Goal: Find specific page/section: Find specific page/section

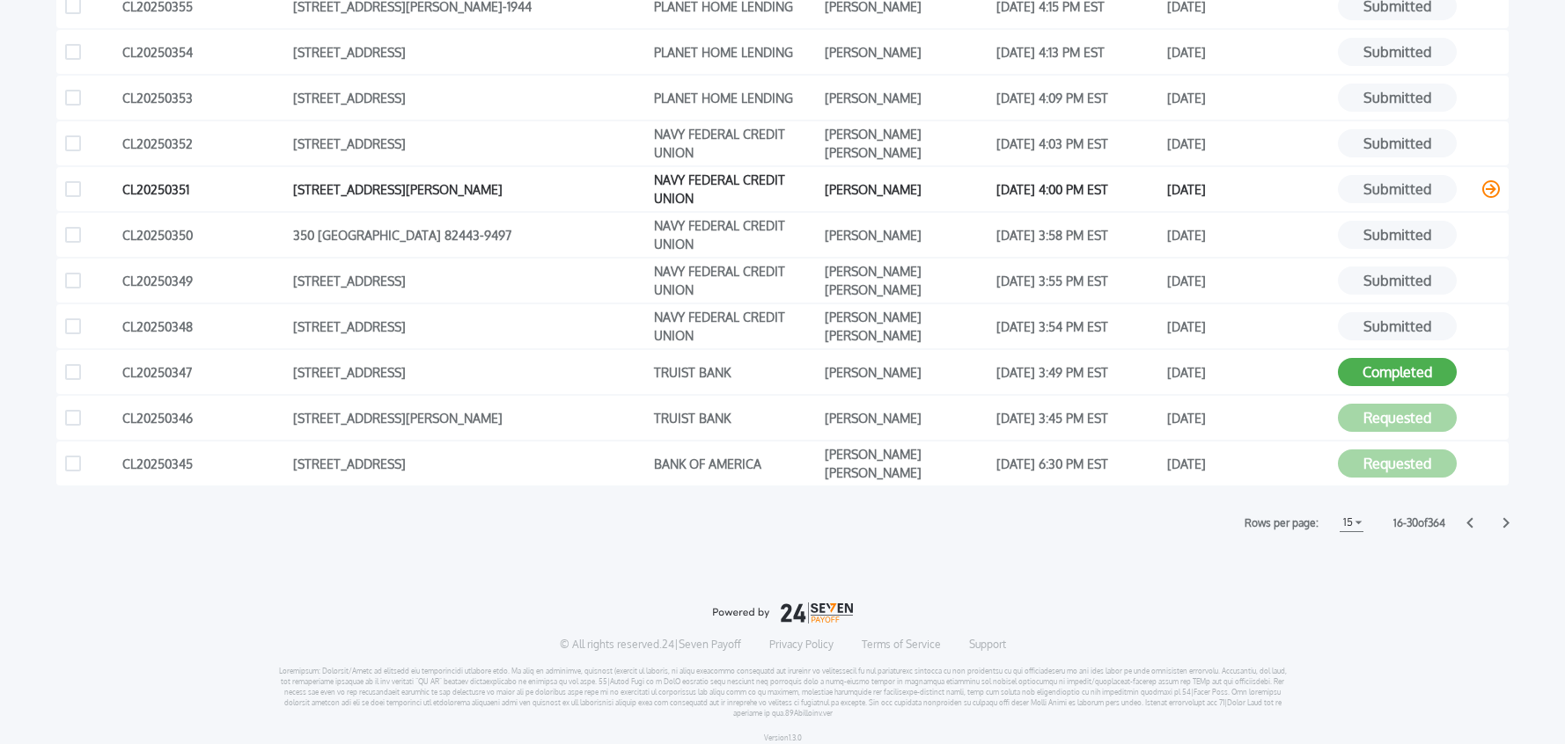
scroll to position [551, 0]
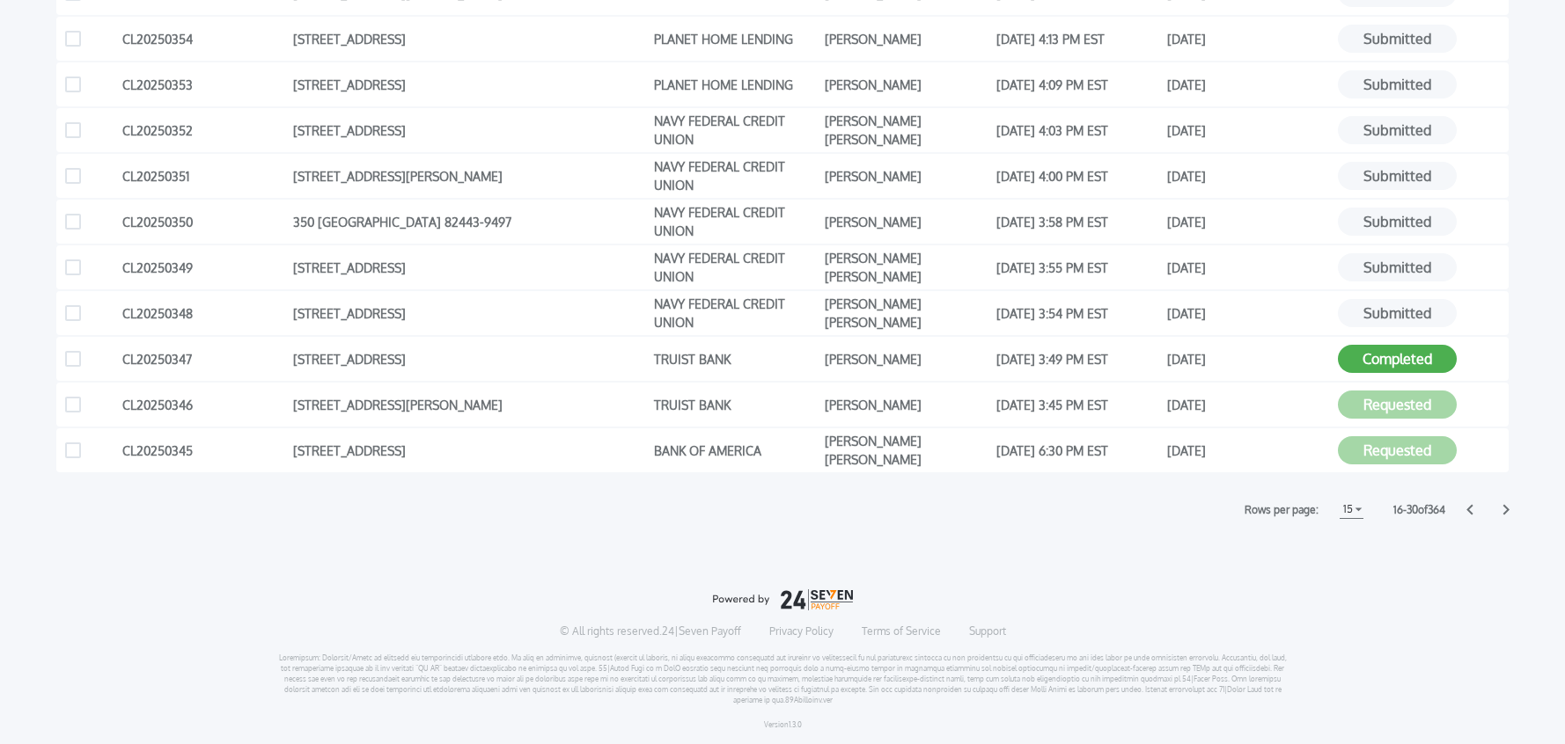
drag, startPoint x: 1470, startPoint y: 510, endPoint x: 1505, endPoint y: 531, distance: 40.6
click at [1470, 510] on icon at bounding box center [1469, 509] width 7 height 11
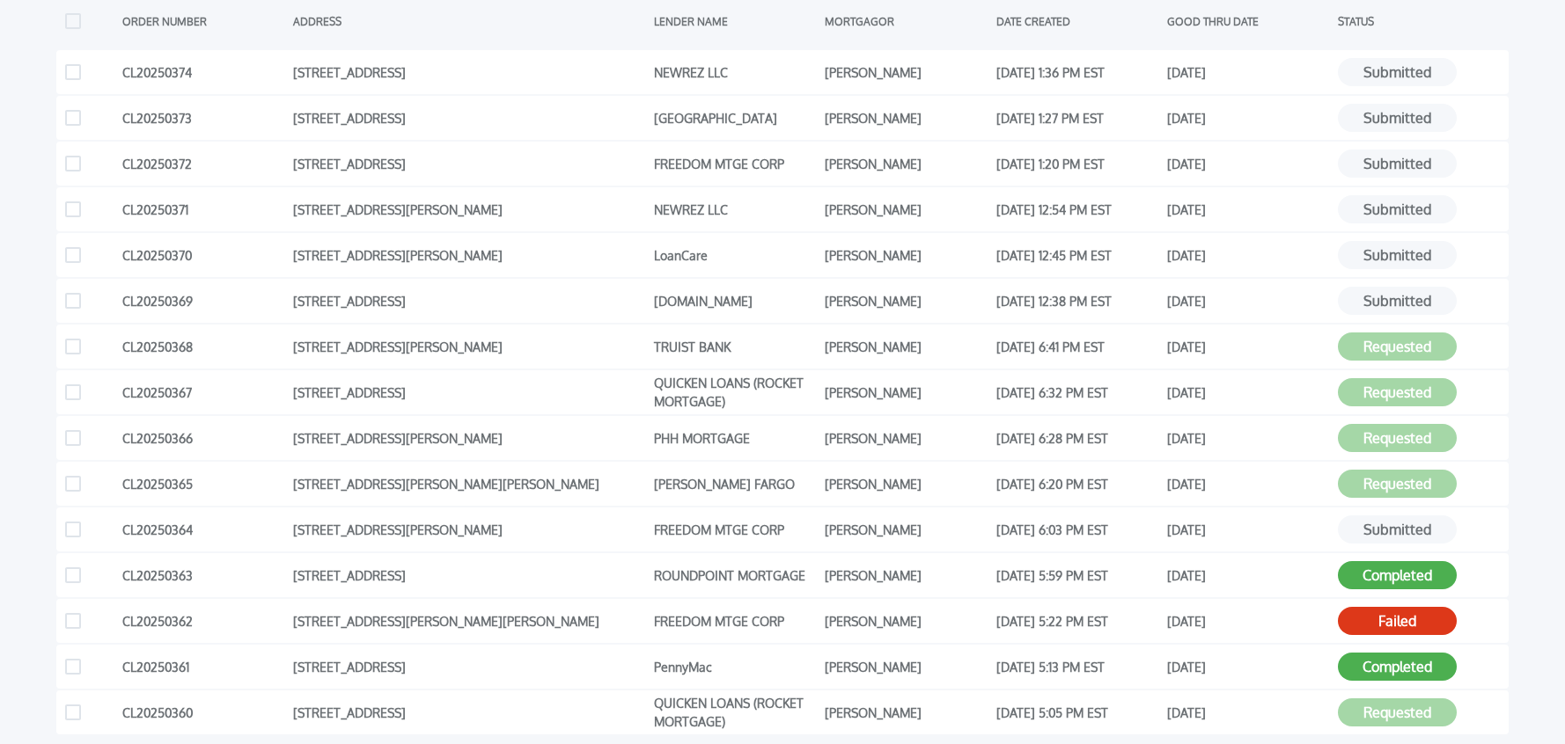
scroll to position [0, 0]
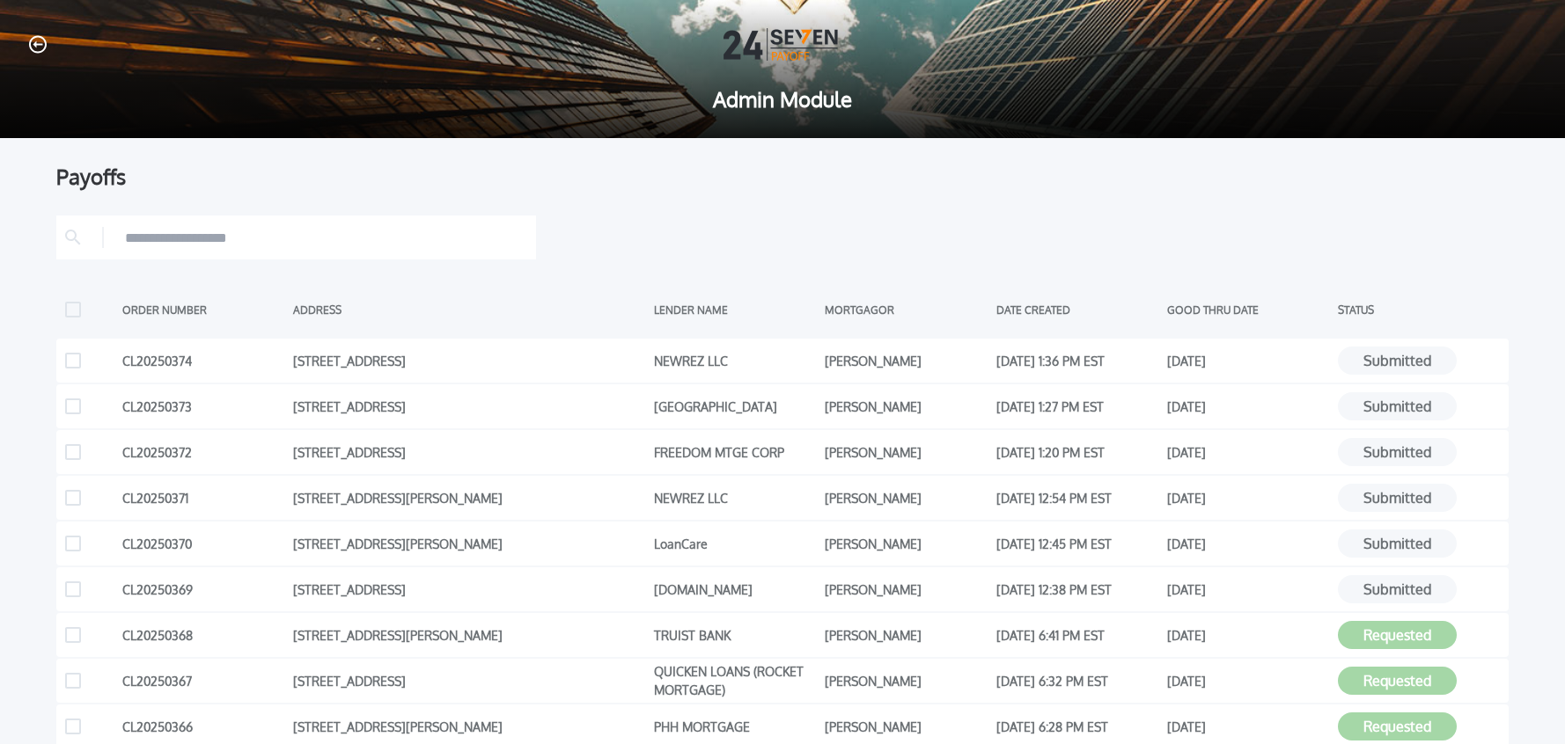
click at [1455, 224] on div at bounding box center [782, 238] width 1452 height 44
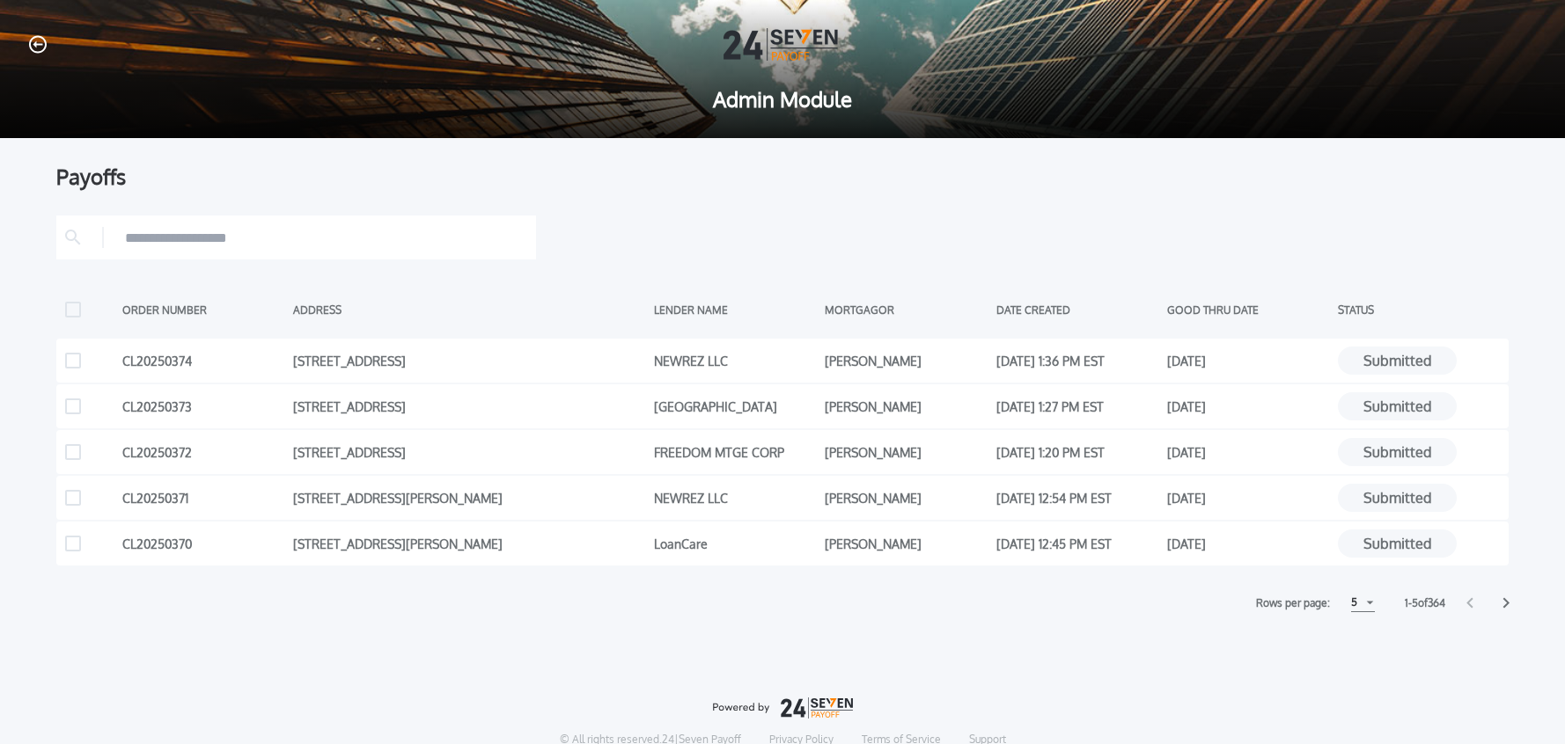
drag, startPoint x: 1353, startPoint y: 604, endPoint x: 1359, endPoint y: 631, distance: 27.8
click at [1353, 604] on div "5" at bounding box center [1363, 603] width 24 height 18
click at [1360, 671] on h1 "15" at bounding box center [1361, 669] width 17 height 21
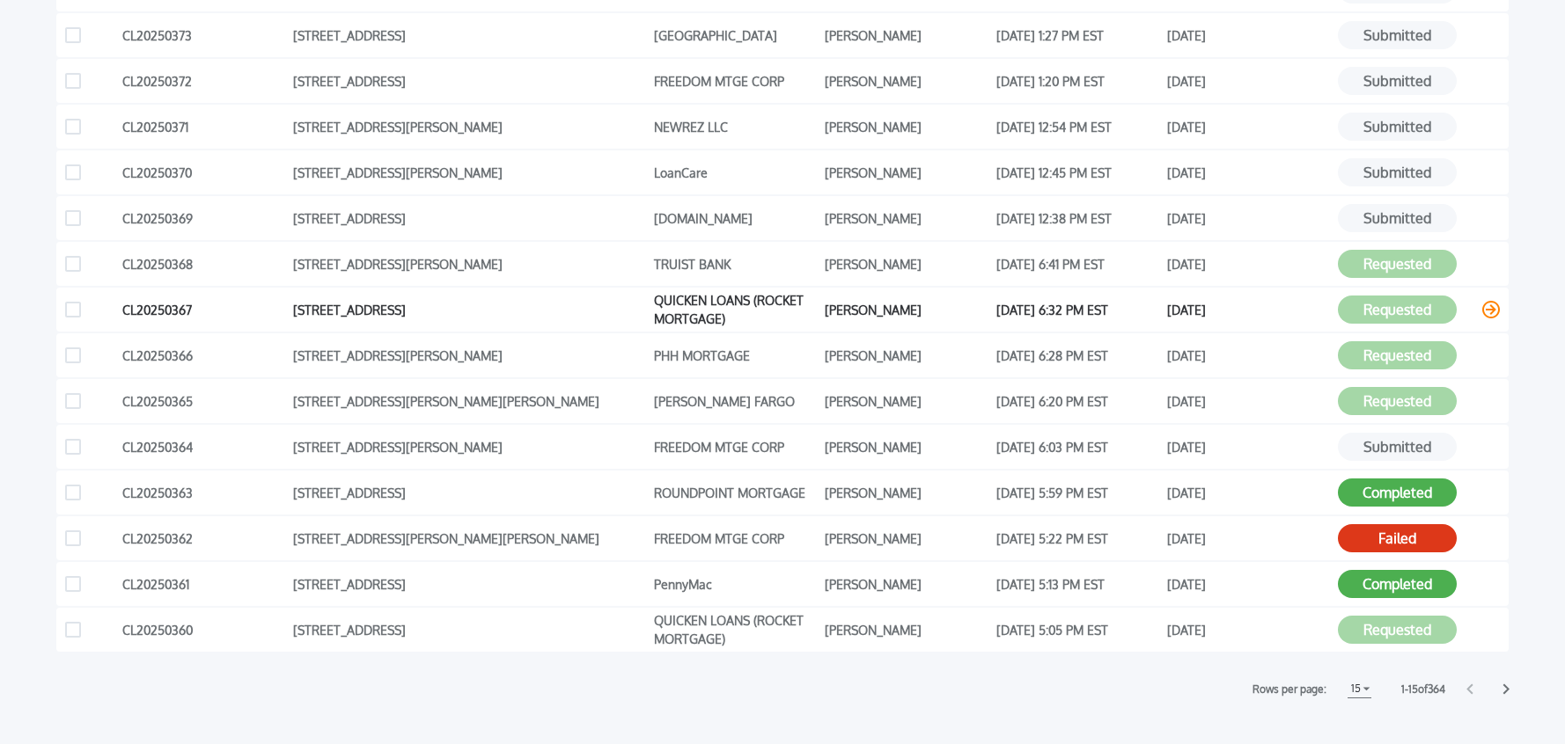
scroll to position [375, 0]
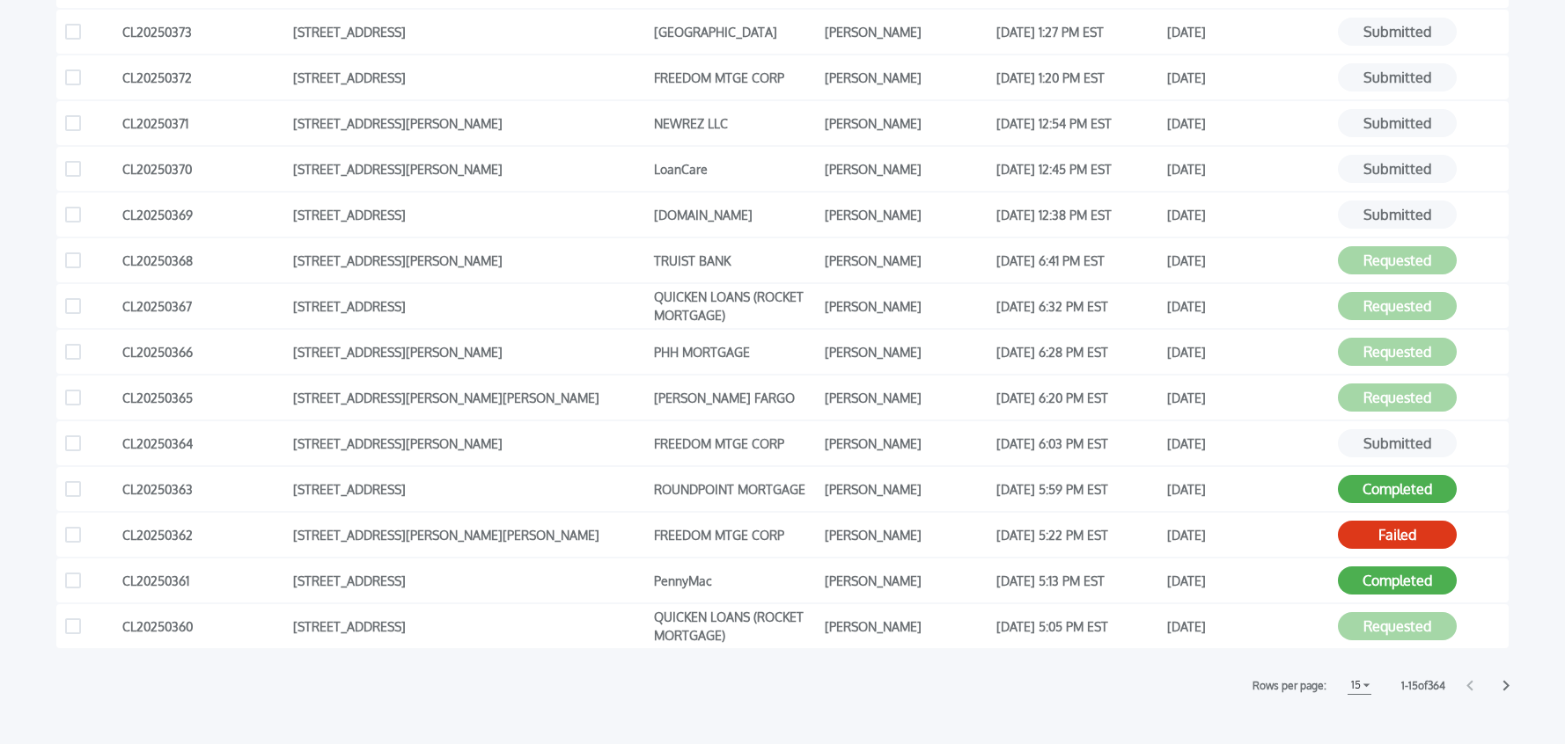
click at [1505, 688] on icon at bounding box center [1506, 686] width 6 height 11
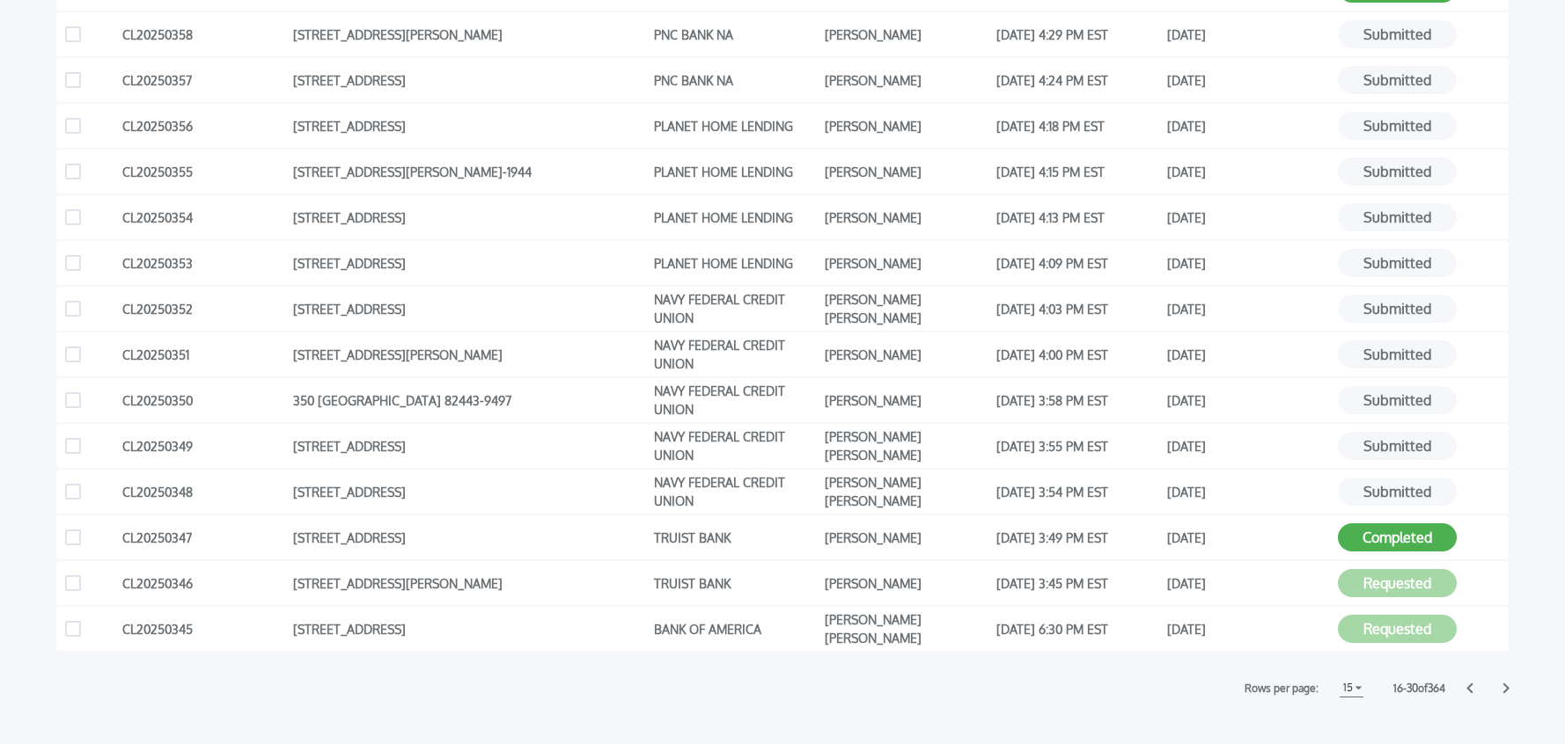
click at [1499, 685] on div at bounding box center [1487, 688] width 42 height 11
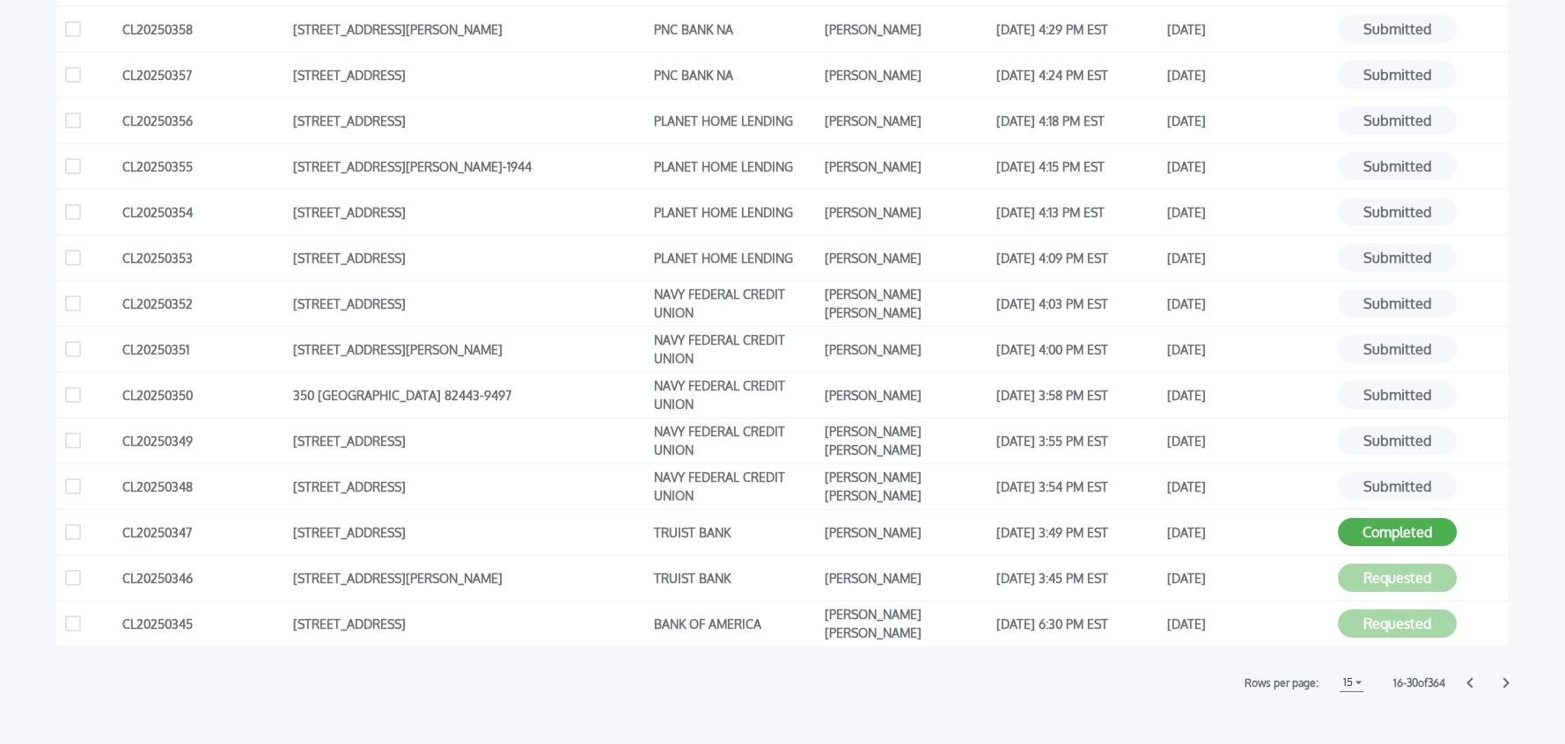
click at [1503, 687] on icon at bounding box center [1506, 683] width 6 height 11
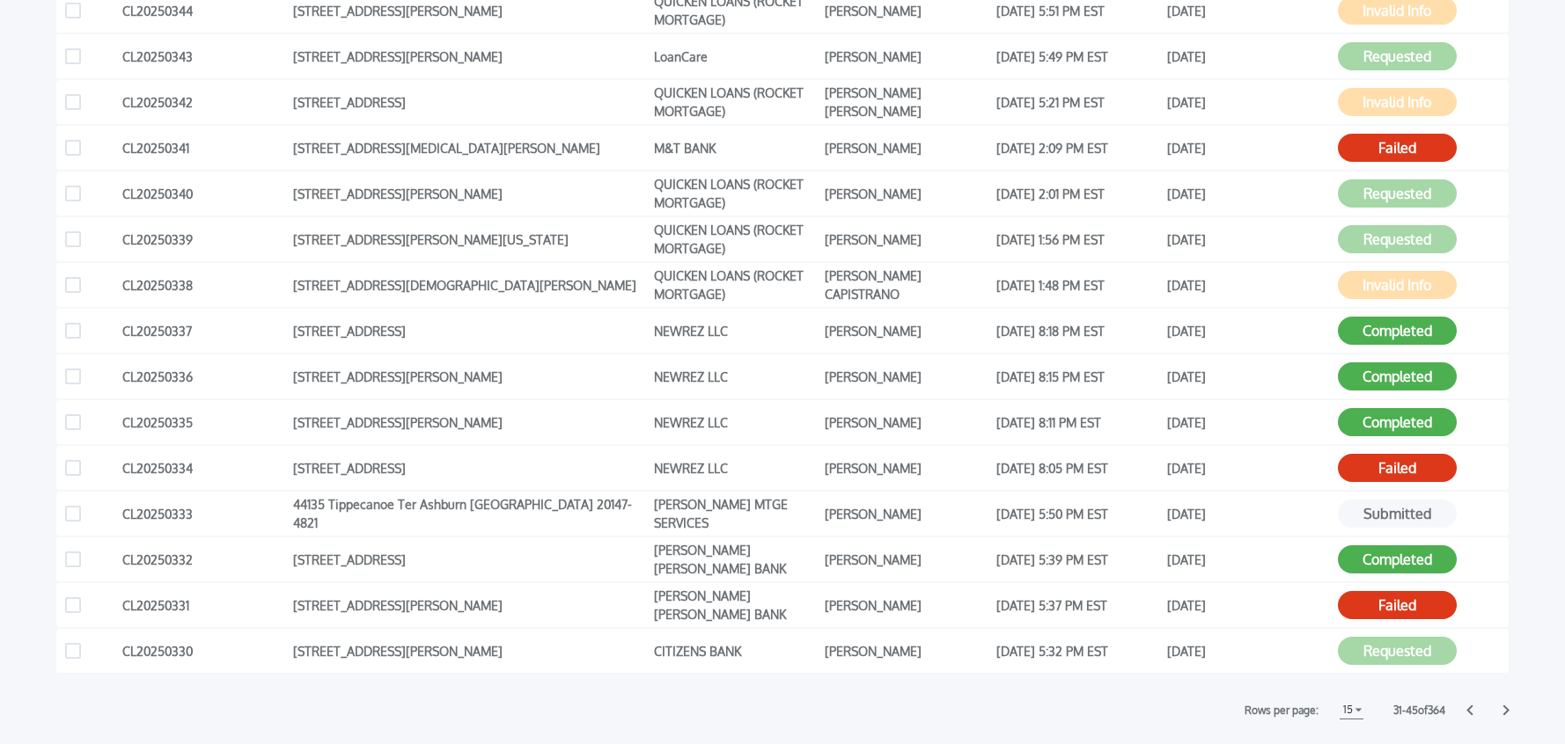
scroll to position [352, 0]
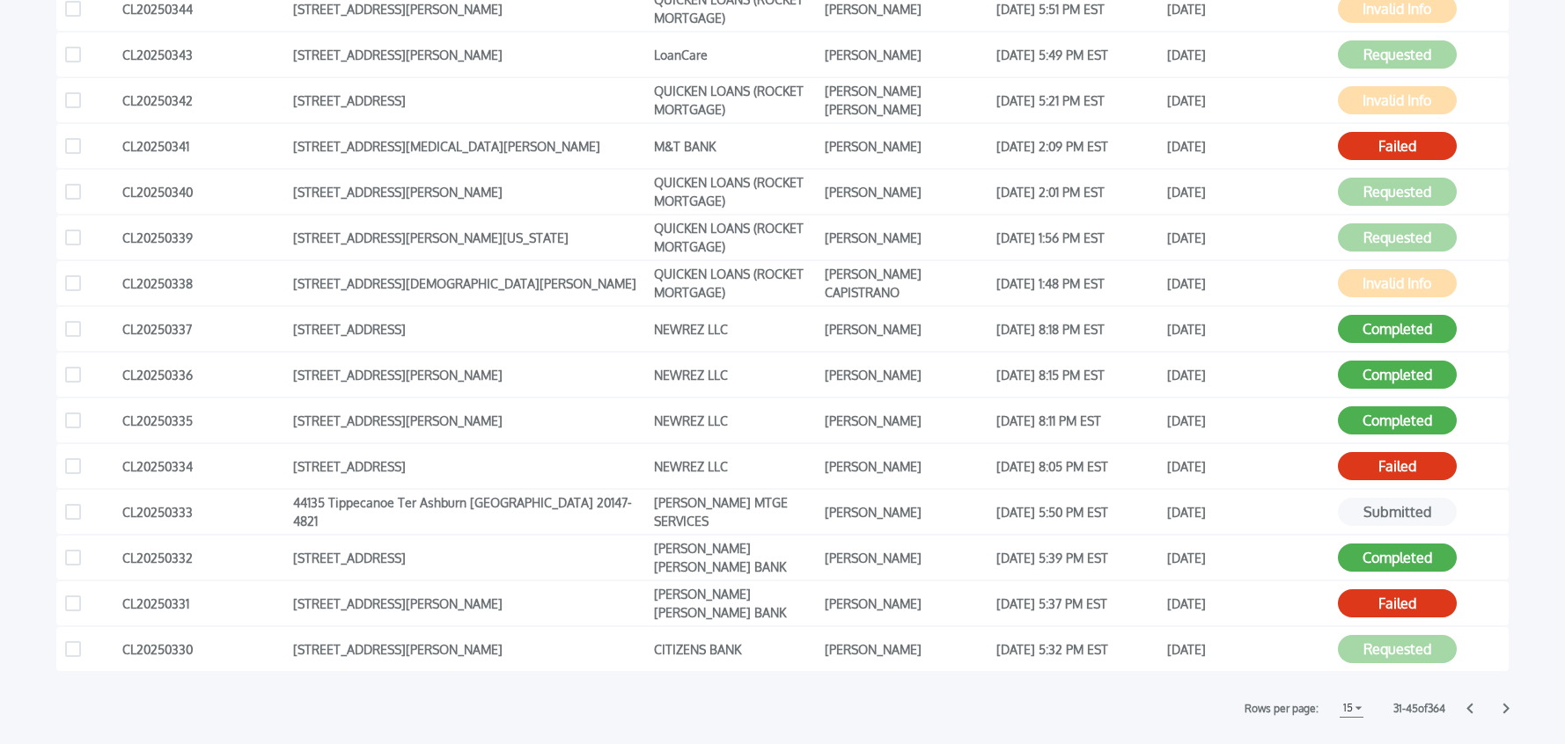
click at [1508, 711] on icon at bounding box center [1505, 708] width 7 height 11
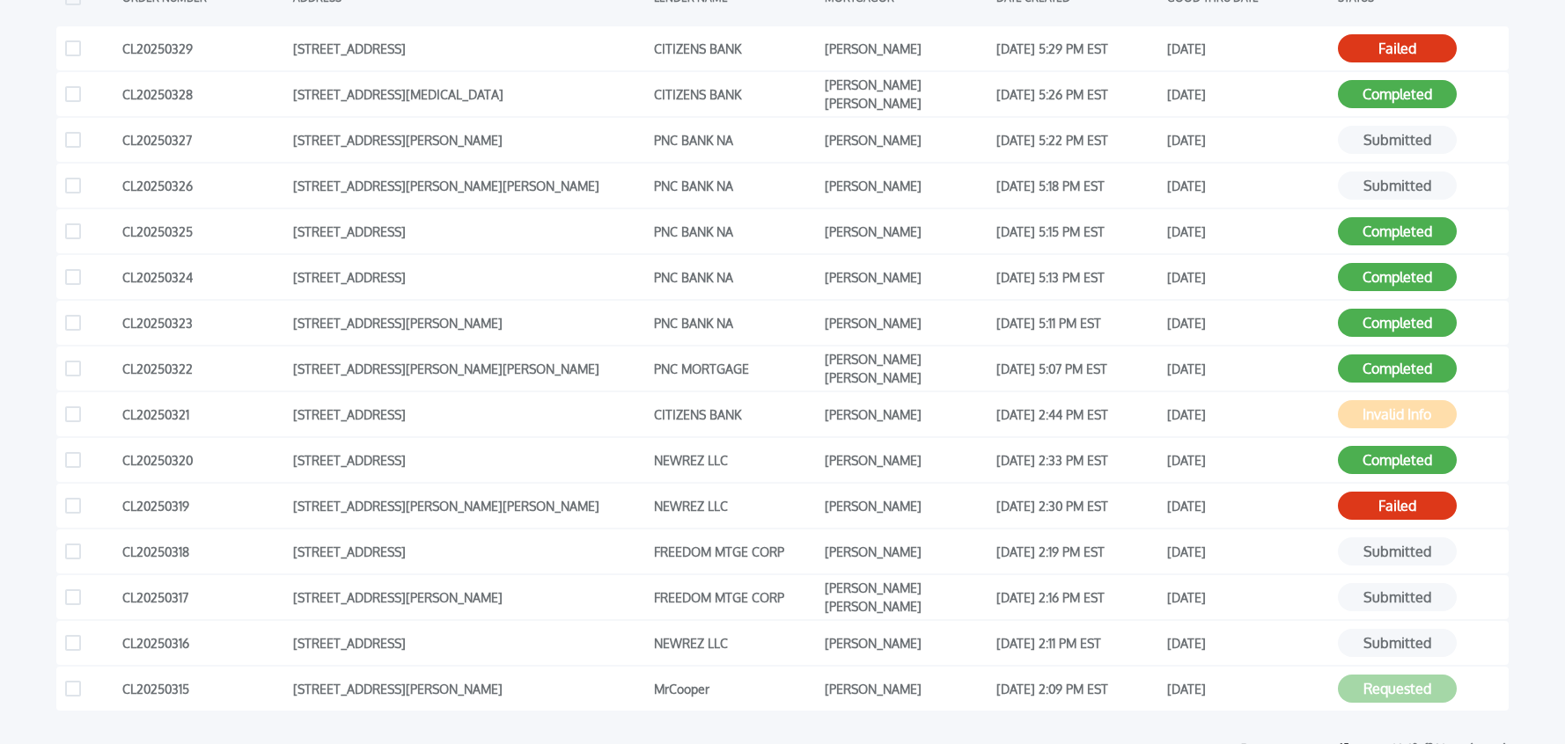
scroll to position [419, 0]
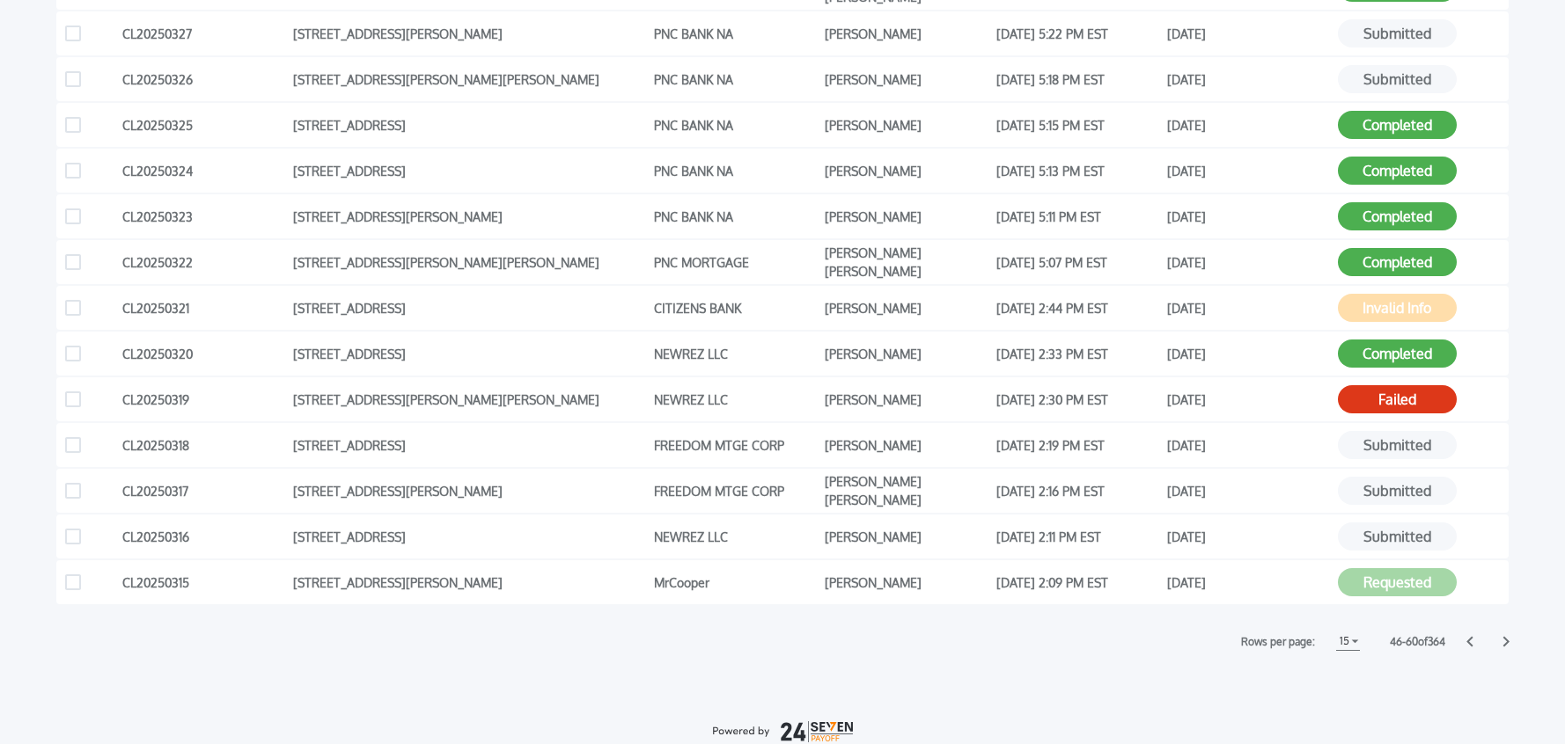
click at [1468, 642] on icon at bounding box center [1469, 642] width 6 height 11
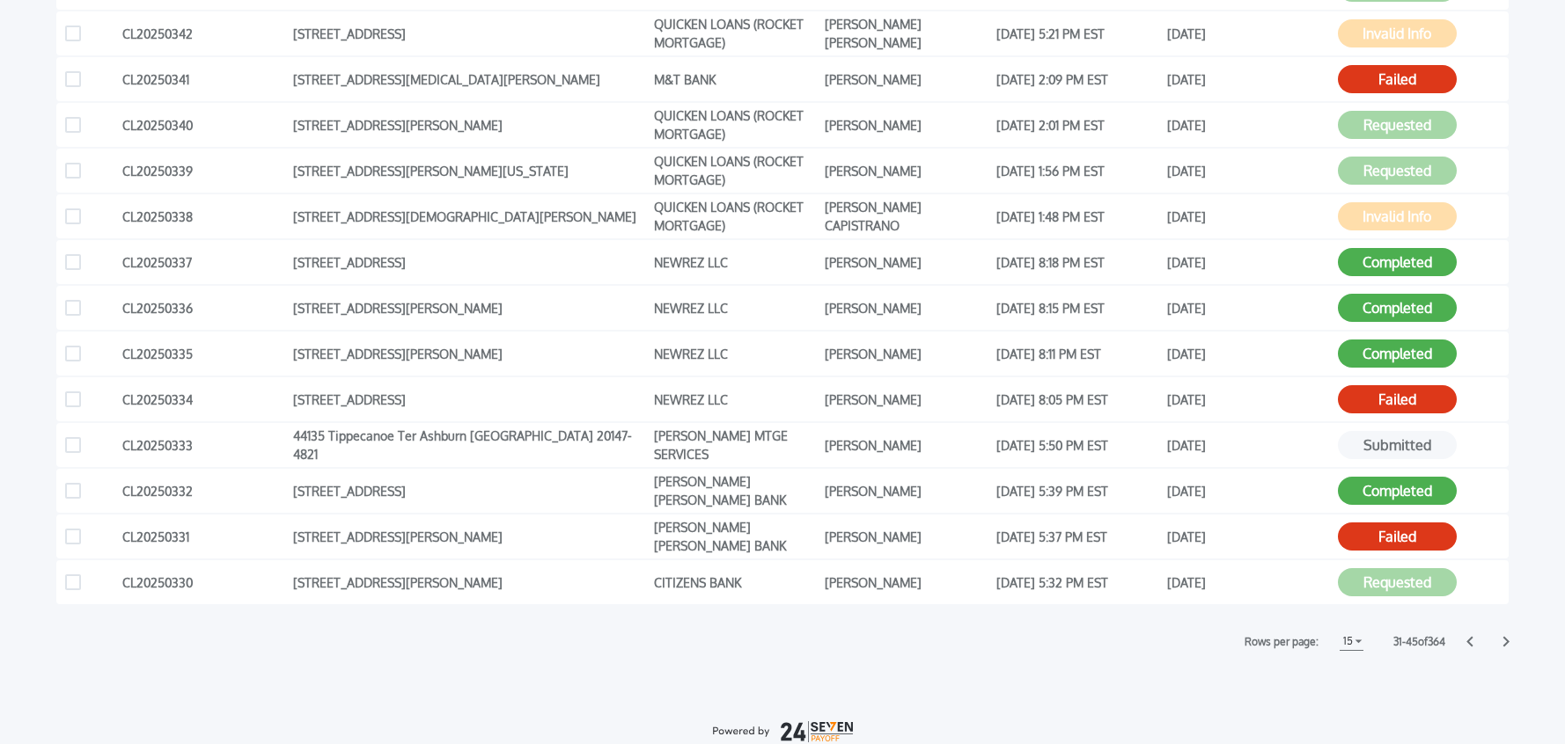
click at [1471, 645] on icon at bounding box center [1469, 642] width 6 height 11
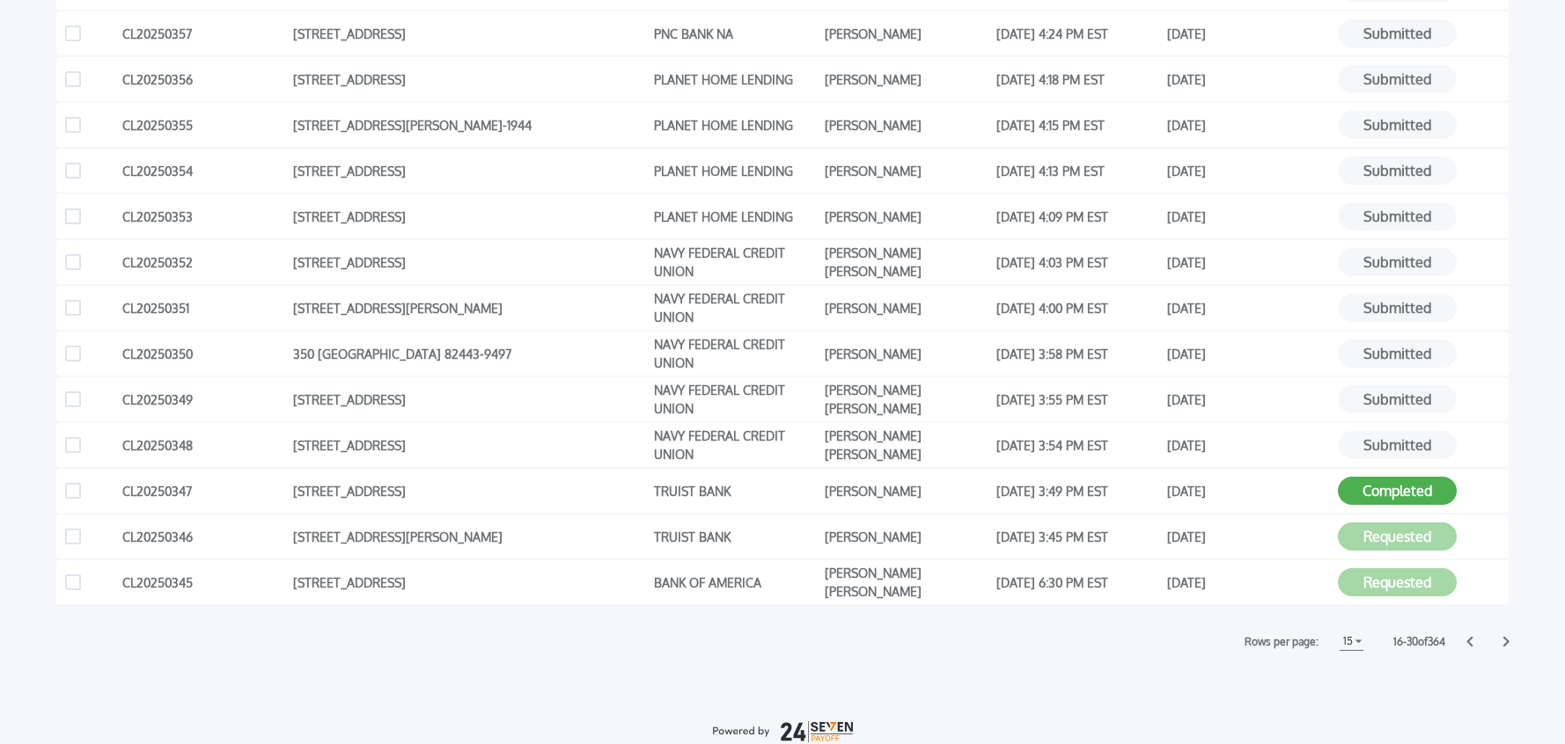
click at [1206, 686] on div "Payoffs ORDER NUMBER ADDRESS LENDER NAME MORTGAGOR DATE CREATED GOOD THRU DATE …" at bounding box center [782, 297] width 1565 height 1157
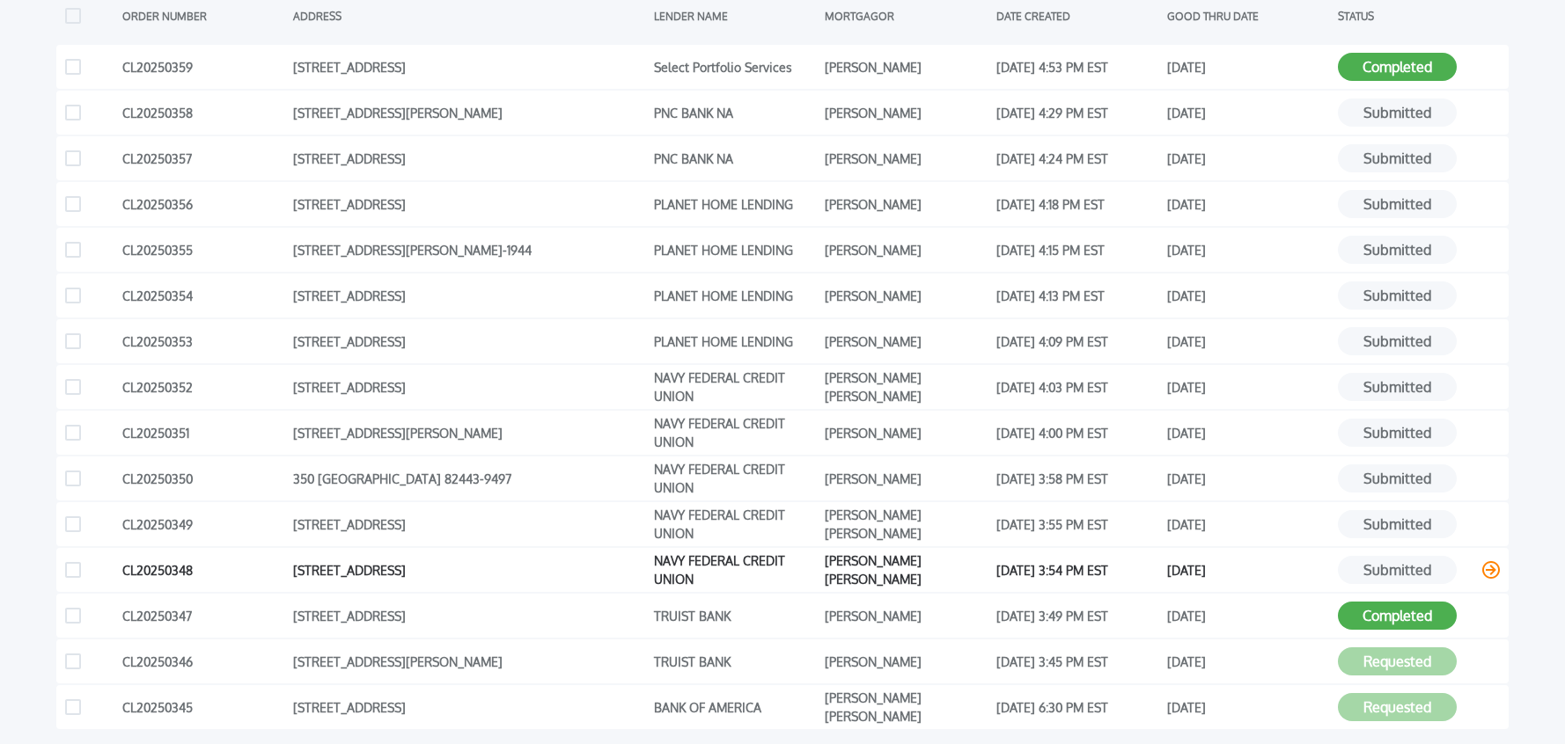
scroll to position [391, 0]
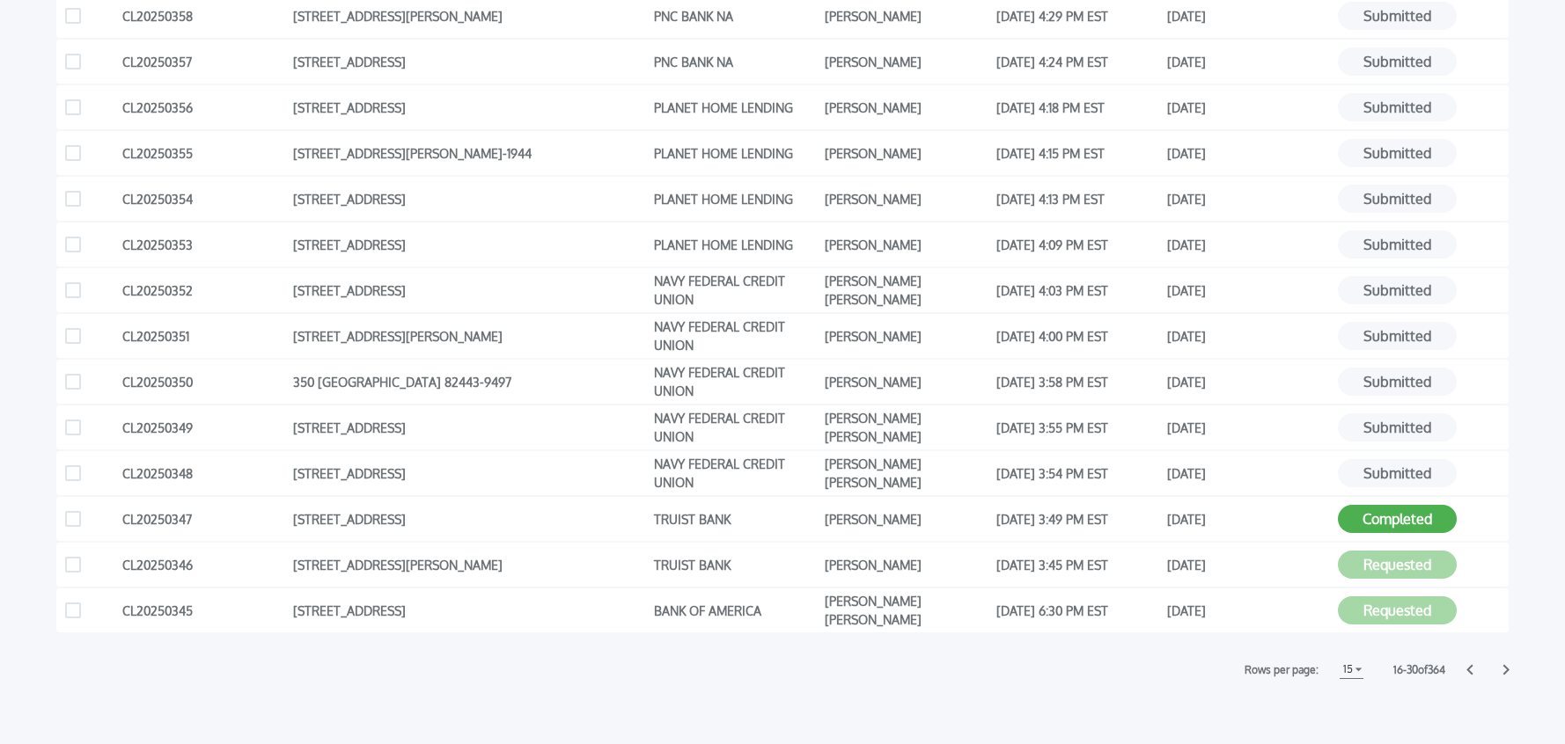
click at [1470, 674] on icon at bounding box center [1469, 670] width 6 height 11
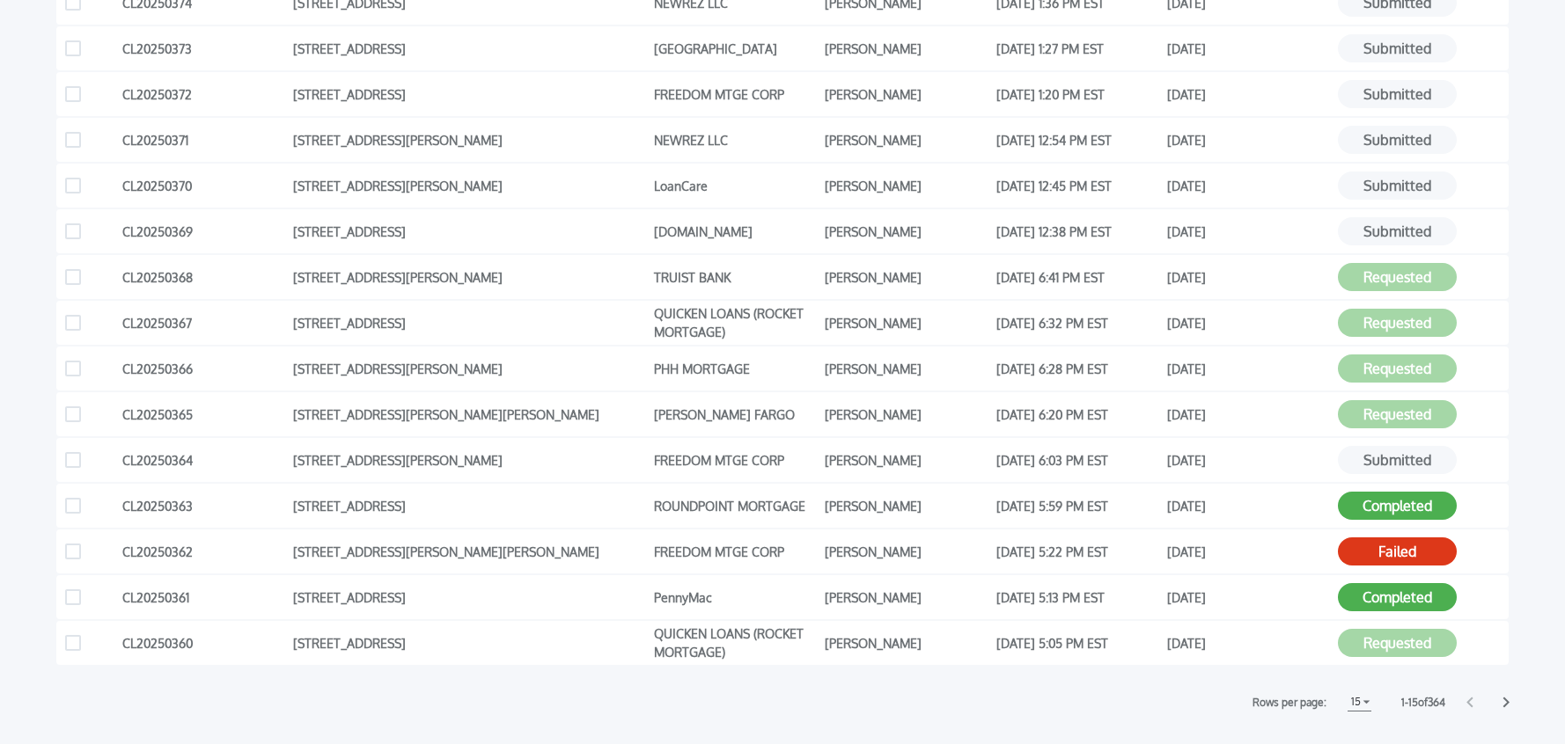
scroll to position [414, 0]
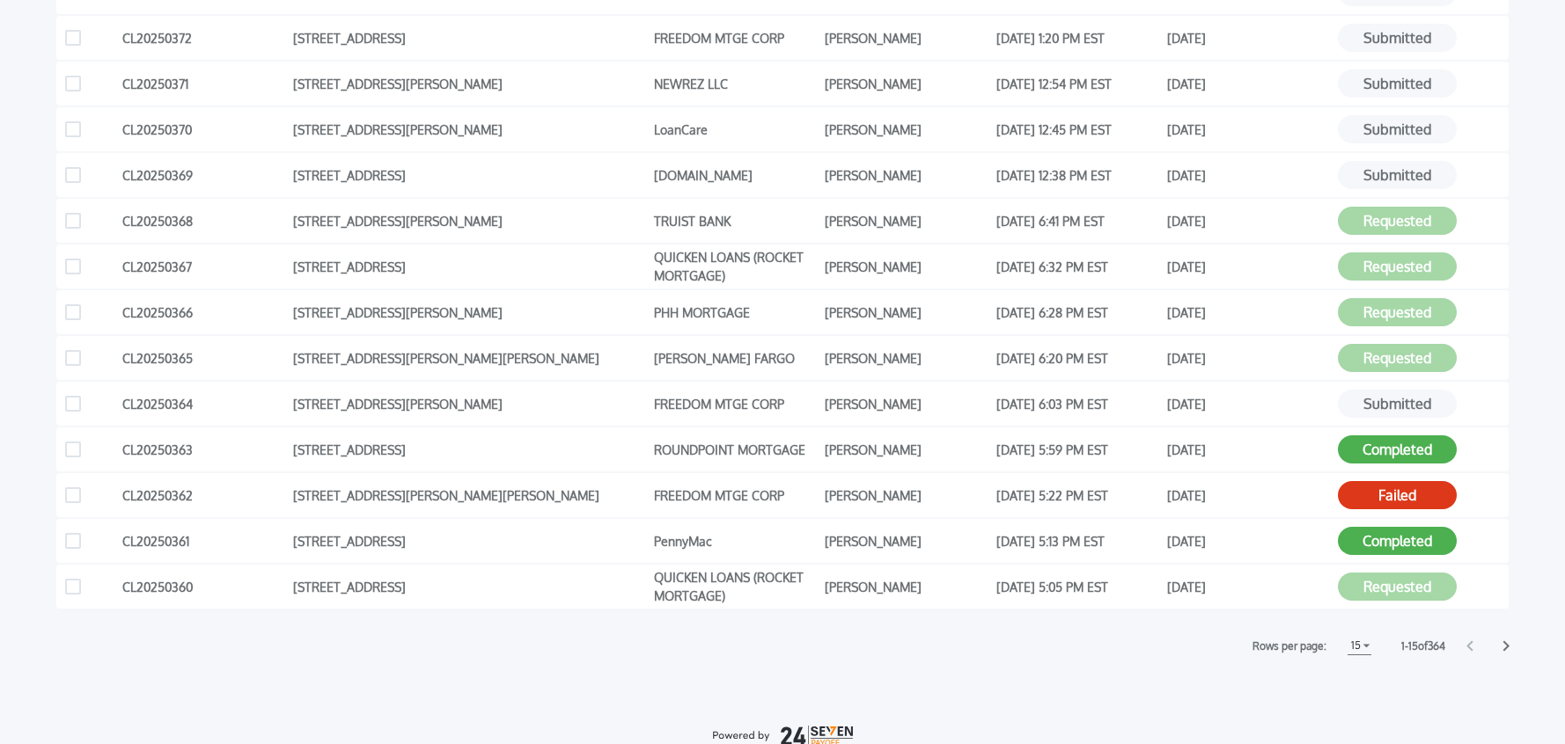
drag, startPoint x: 1506, startPoint y: 647, endPoint x: 1528, endPoint y: 649, distance: 22.1
click at [1506, 647] on icon at bounding box center [1506, 646] width 6 height 11
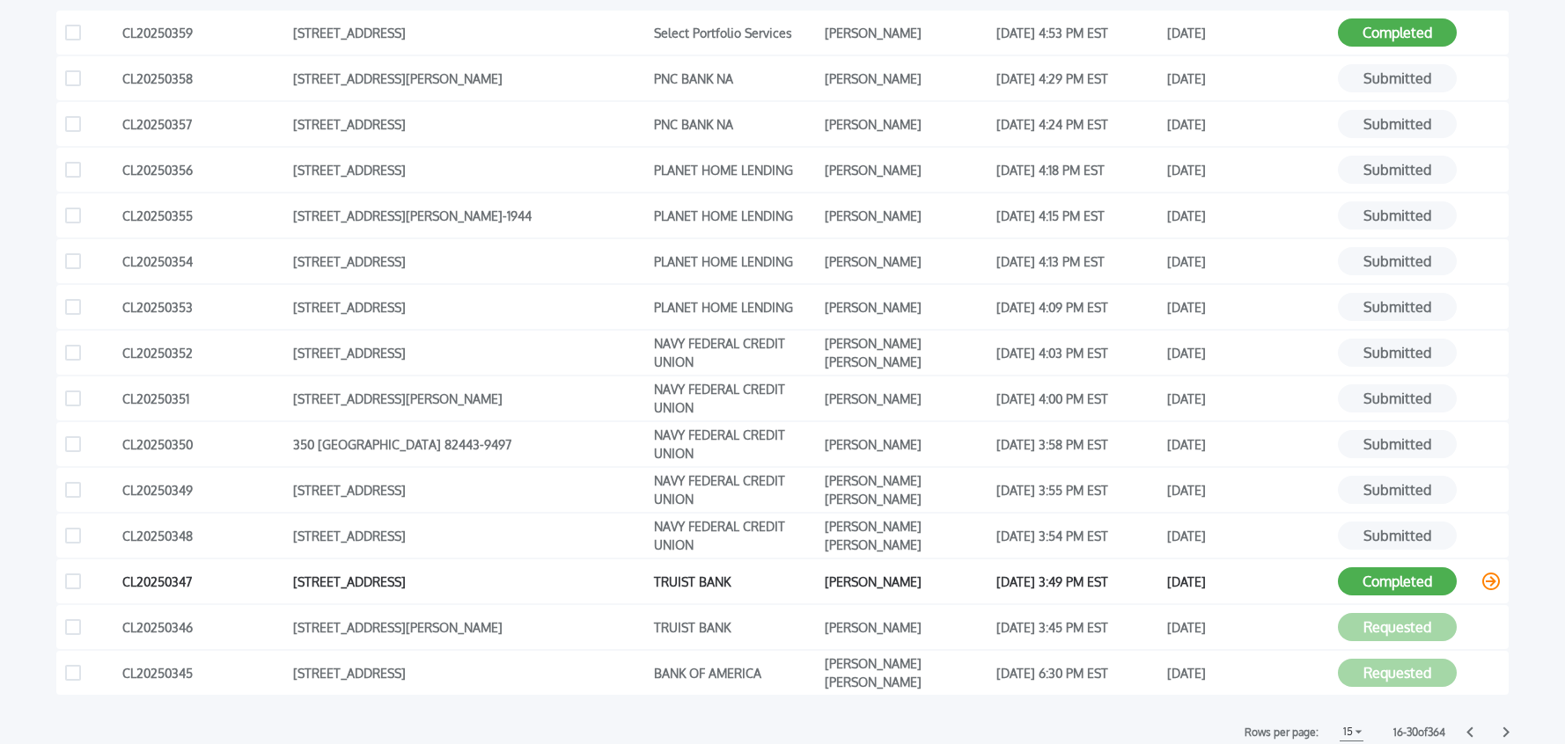
scroll to position [330, 0]
click at [1506, 730] on icon at bounding box center [1506, 731] width 6 height 11
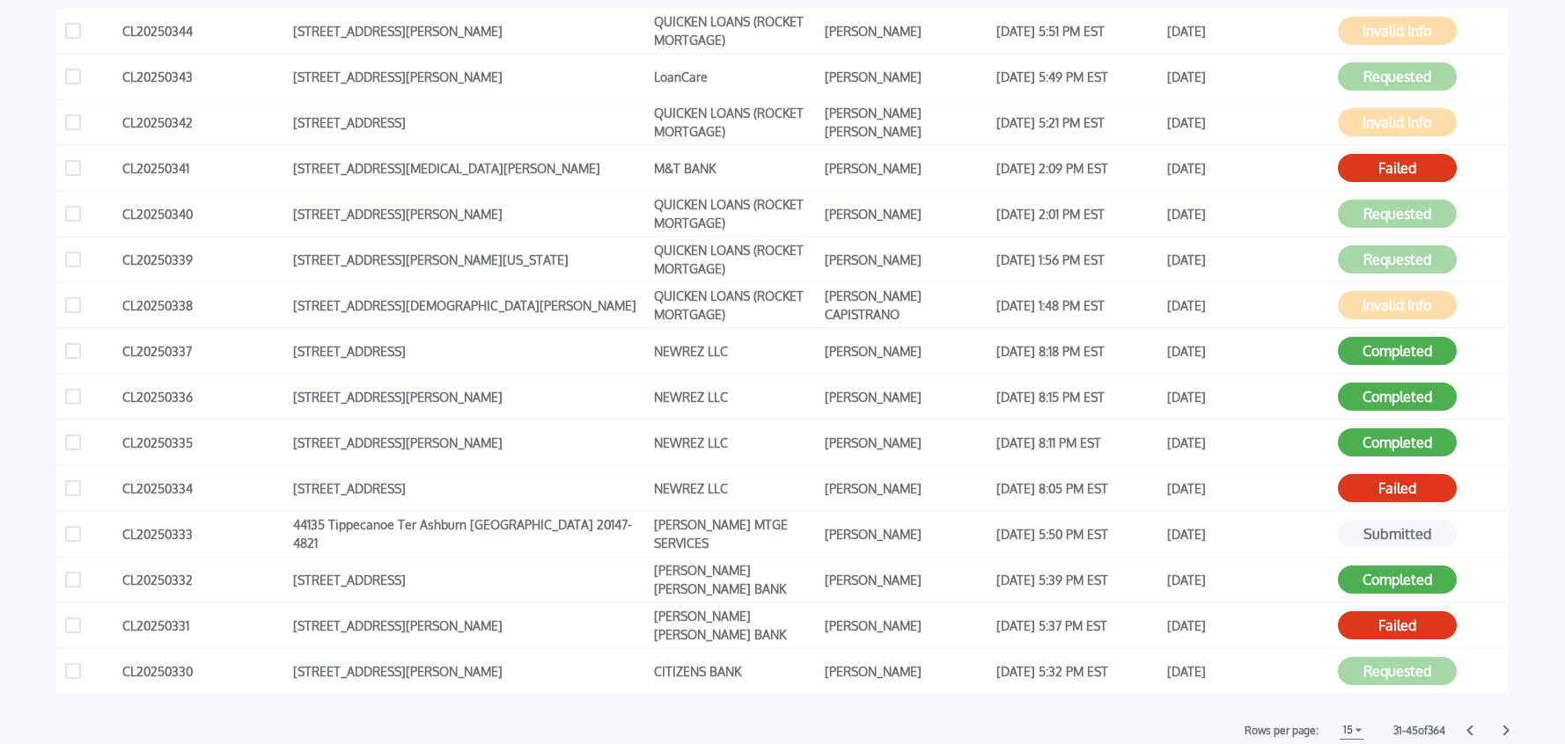
click at [1504, 731] on icon at bounding box center [1505, 730] width 7 height 11
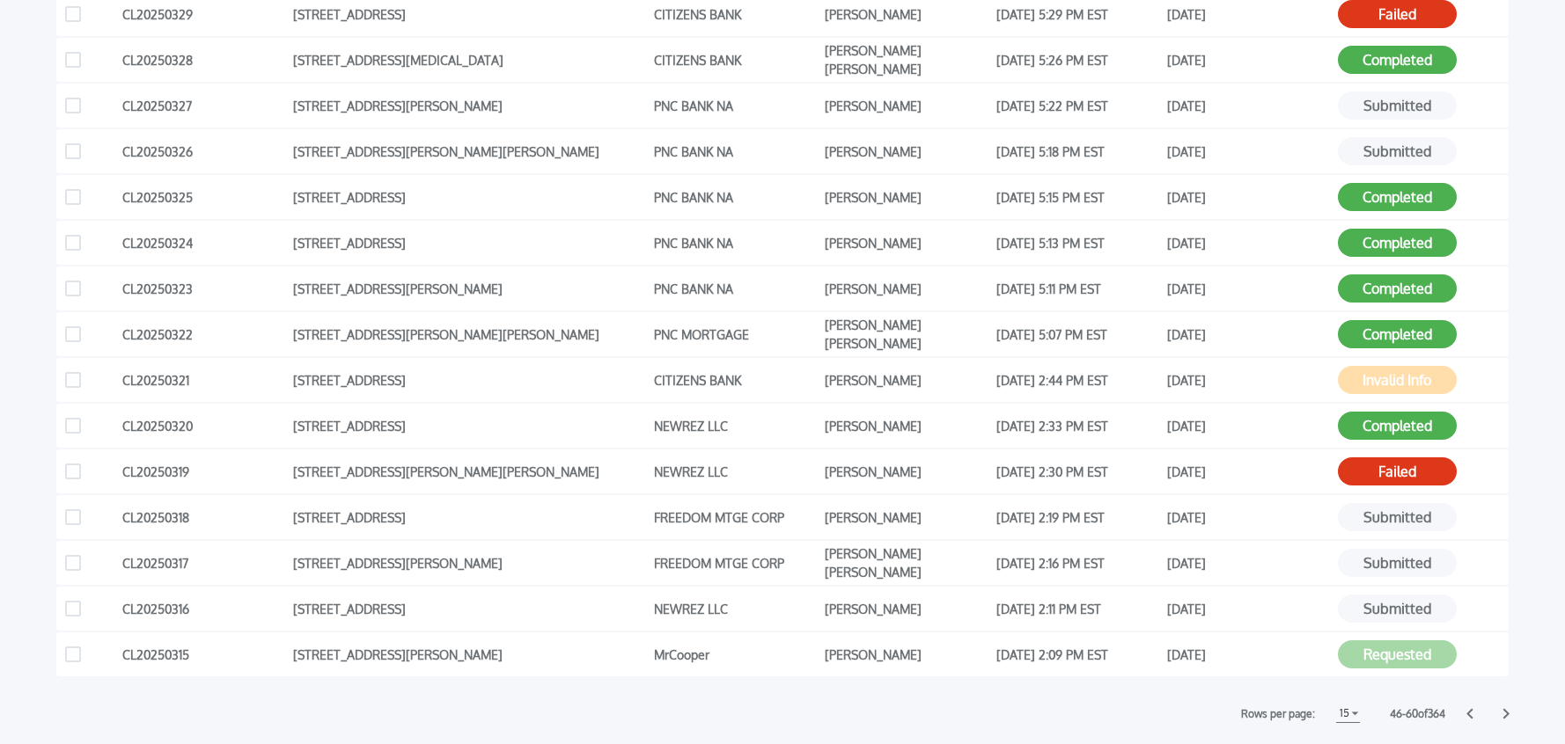
scroll to position [403, 0]
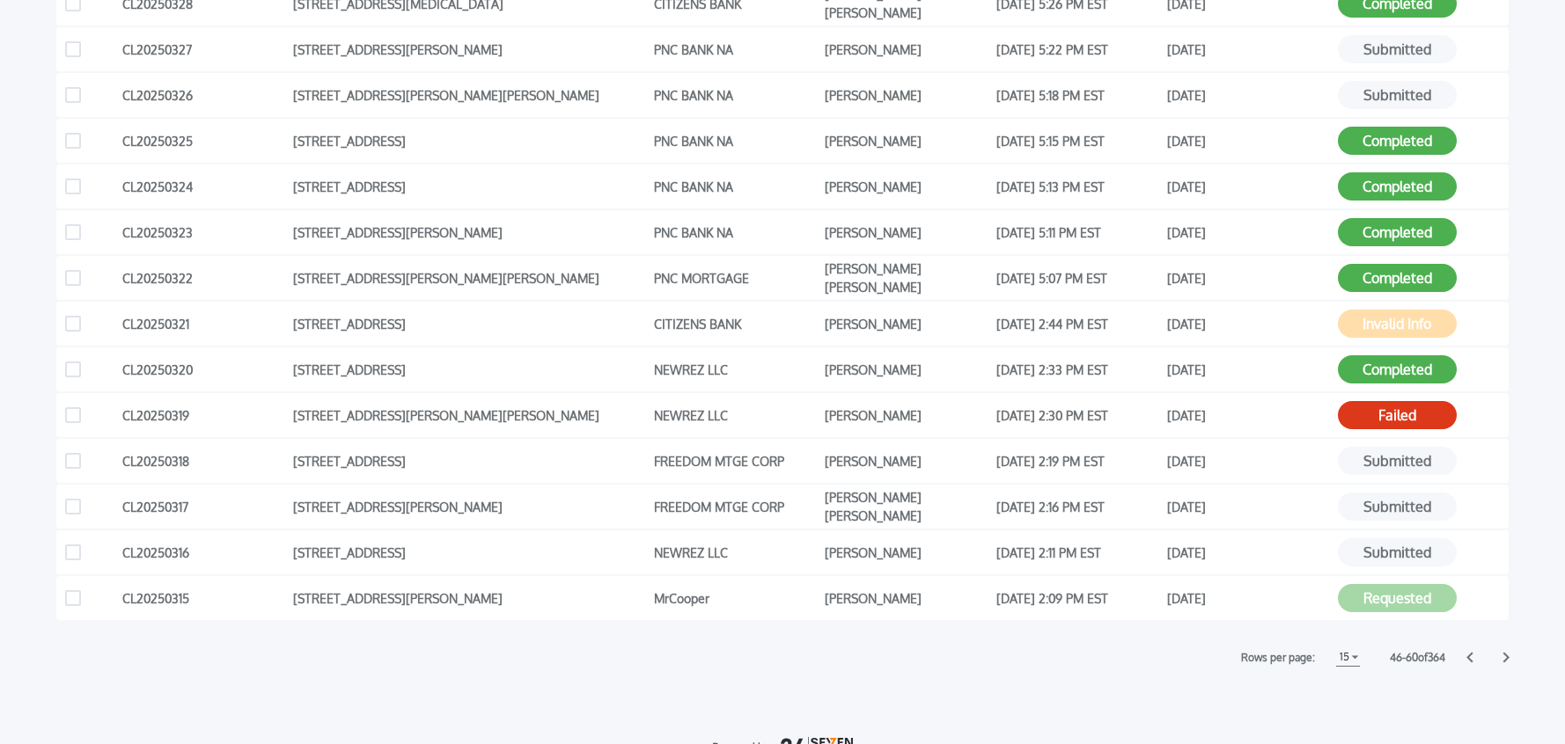
drag, startPoint x: 1469, startPoint y: 659, endPoint x: 1483, endPoint y: 660, distance: 14.1
click at [1468, 659] on icon at bounding box center [1469, 658] width 6 height 11
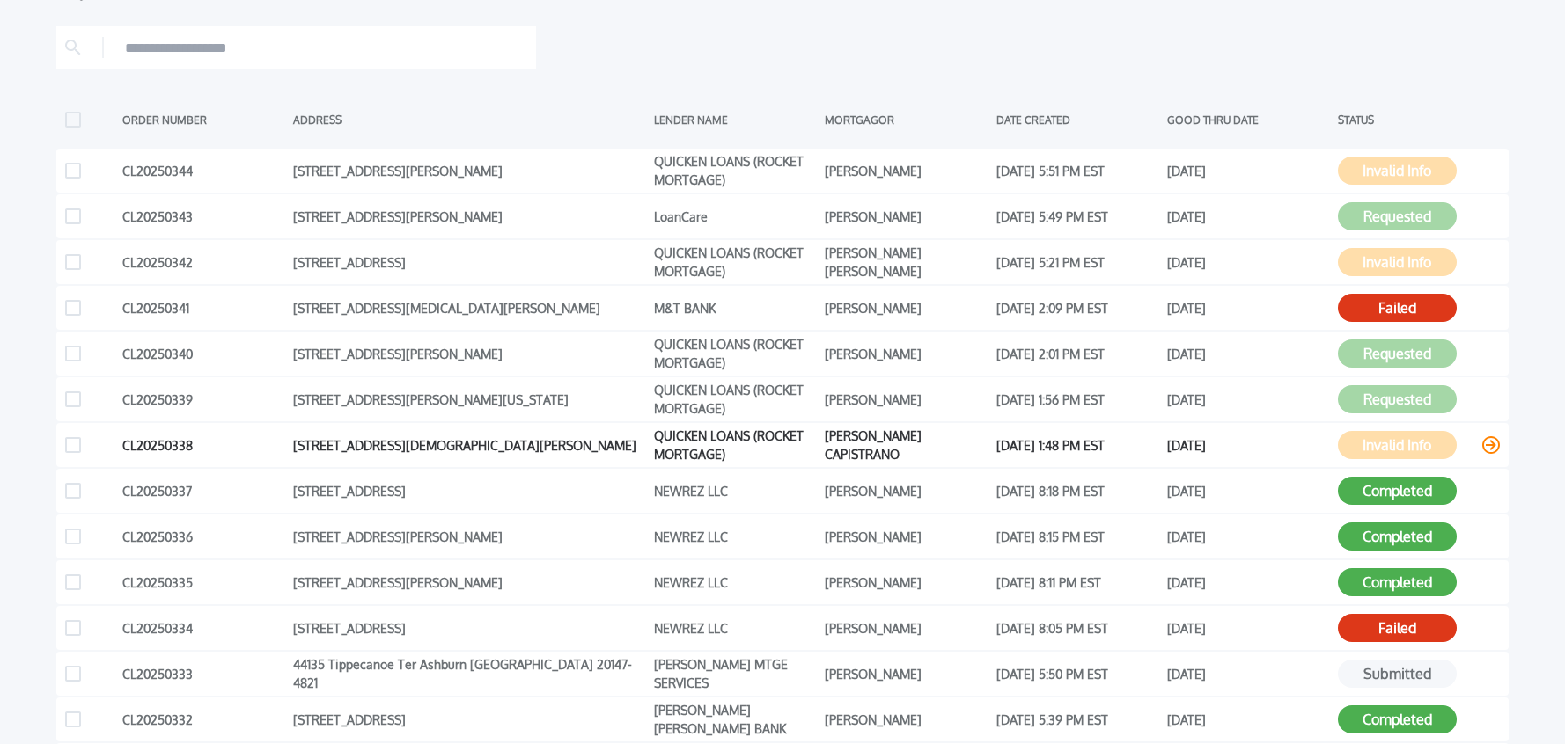
scroll to position [458, 0]
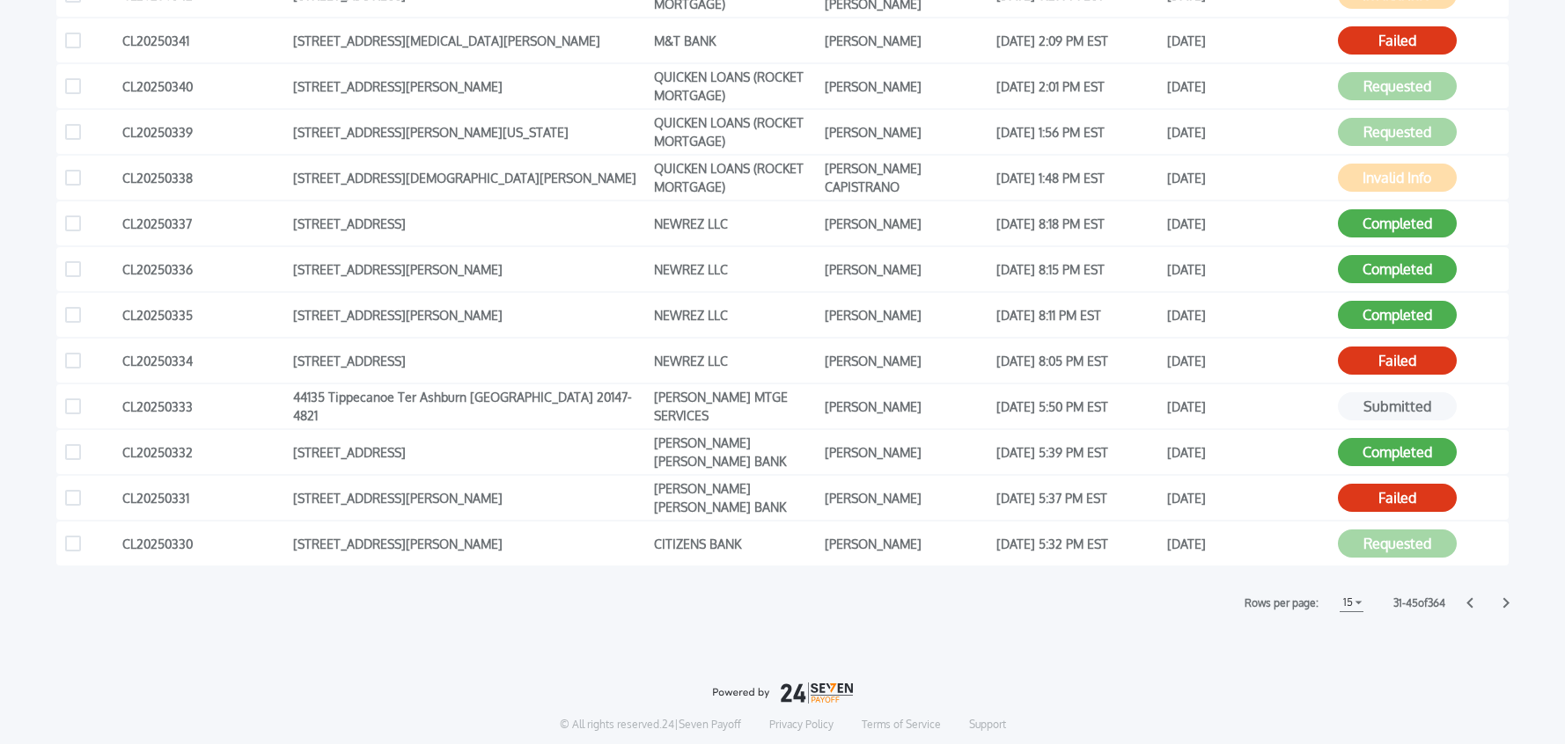
click at [1470, 606] on icon at bounding box center [1469, 603] width 6 height 11
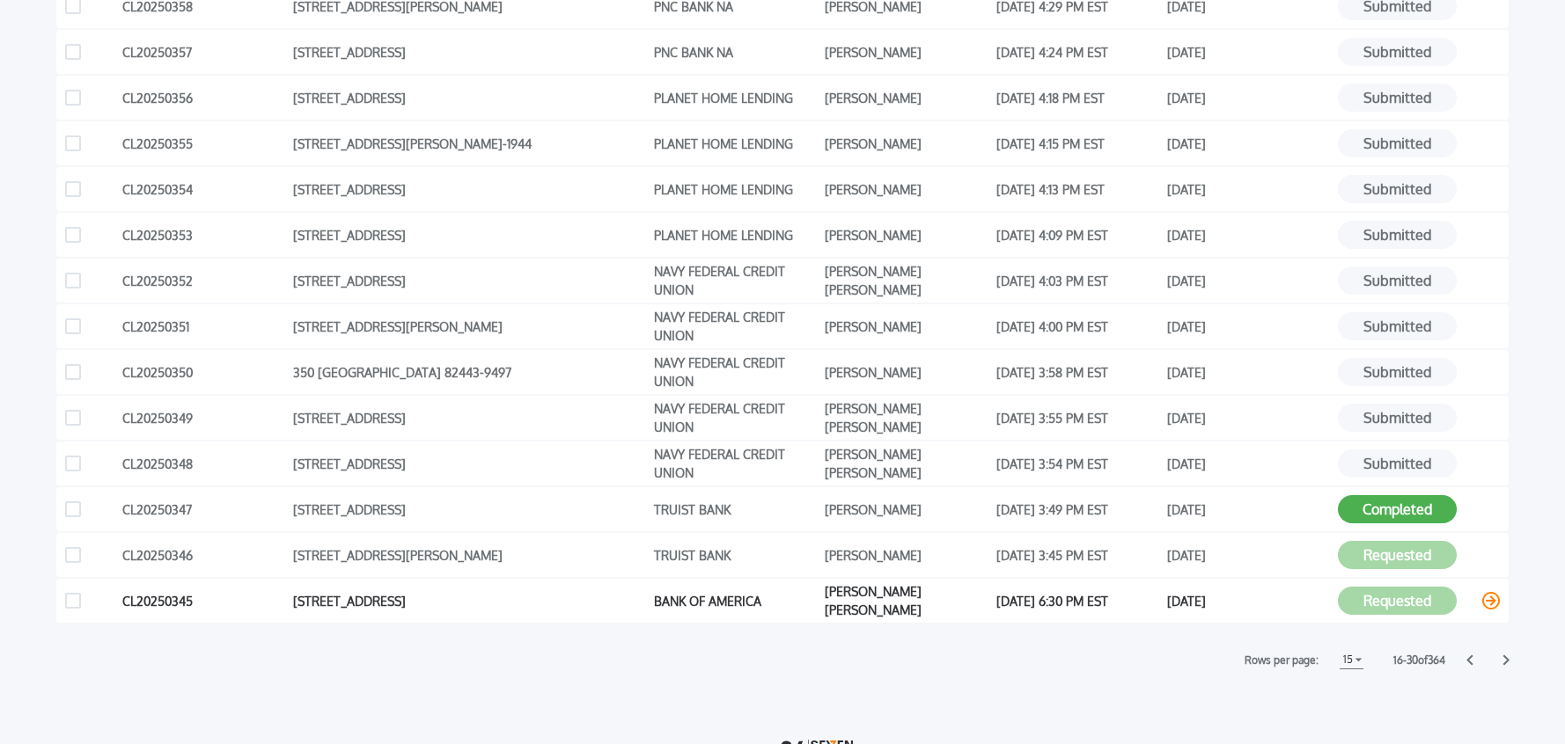
scroll to position [471, 0]
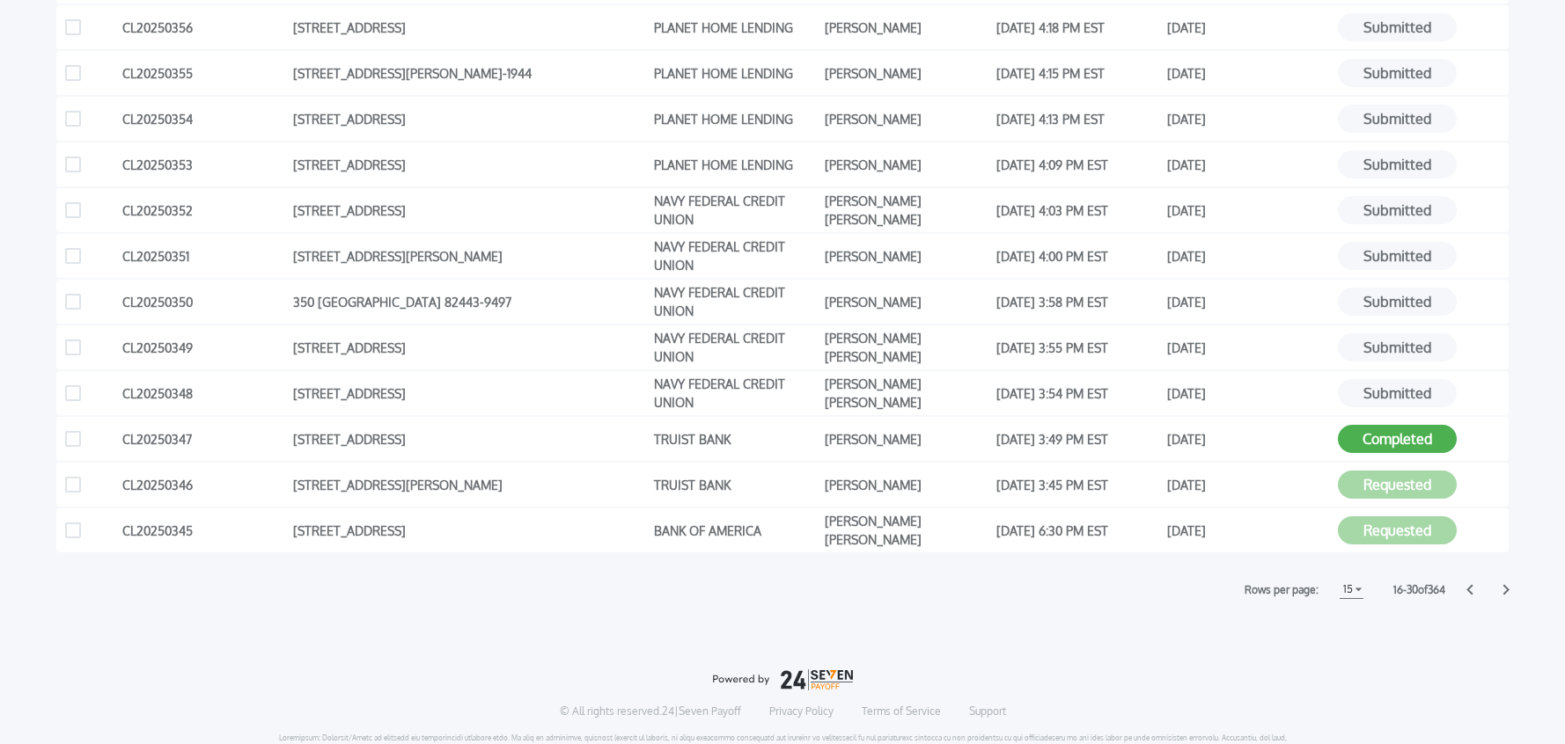
click at [1467, 591] on icon at bounding box center [1469, 589] width 7 height 11
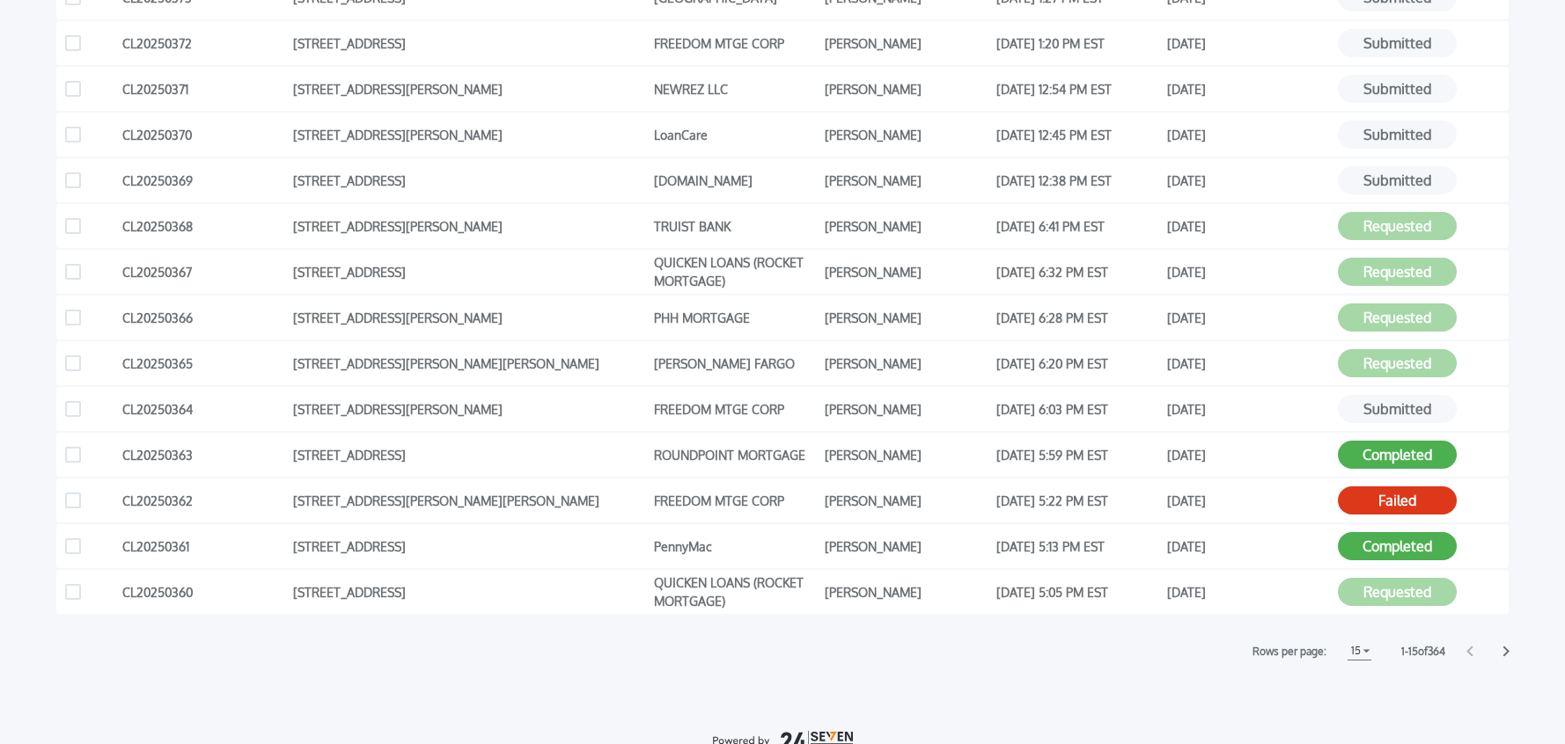
scroll to position [425, 0]
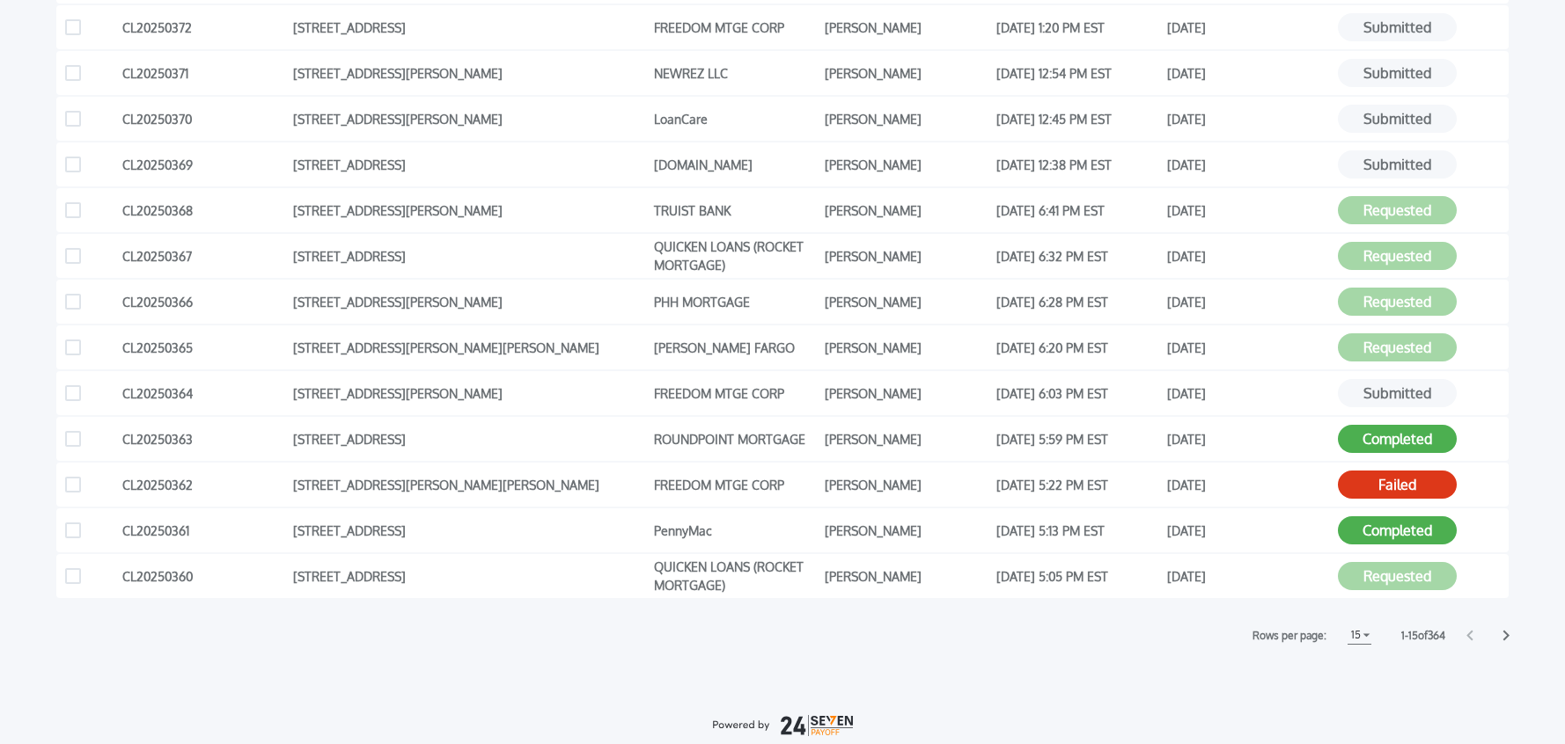
click at [1507, 638] on icon at bounding box center [1505, 635] width 7 height 11
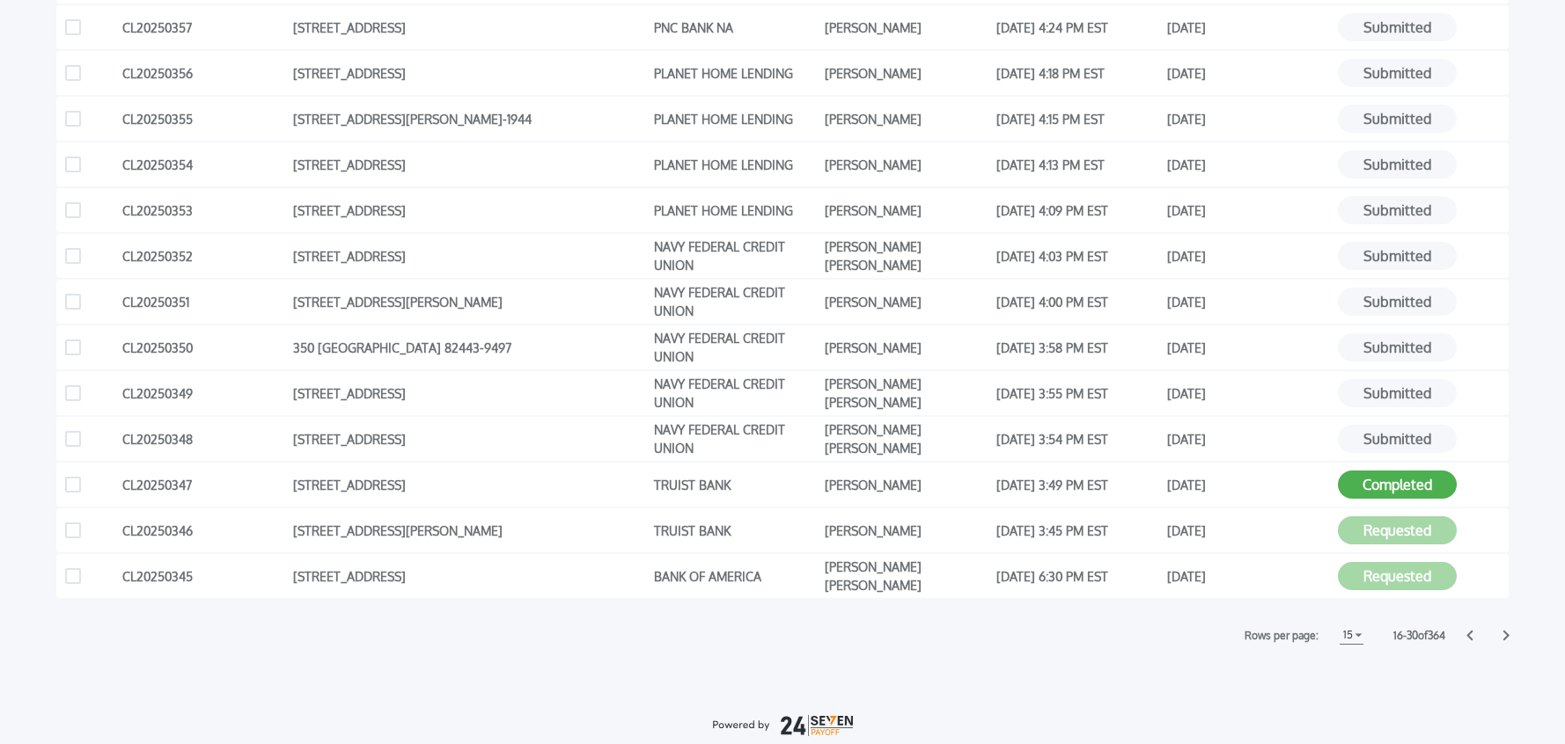
click at [1507, 636] on icon at bounding box center [1506, 636] width 6 height 11
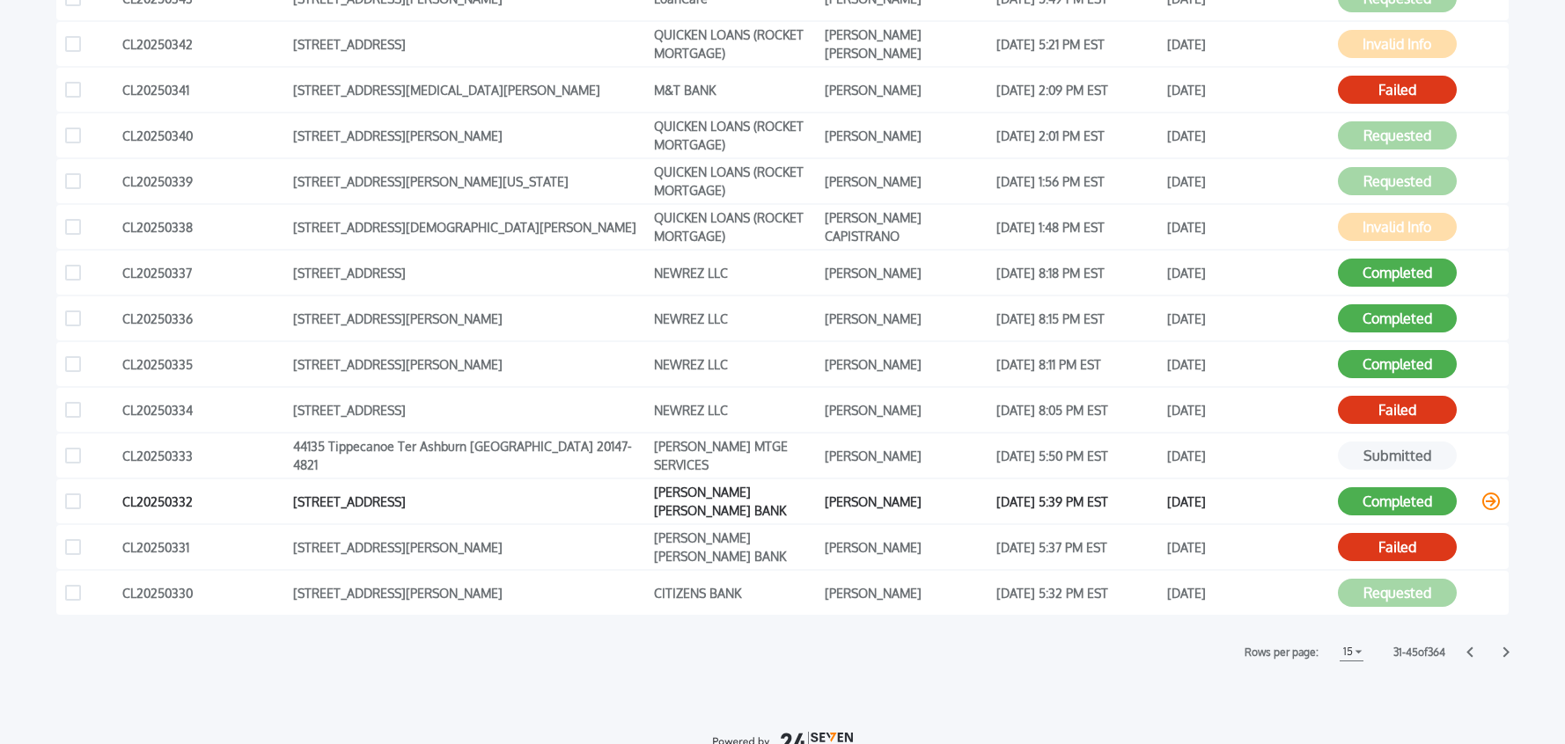
scroll to position [413, 0]
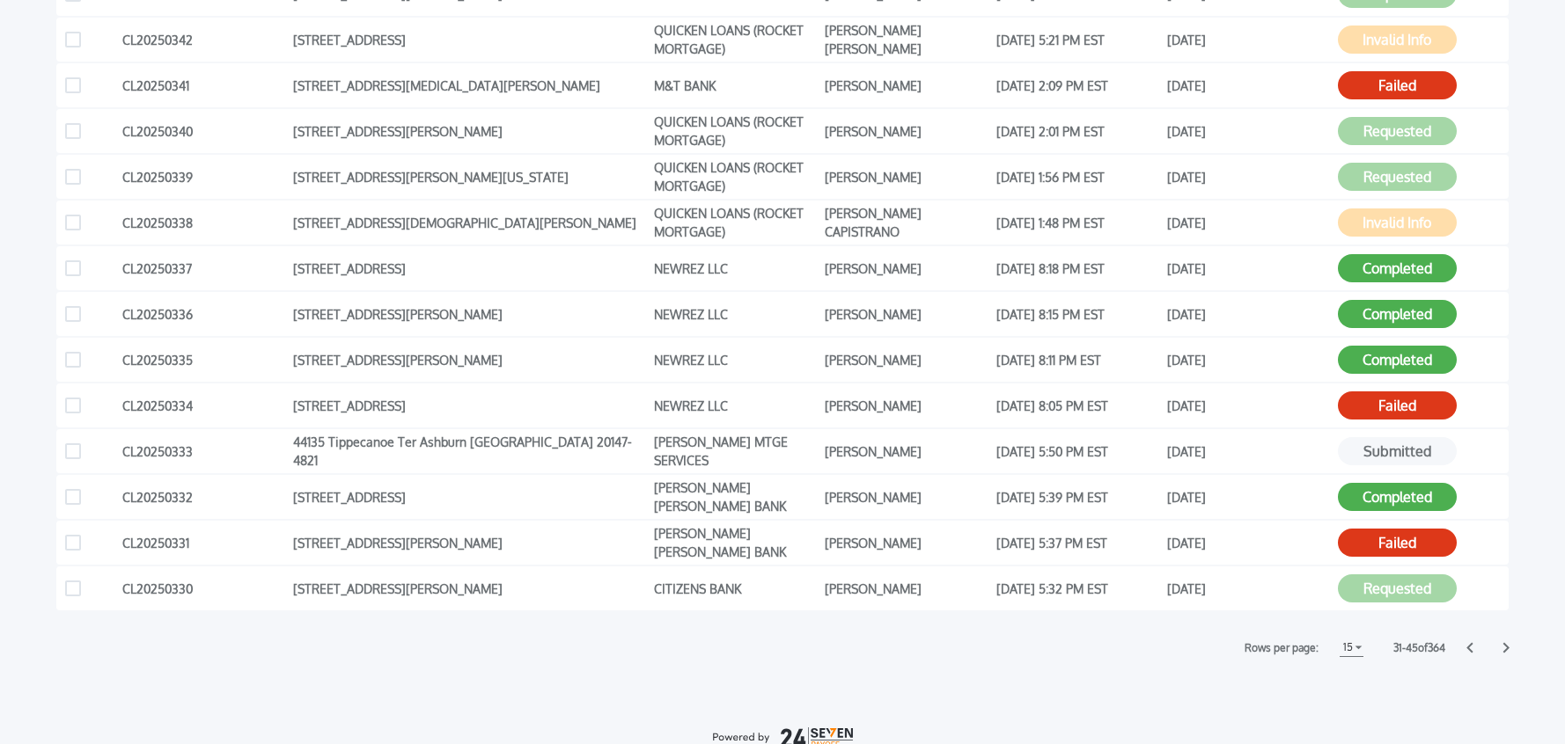
click at [1506, 649] on icon at bounding box center [1506, 648] width 6 height 11
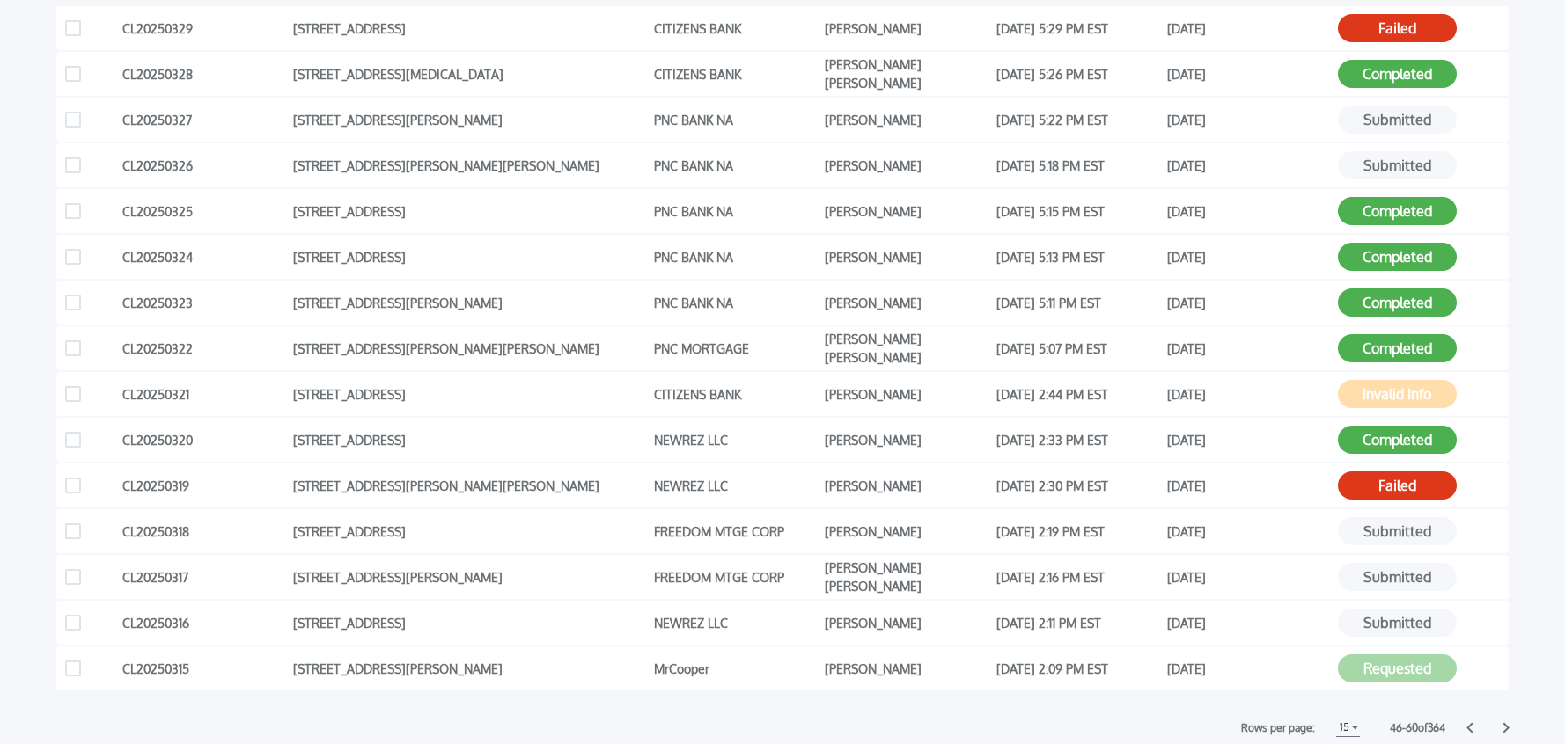
scroll to position [334, 0]
click at [1470, 729] on icon at bounding box center [1469, 727] width 7 height 11
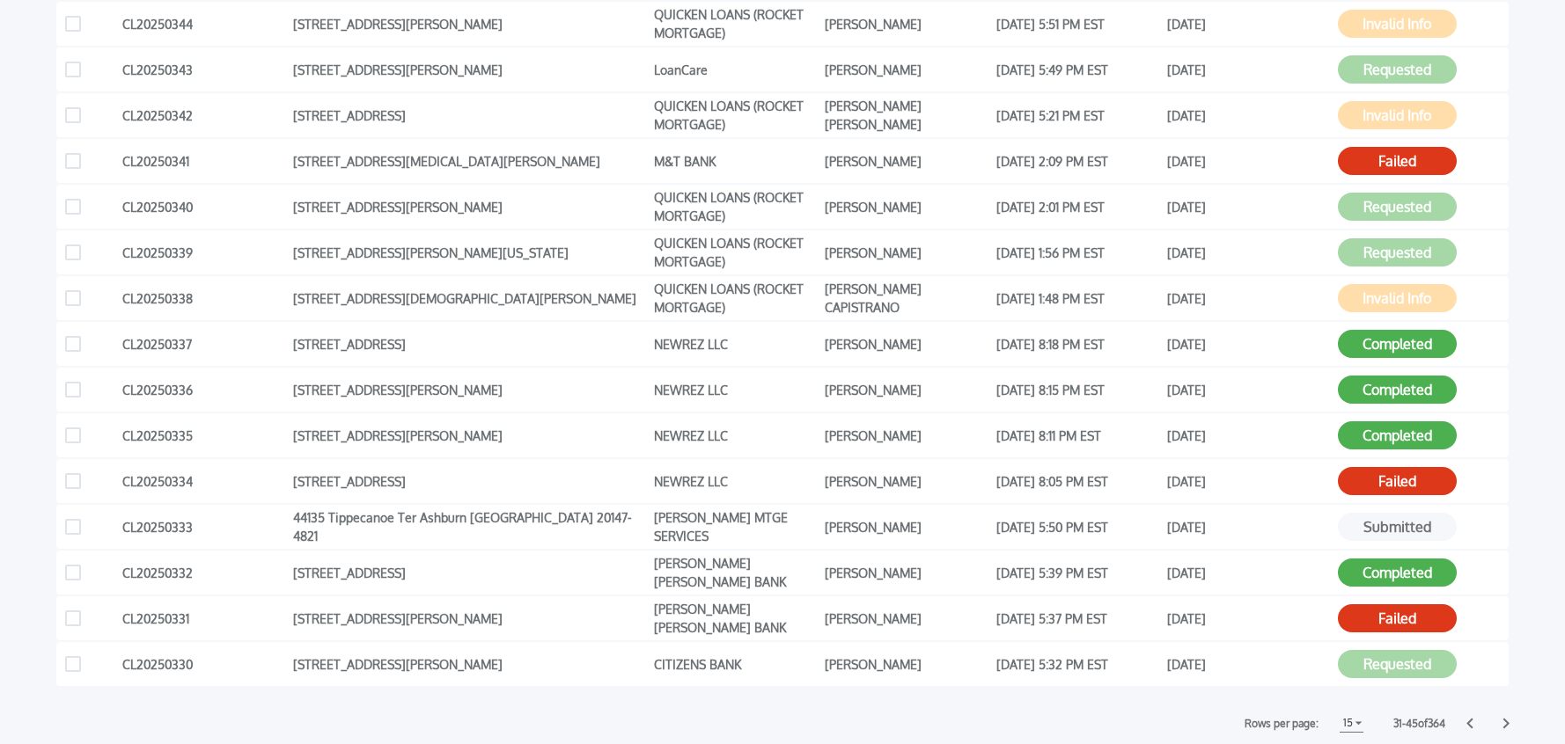
scroll to position [341, 0]
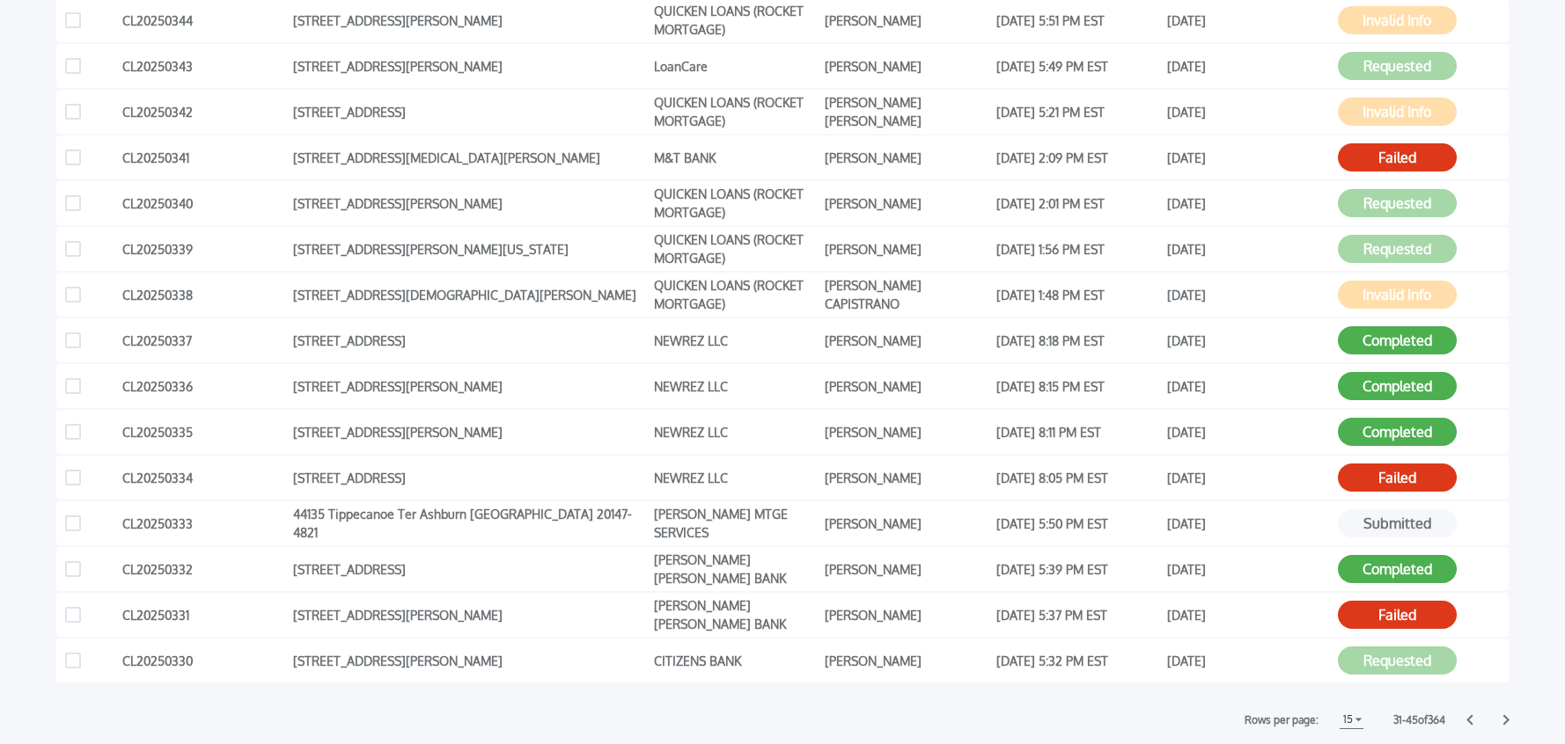
click at [1471, 718] on icon at bounding box center [1469, 720] width 7 height 11
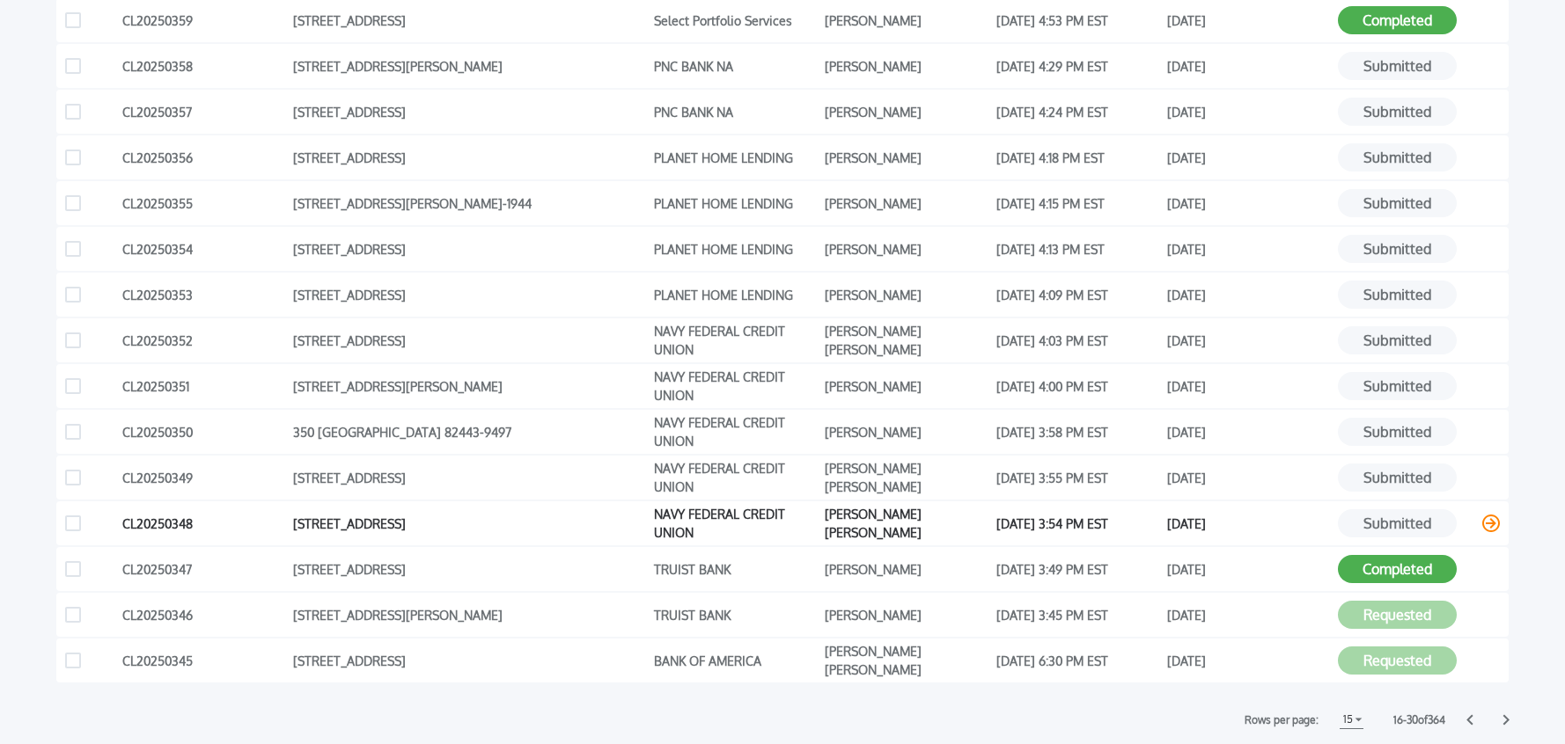
click at [1491, 522] on icon at bounding box center [1491, 524] width 18 height 18
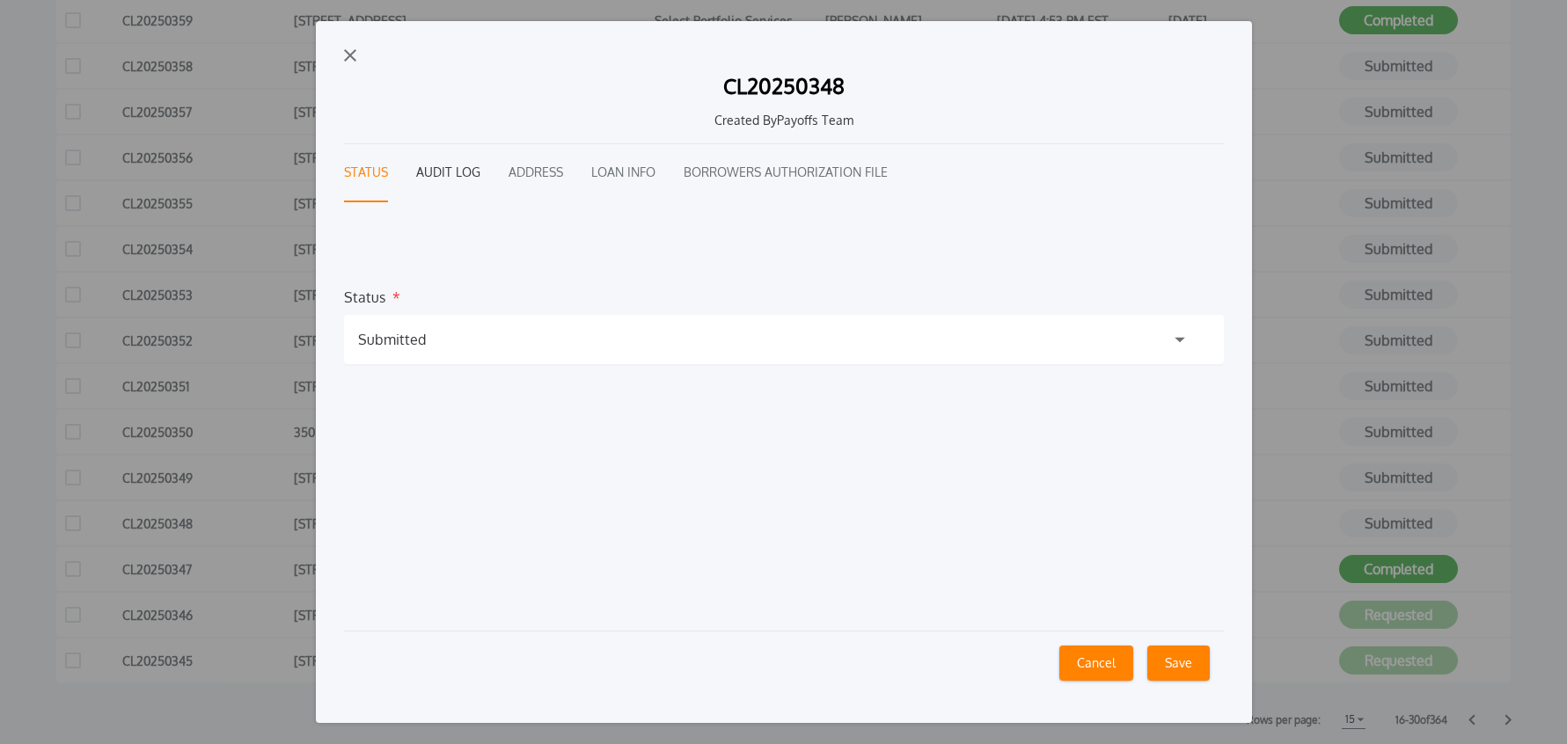
click at [445, 177] on button "Audit Log" at bounding box center [448, 173] width 64 height 58
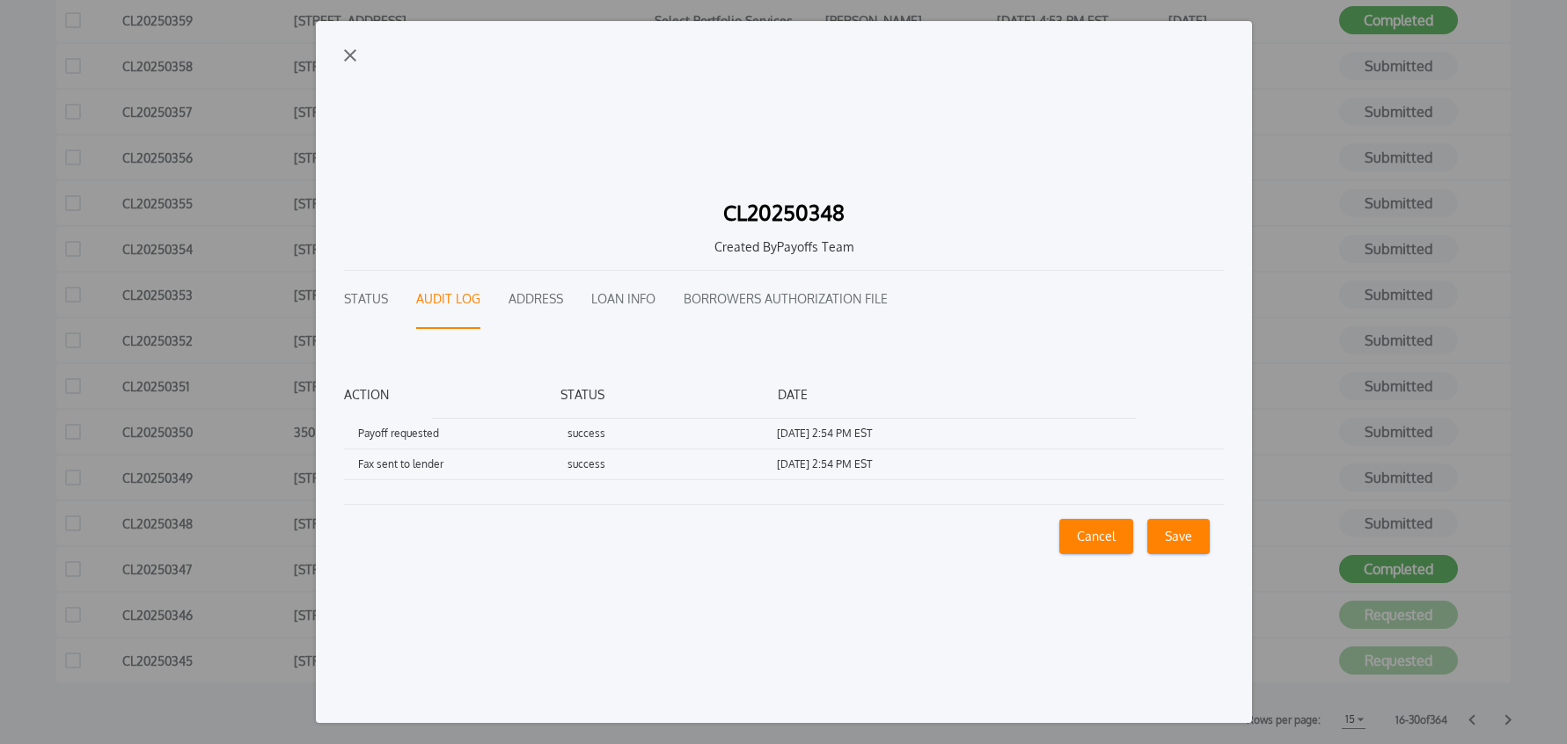
click at [351, 59] on img "button" at bounding box center [350, 55] width 12 height 12
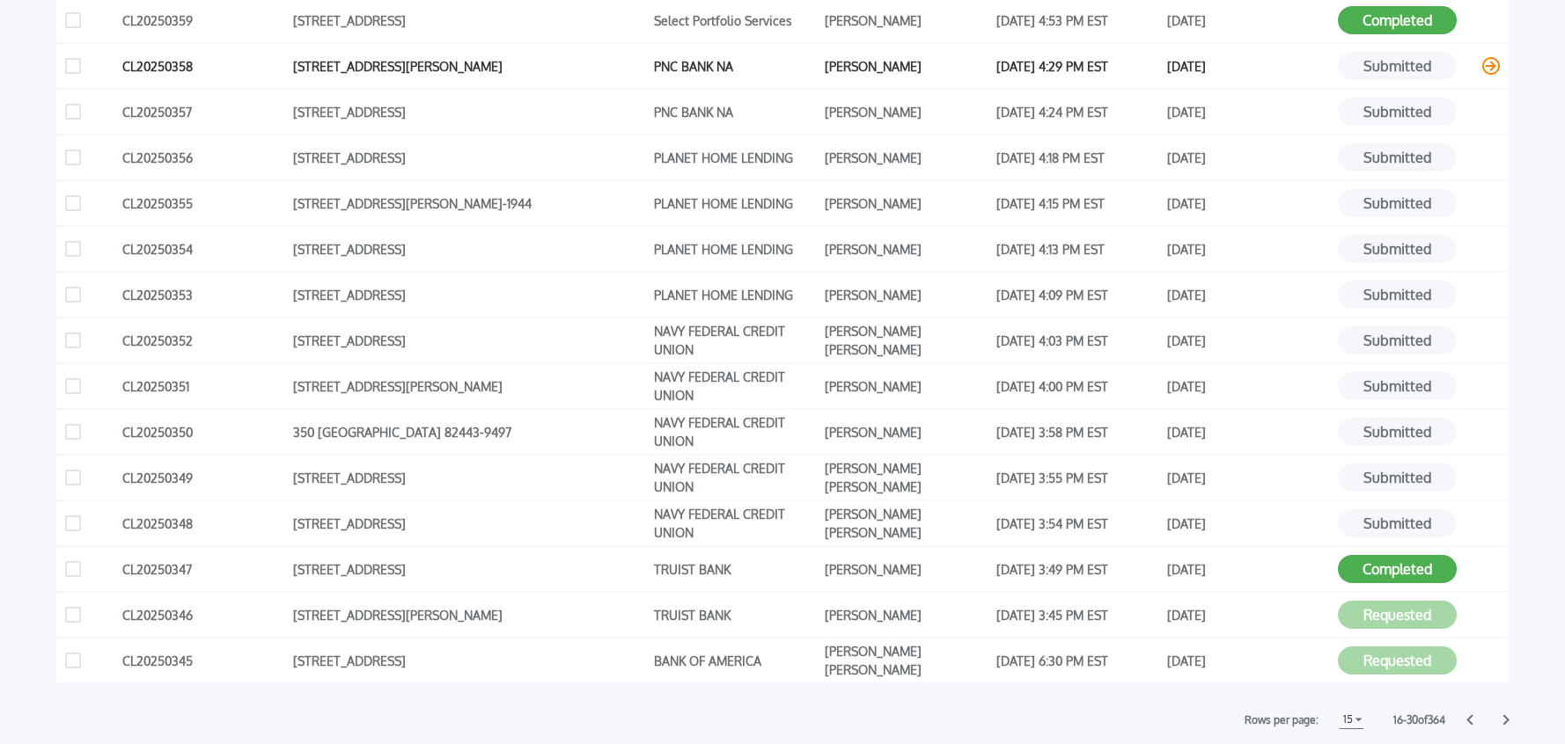
click at [1483, 67] on icon at bounding box center [1491, 66] width 18 height 18
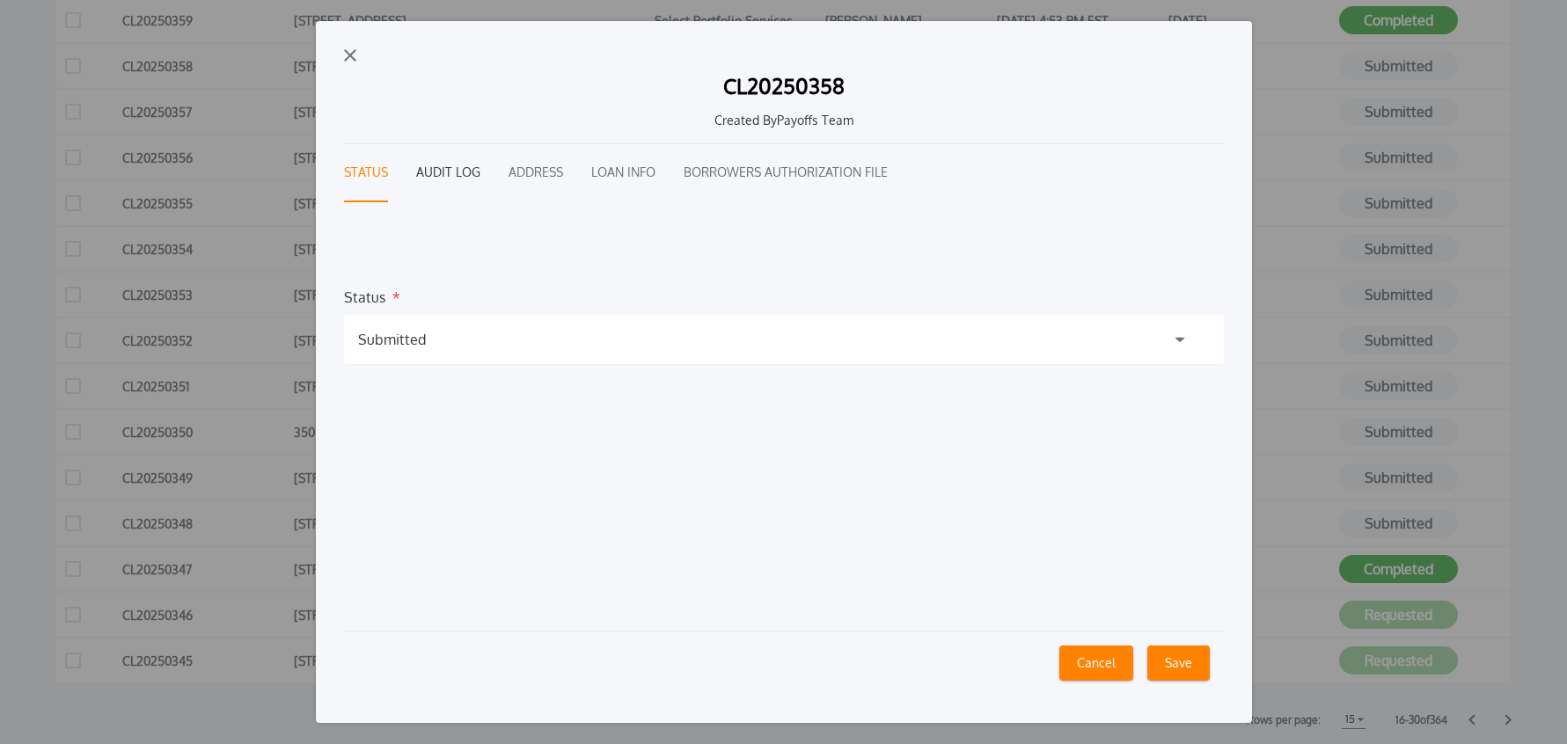
click at [466, 174] on button "Audit Log" at bounding box center [448, 173] width 64 height 58
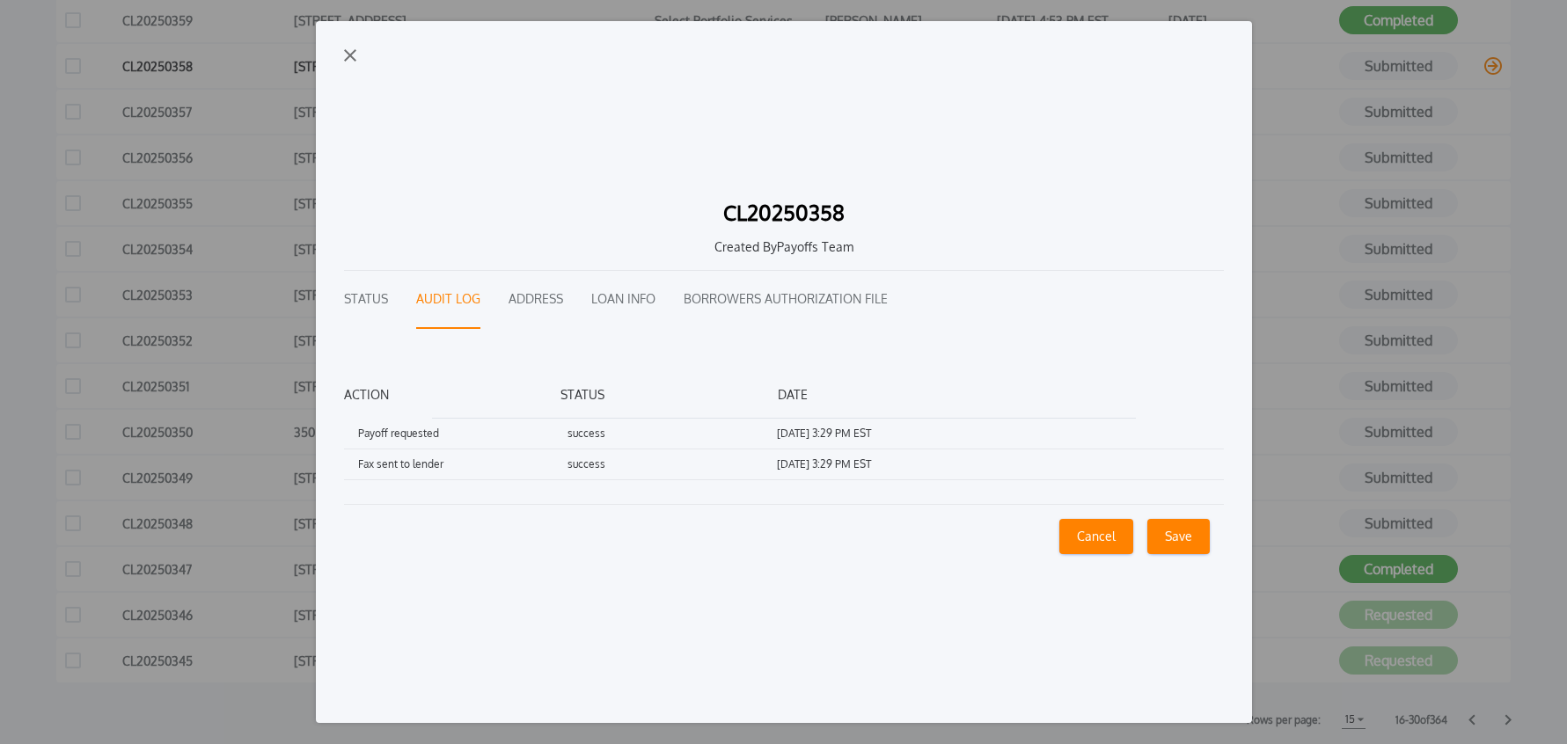
click at [348, 54] on img "button" at bounding box center [350, 55] width 12 height 12
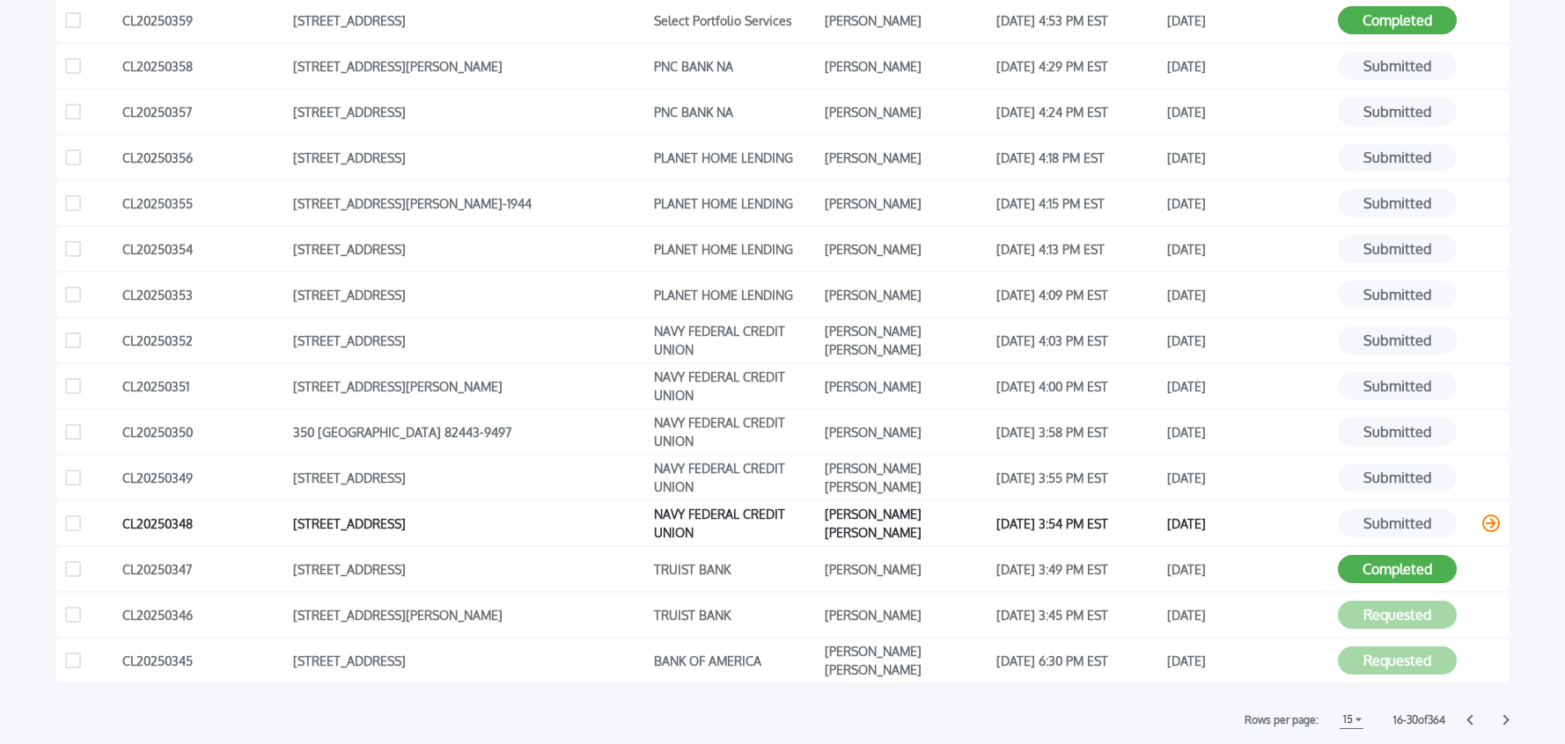
scroll to position [330, 0]
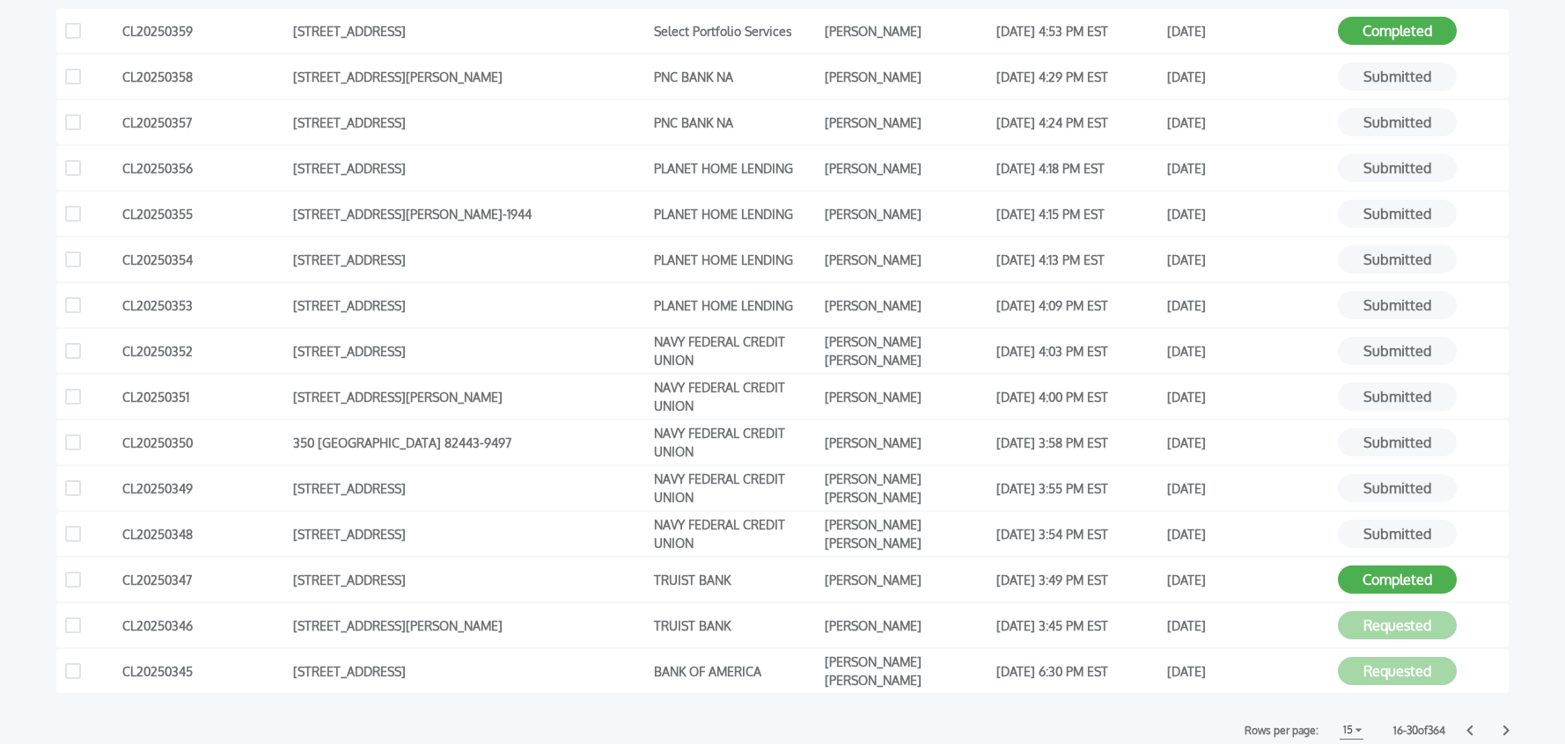
click at [1467, 729] on icon at bounding box center [1469, 731] width 6 height 11
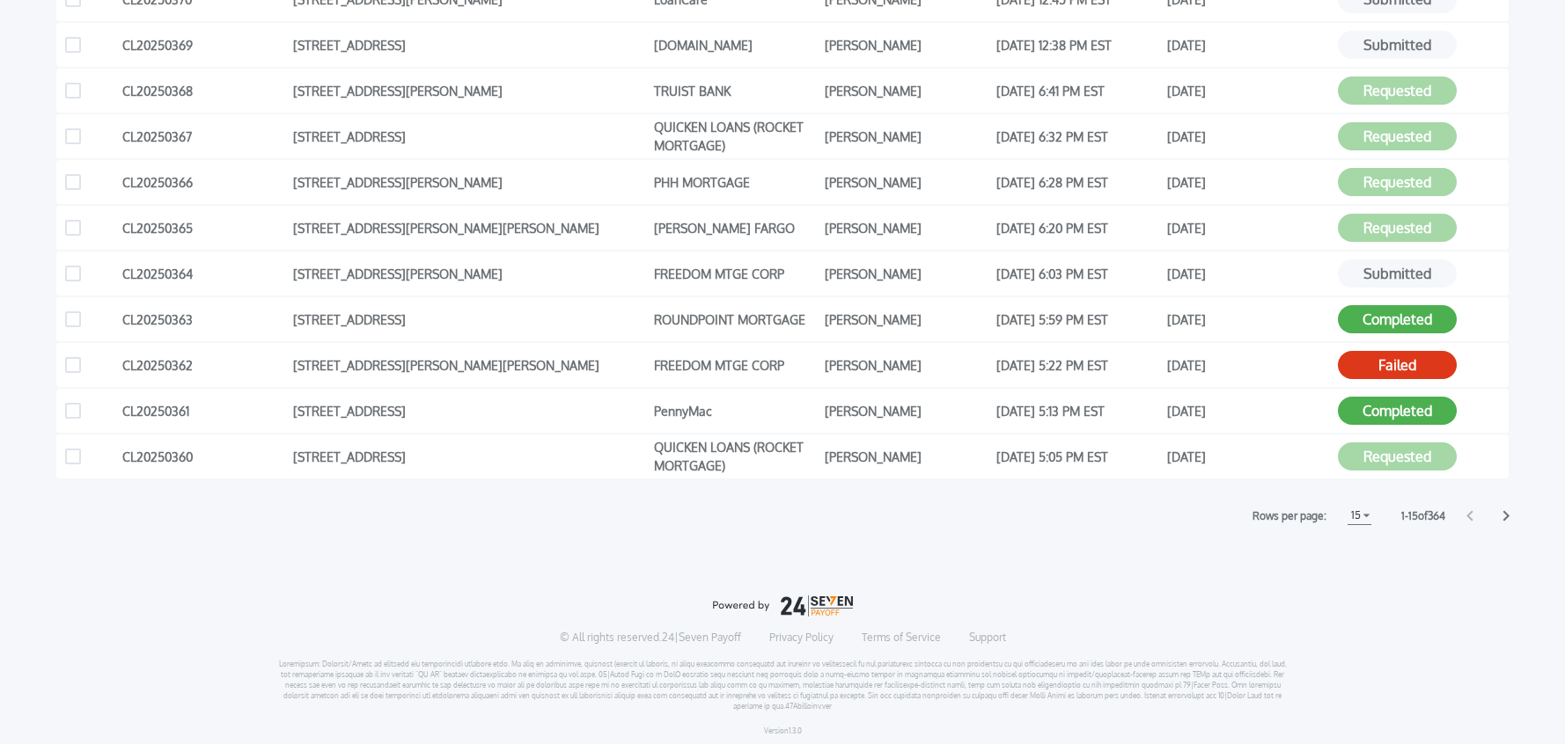
scroll to position [551, 0]
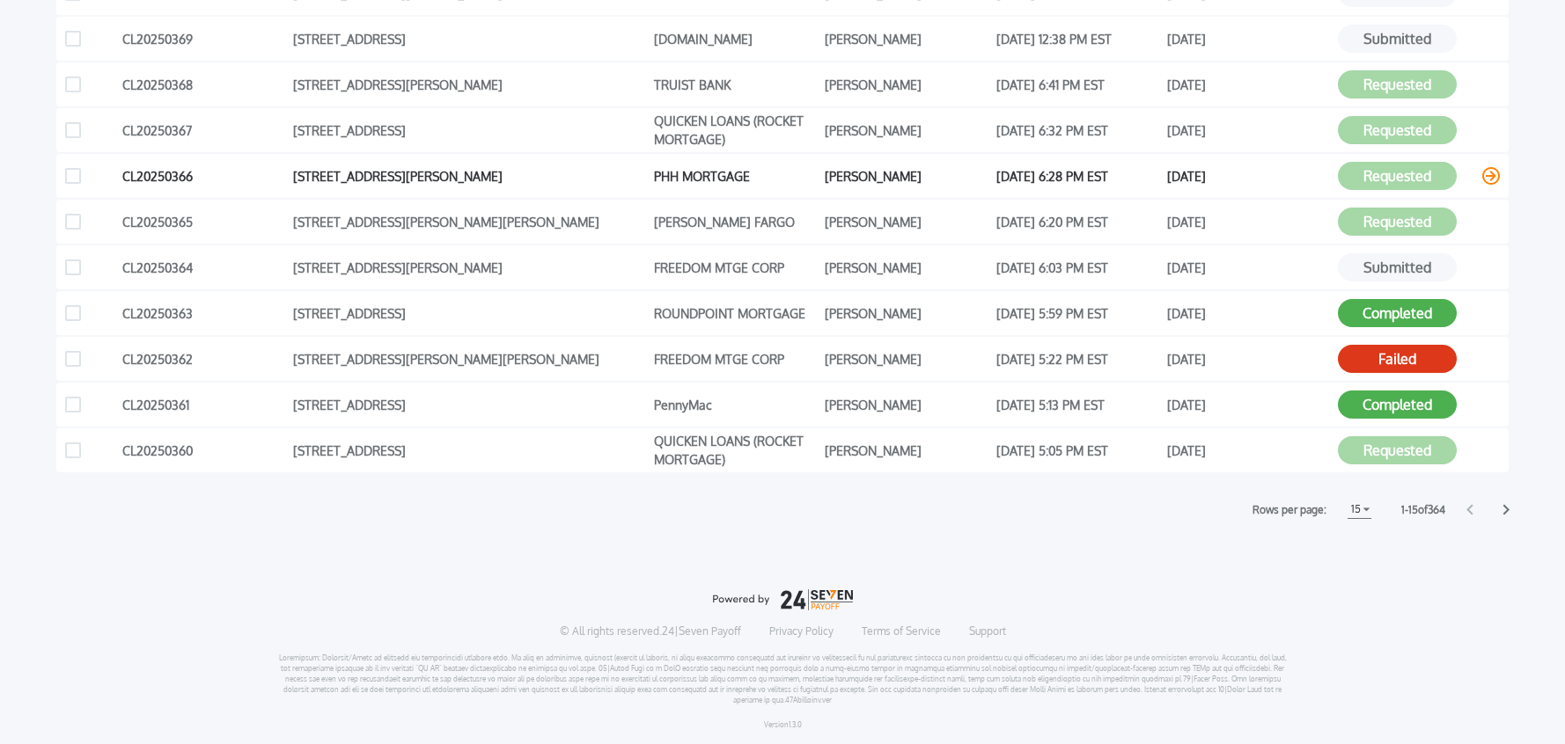
click at [1491, 176] on icon at bounding box center [1491, 176] width 18 height 18
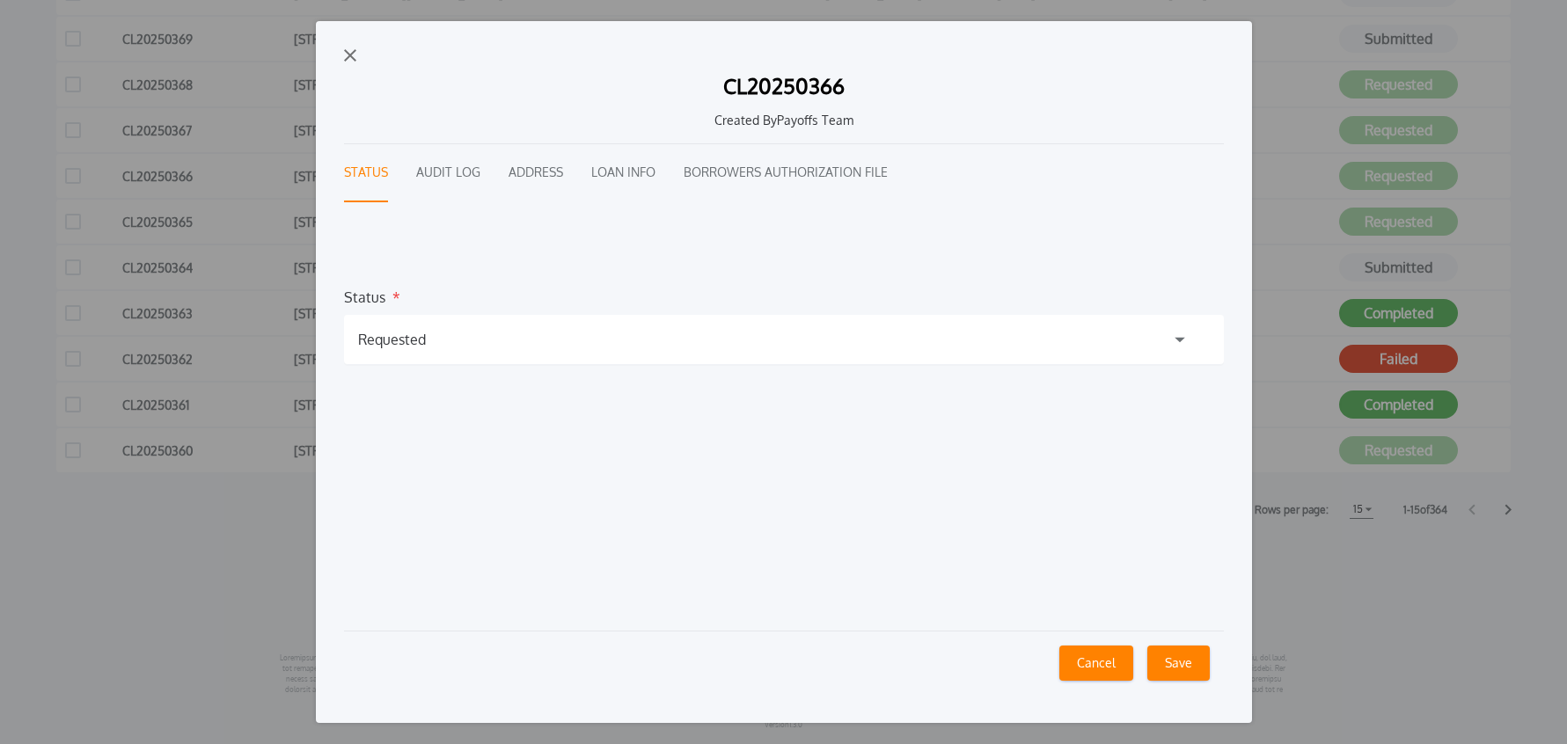
click at [447, 174] on button "Audit Log" at bounding box center [448, 173] width 64 height 58
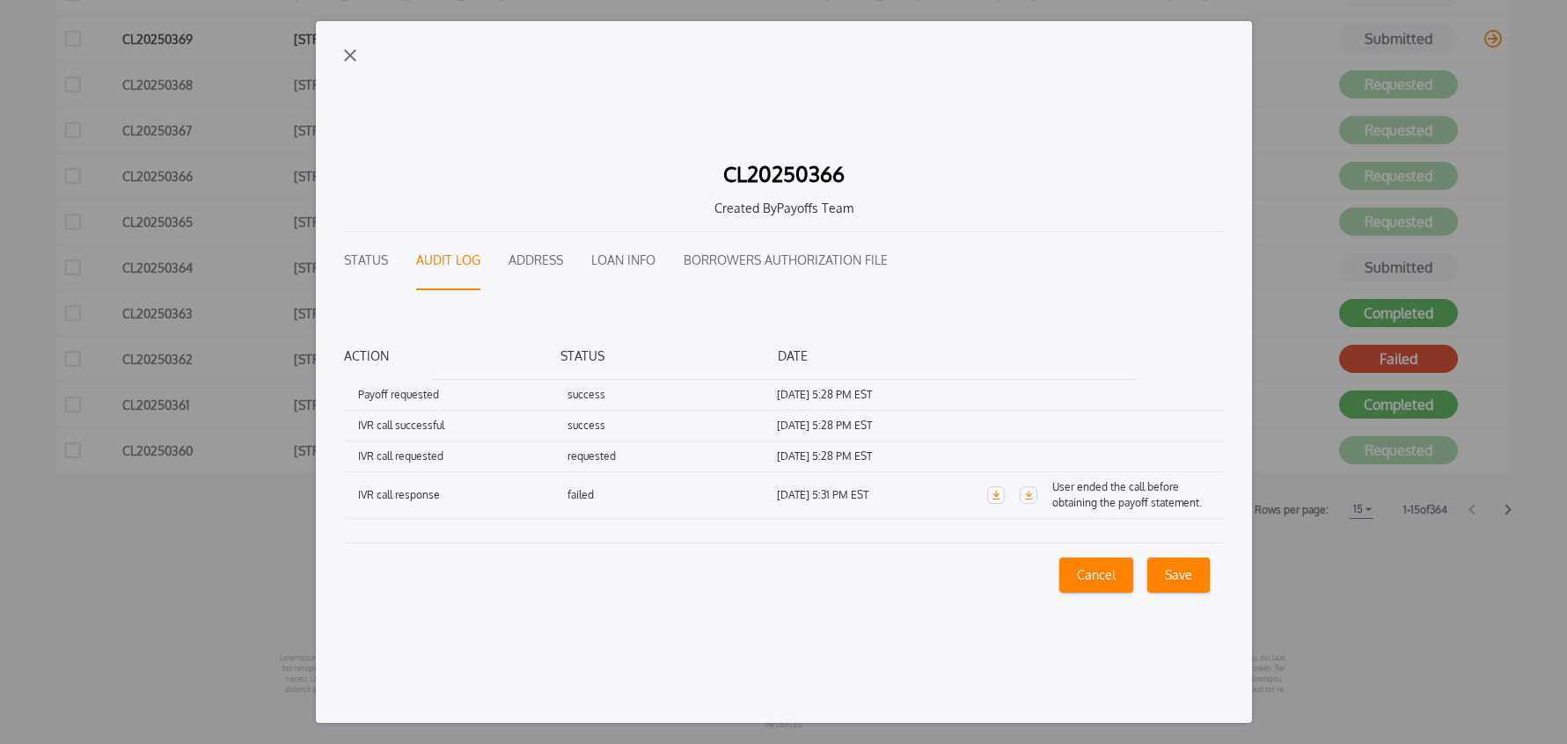
drag, startPoint x: 349, startPoint y: 53, endPoint x: 358, endPoint y: 52, distance: 8.8
click at [349, 53] on img "button" at bounding box center [350, 55] width 12 height 12
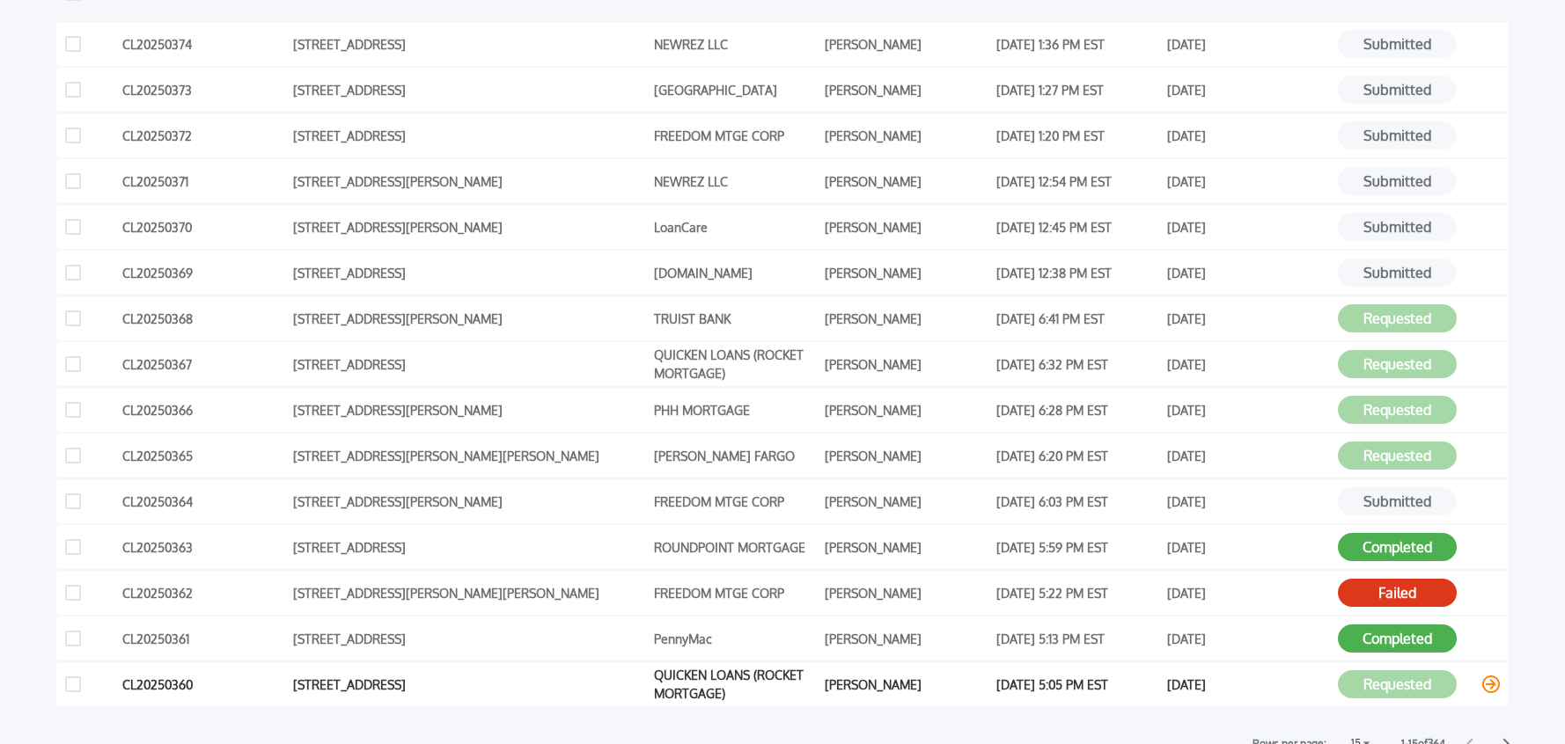
scroll to position [324, 0]
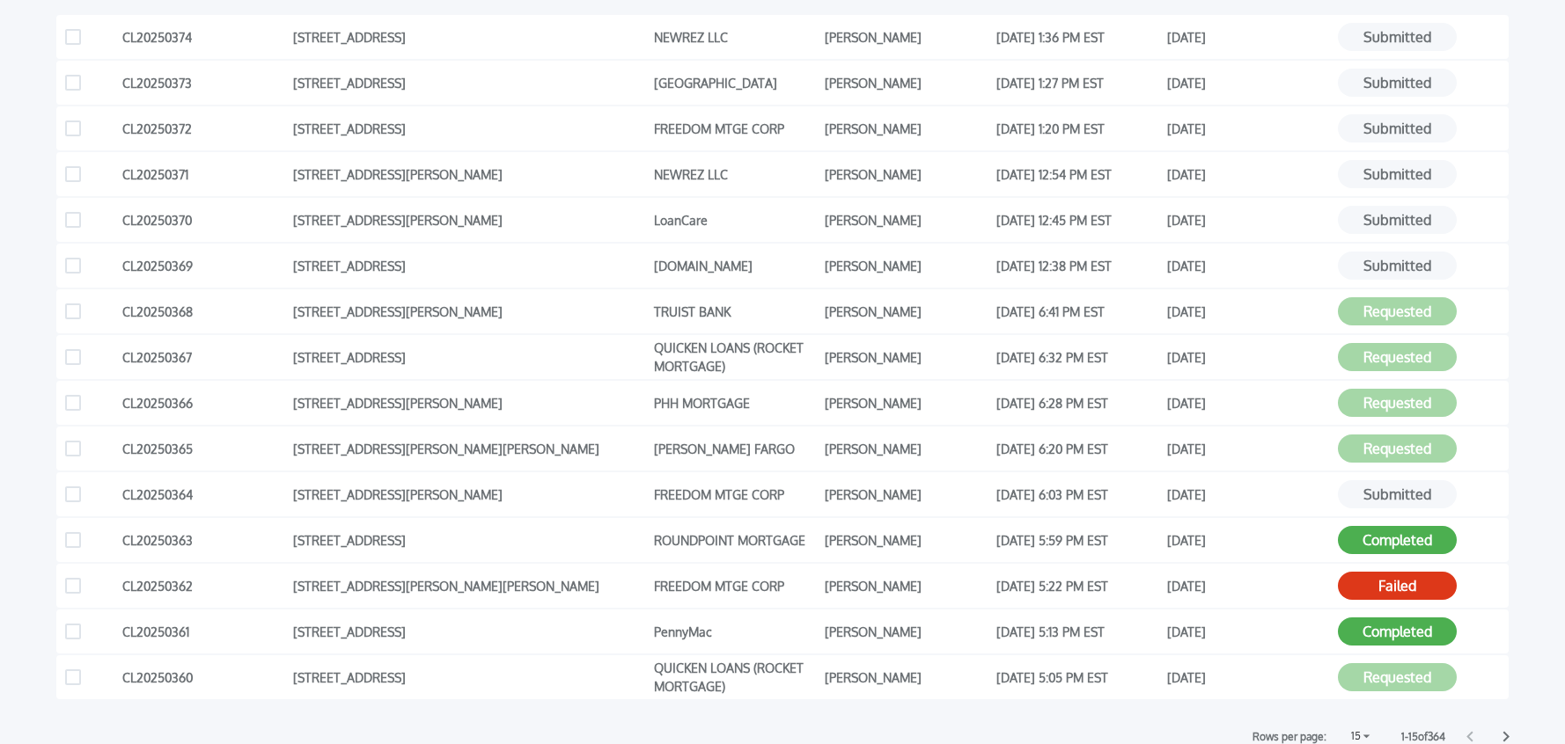
drag, startPoint x: 1506, startPoint y: 735, endPoint x: 1563, endPoint y: 739, distance: 57.4
click at [1505, 735] on icon at bounding box center [1506, 737] width 6 height 11
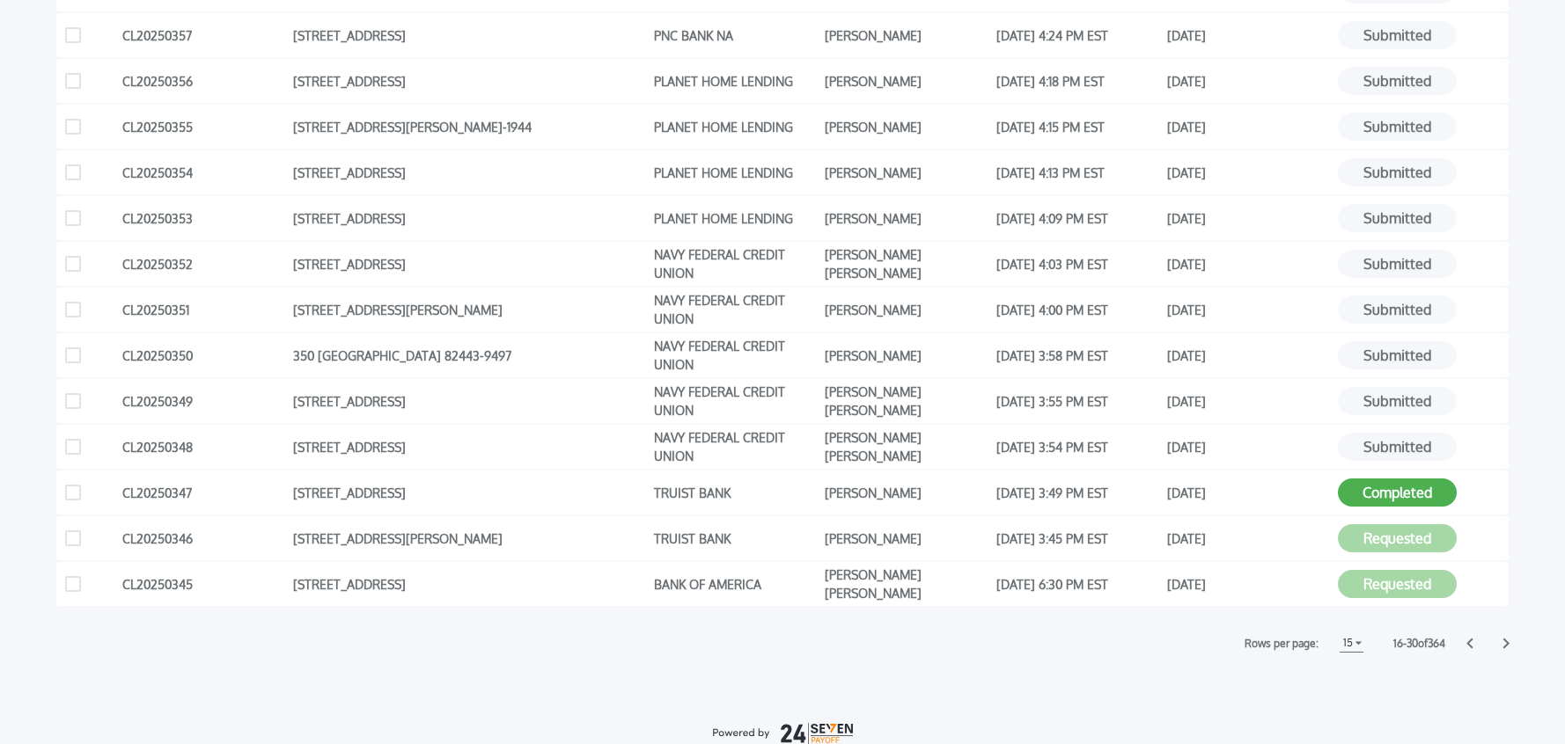
scroll to position [551, 0]
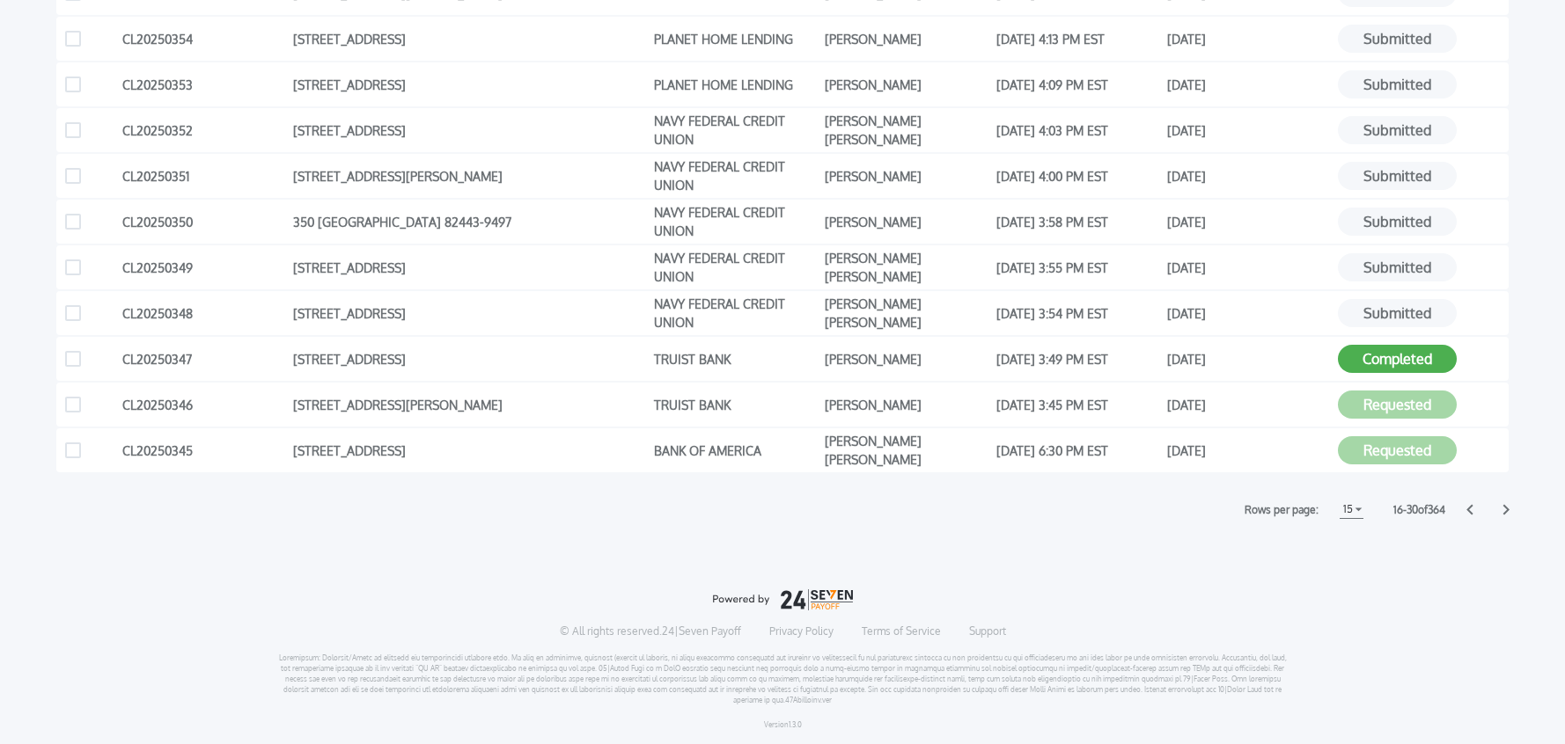
click at [1506, 511] on icon at bounding box center [1506, 510] width 6 height 11
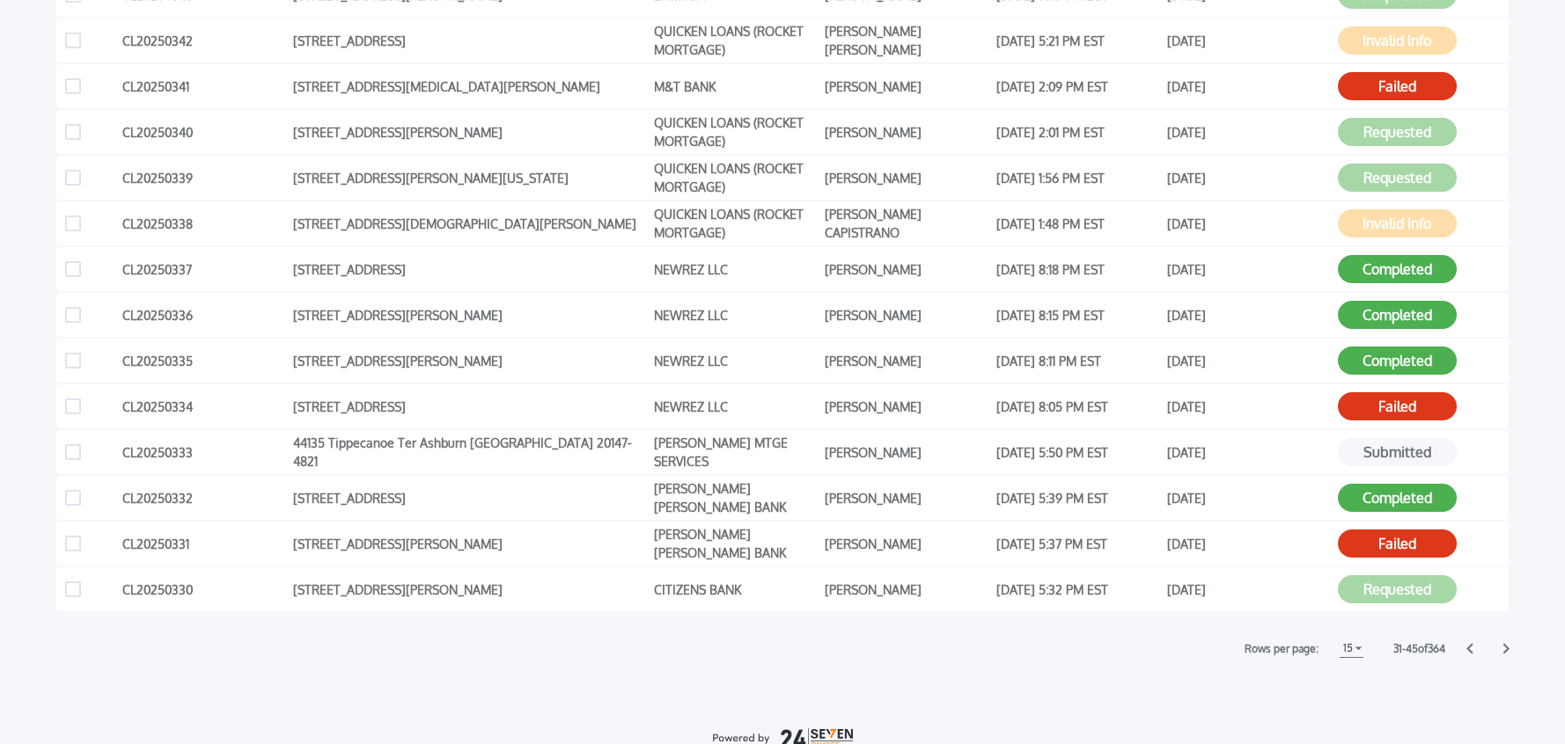
scroll to position [415, 0]
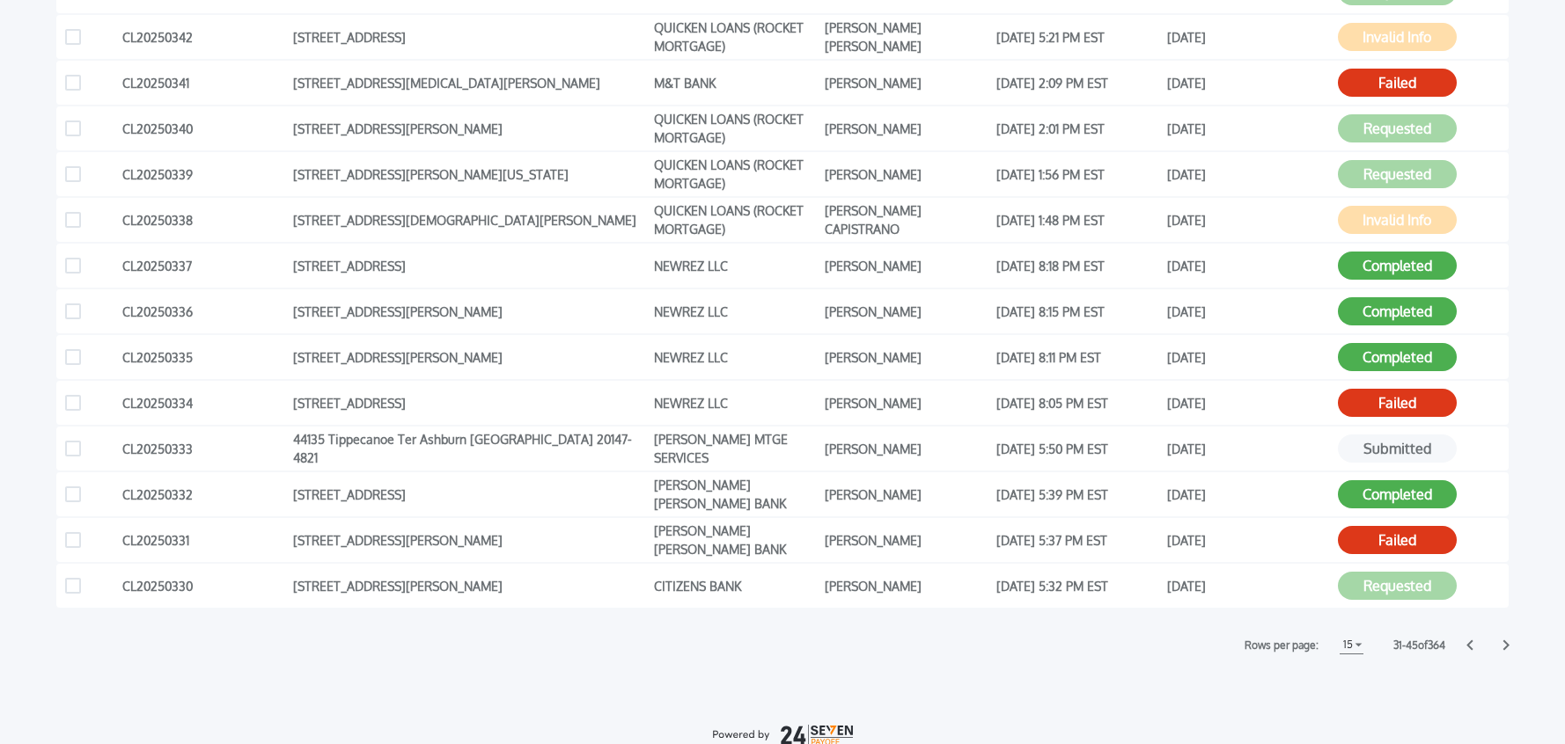
click at [1506, 645] on icon at bounding box center [1506, 646] width 6 height 11
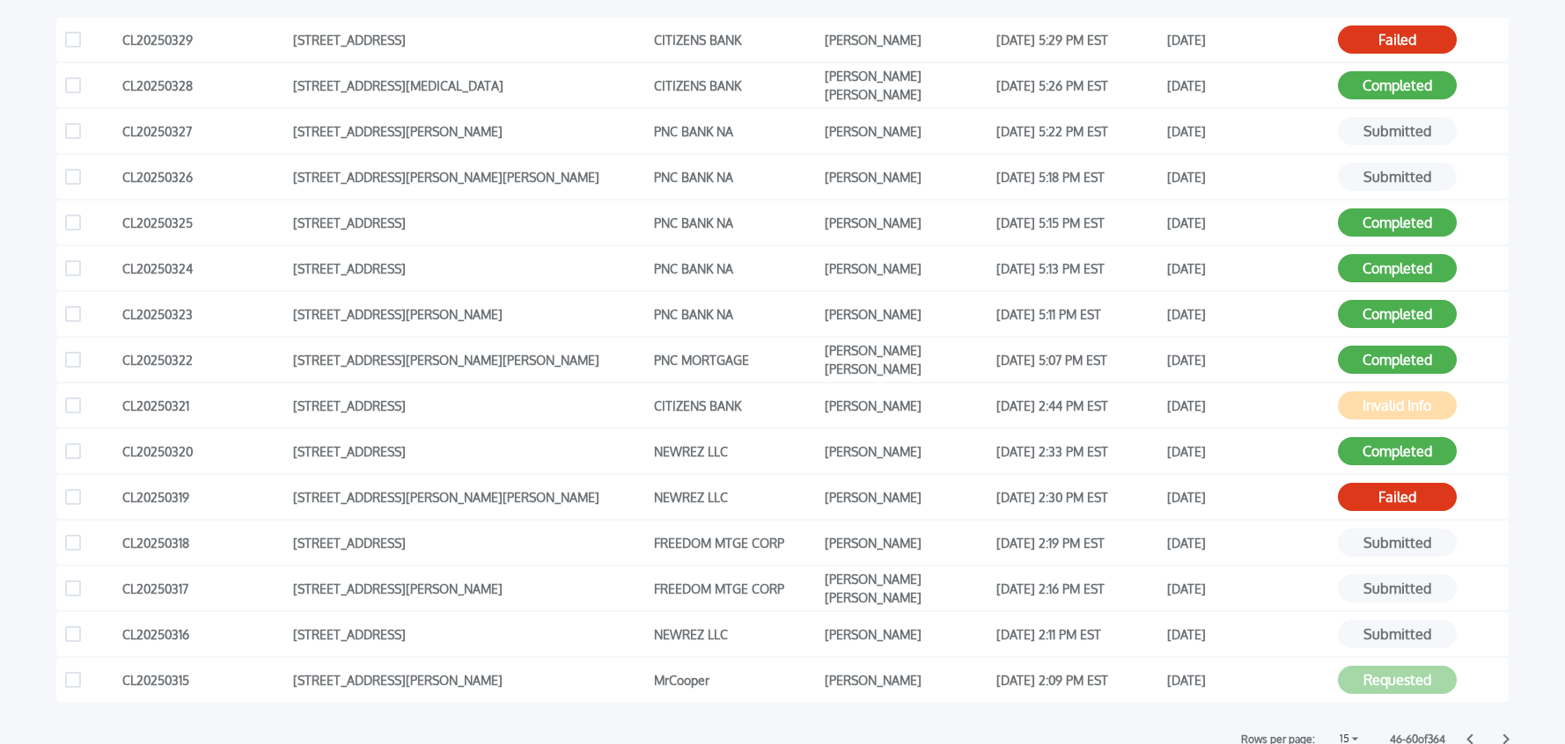
scroll to position [327, 0]
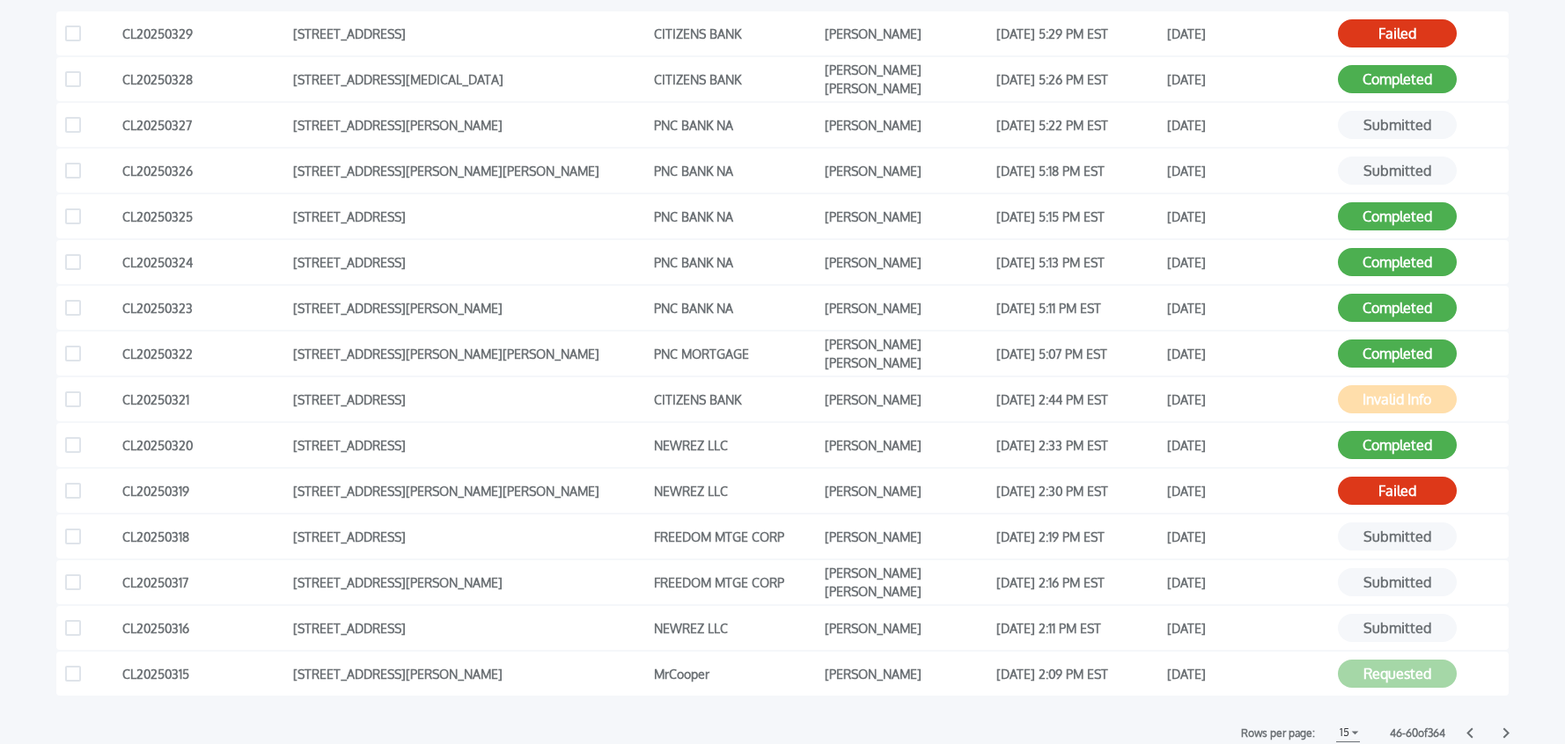
click at [1470, 731] on icon at bounding box center [1469, 733] width 7 height 11
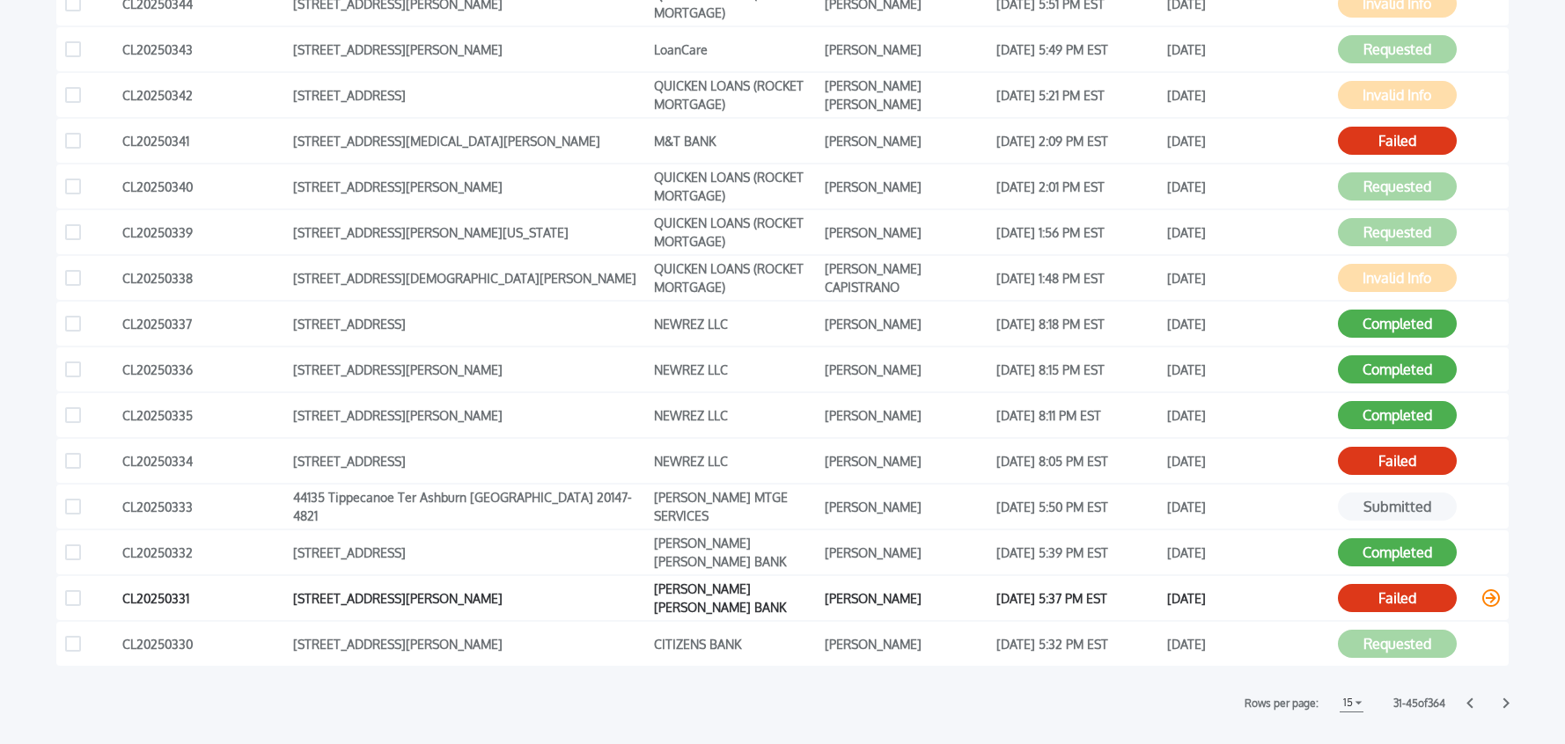
scroll to position [385, 0]
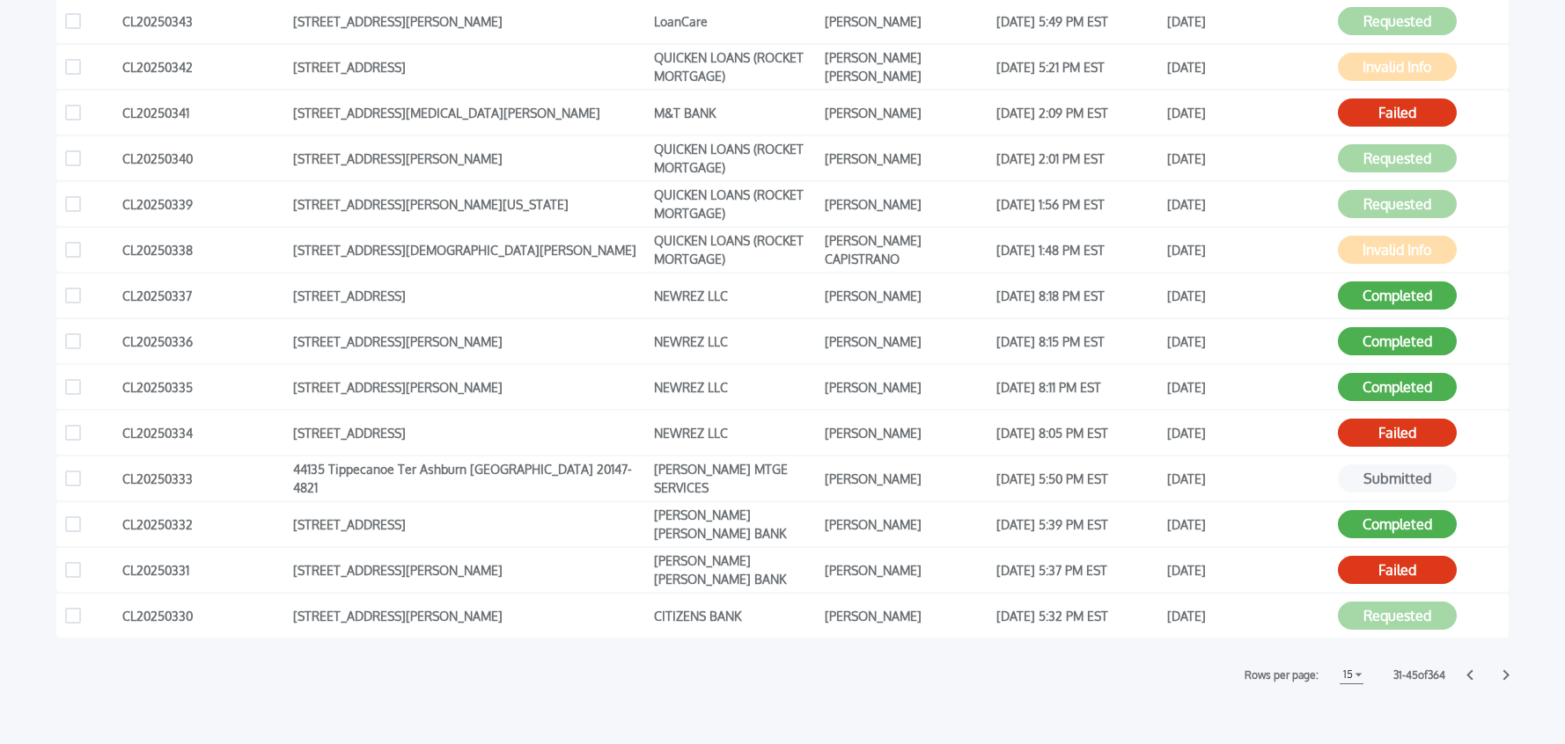
drag, startPoint x: 1466, startPoint y: 675, endPoint x: 1485, endPoint y: 676, distance: 19.4
click at [1466, 675] on icon at bounding box center [1469, 675] width 7 height 11
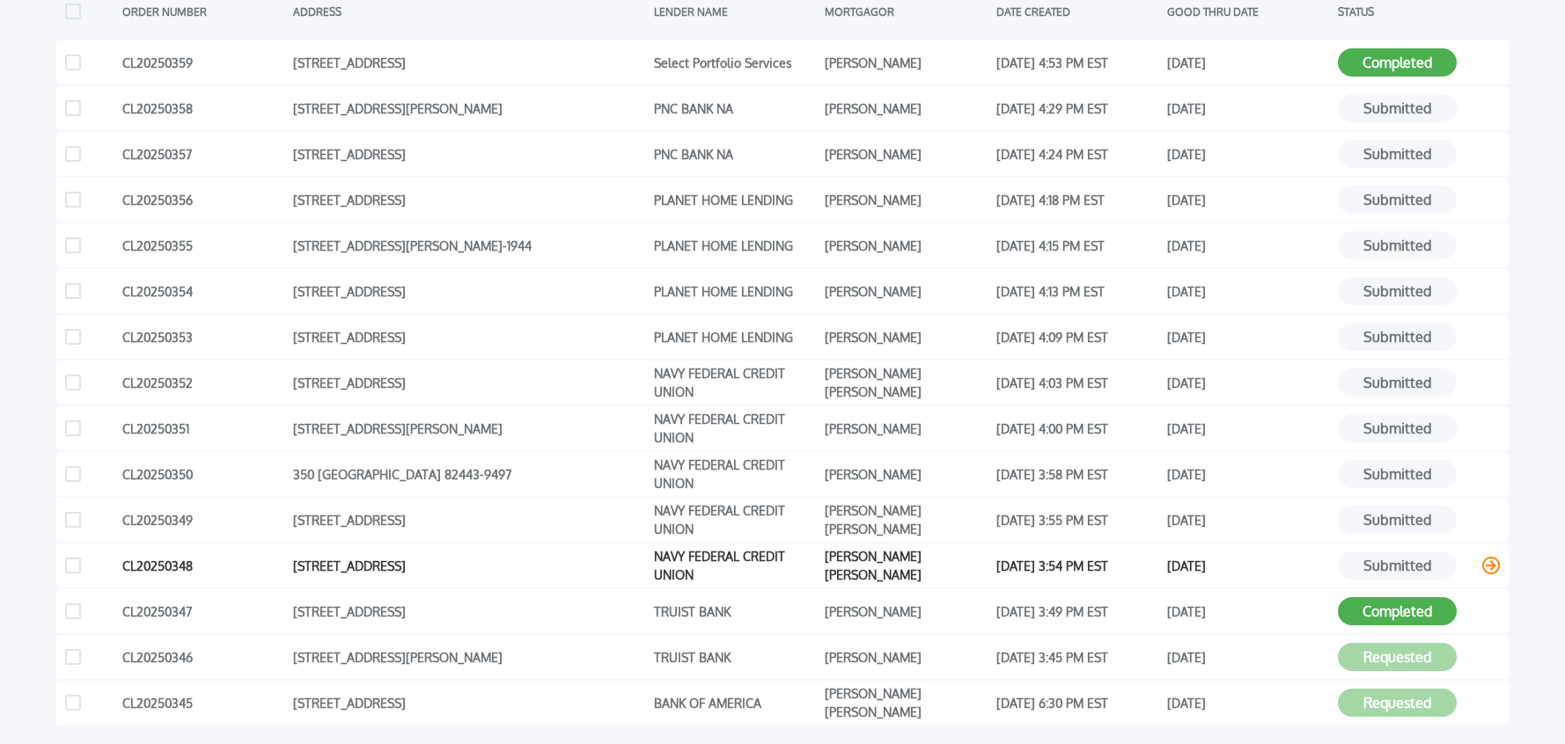
scroll to position [347, 0]
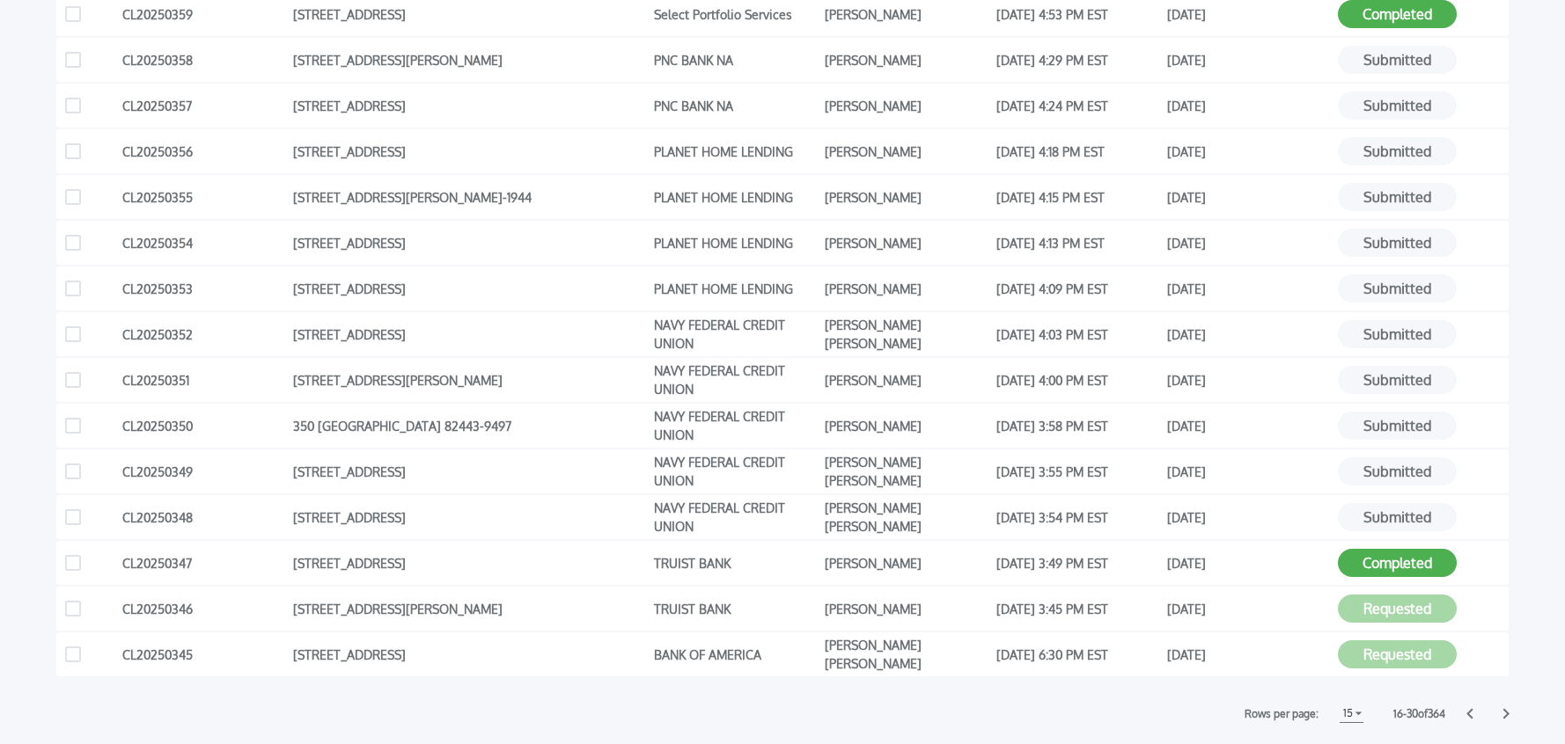
click at [1469, 715] on icon at bounding box center [1469, 714] width 6 height 11
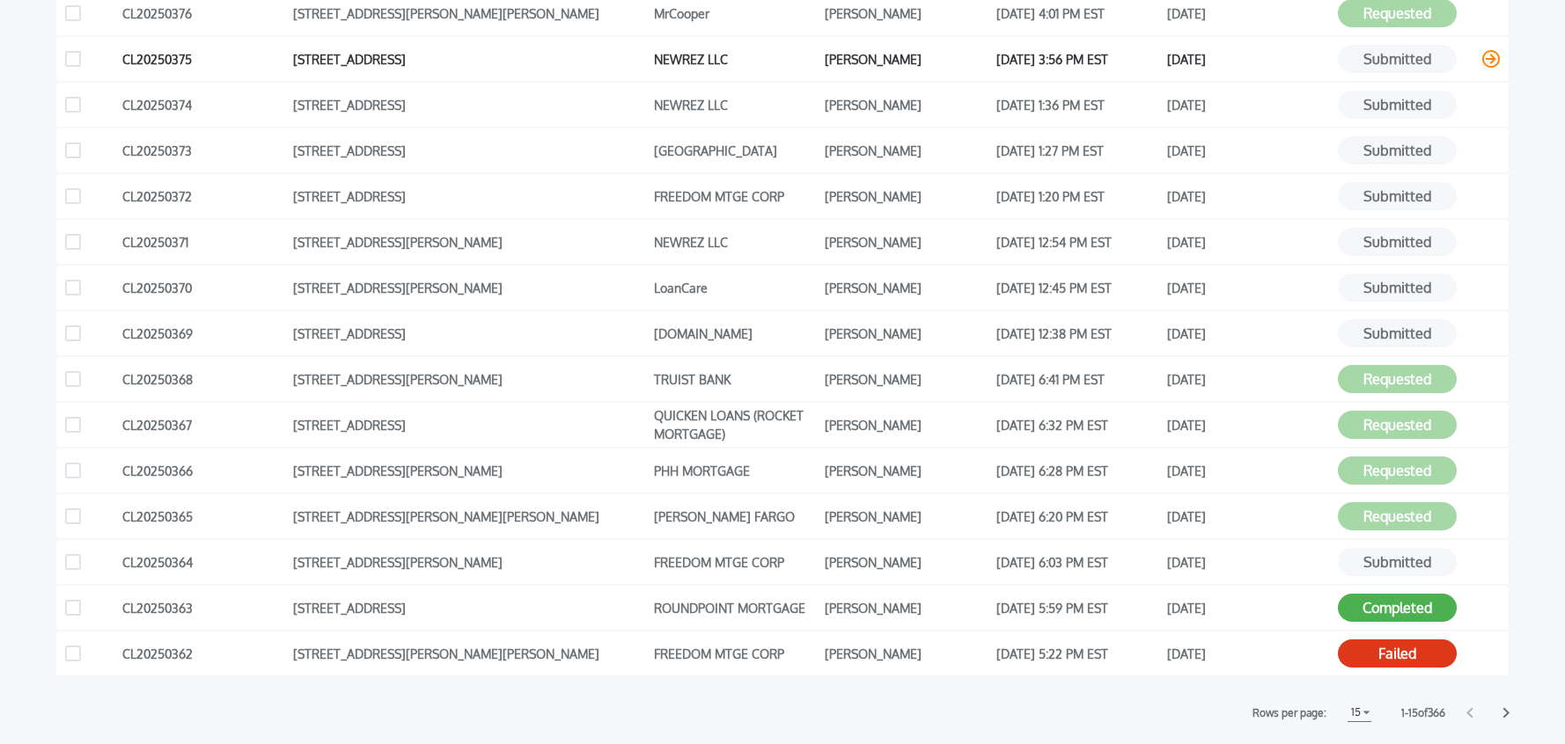
scroll to position [0, 0]
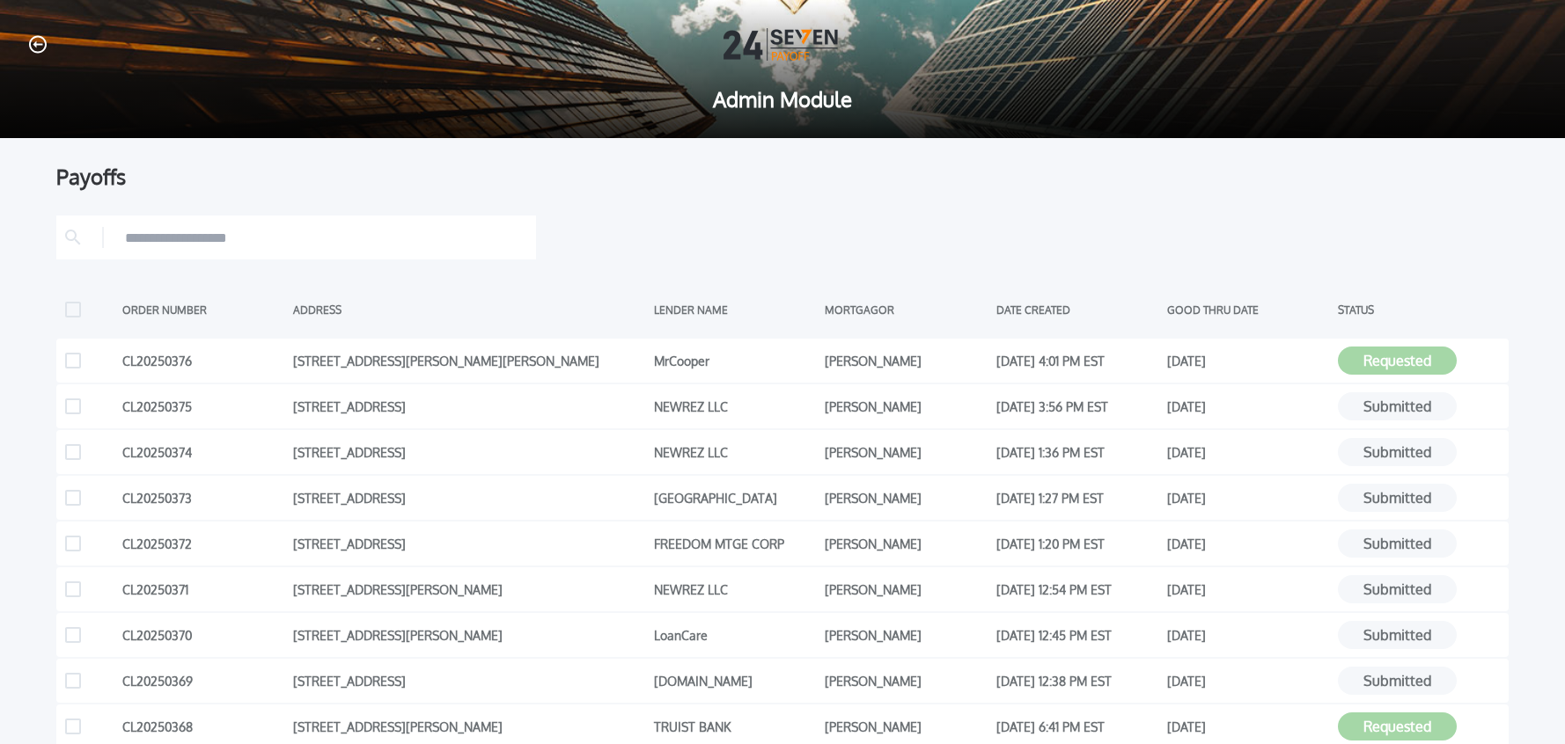
click at [35, 48] on icon "button" at bounding box center [38, 44] width 18 height 18
